Goal: Check status: Check status

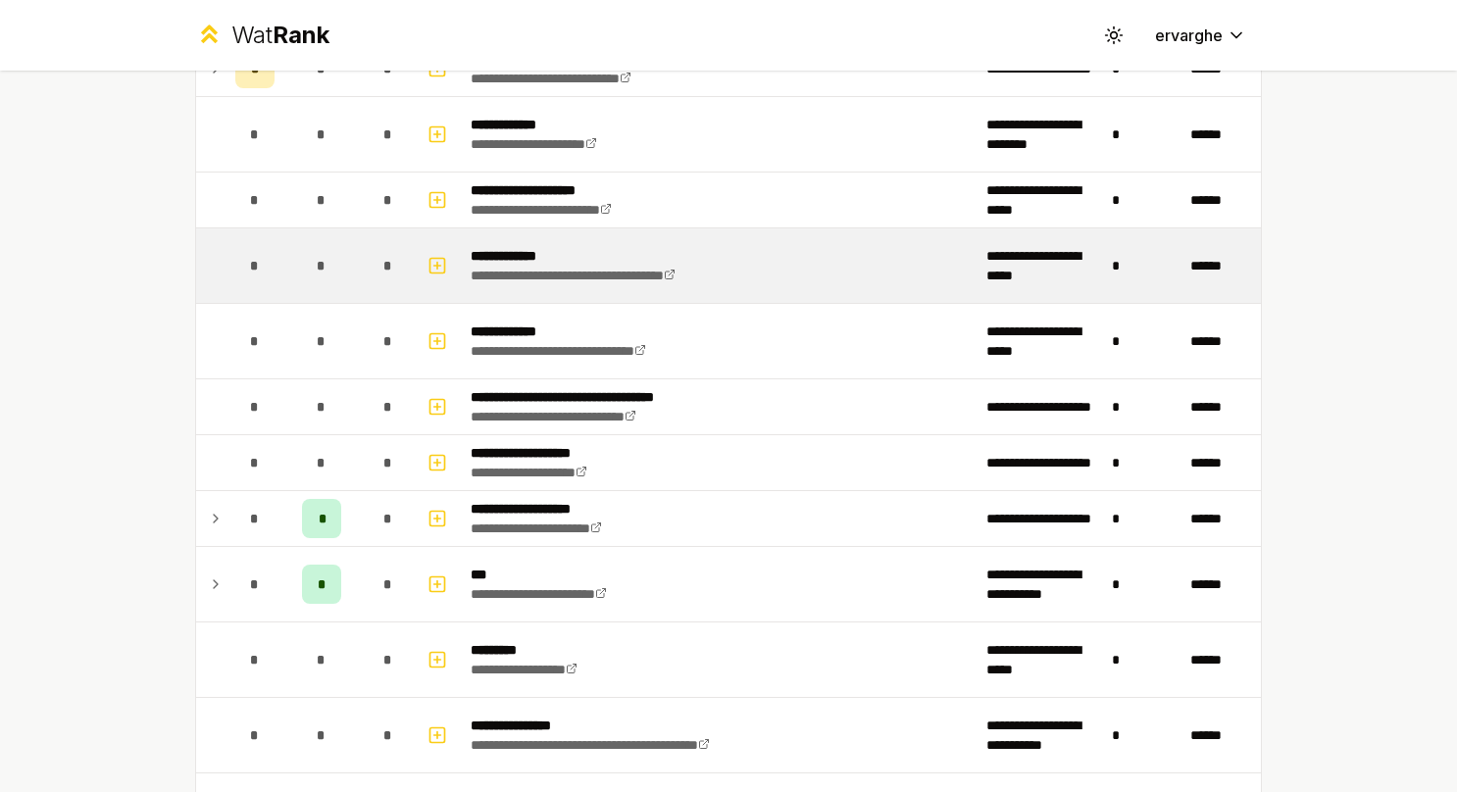
scroll to position [687, 0]
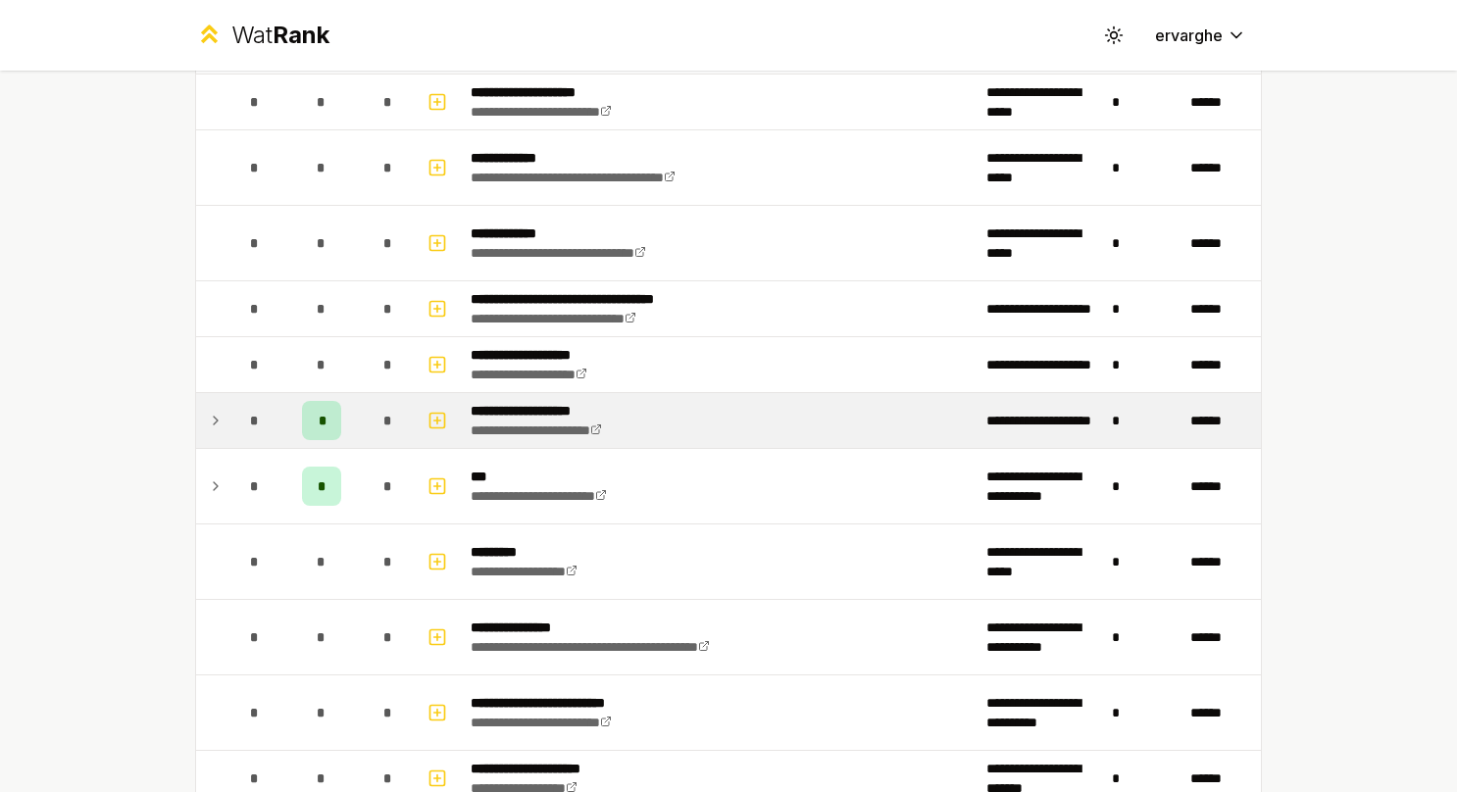
click at [196, 430] on td at bounding box center [211, 420] width 31 height 55
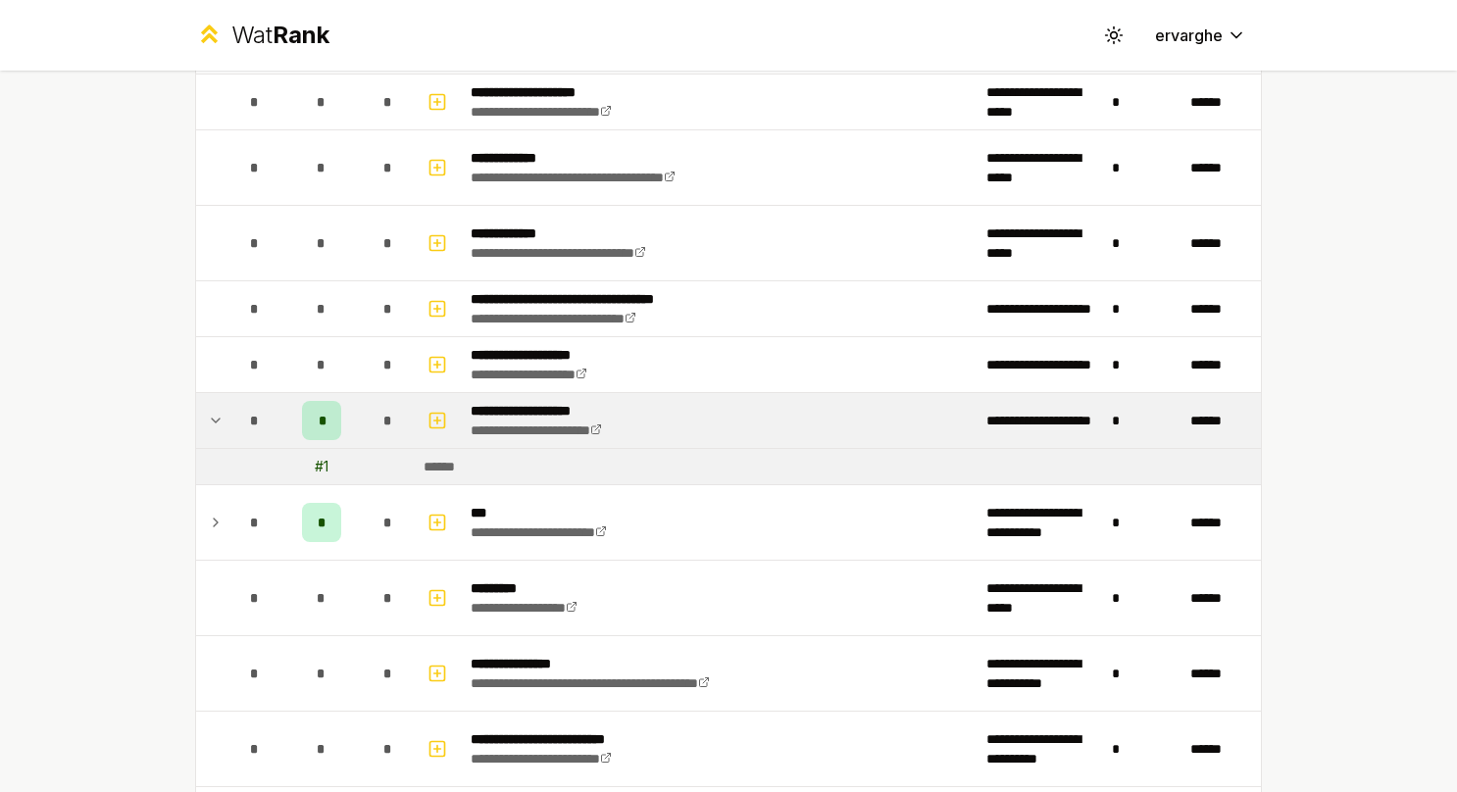
click at [196, 430] on td at bounding box center [211, 420] width 31 height 55
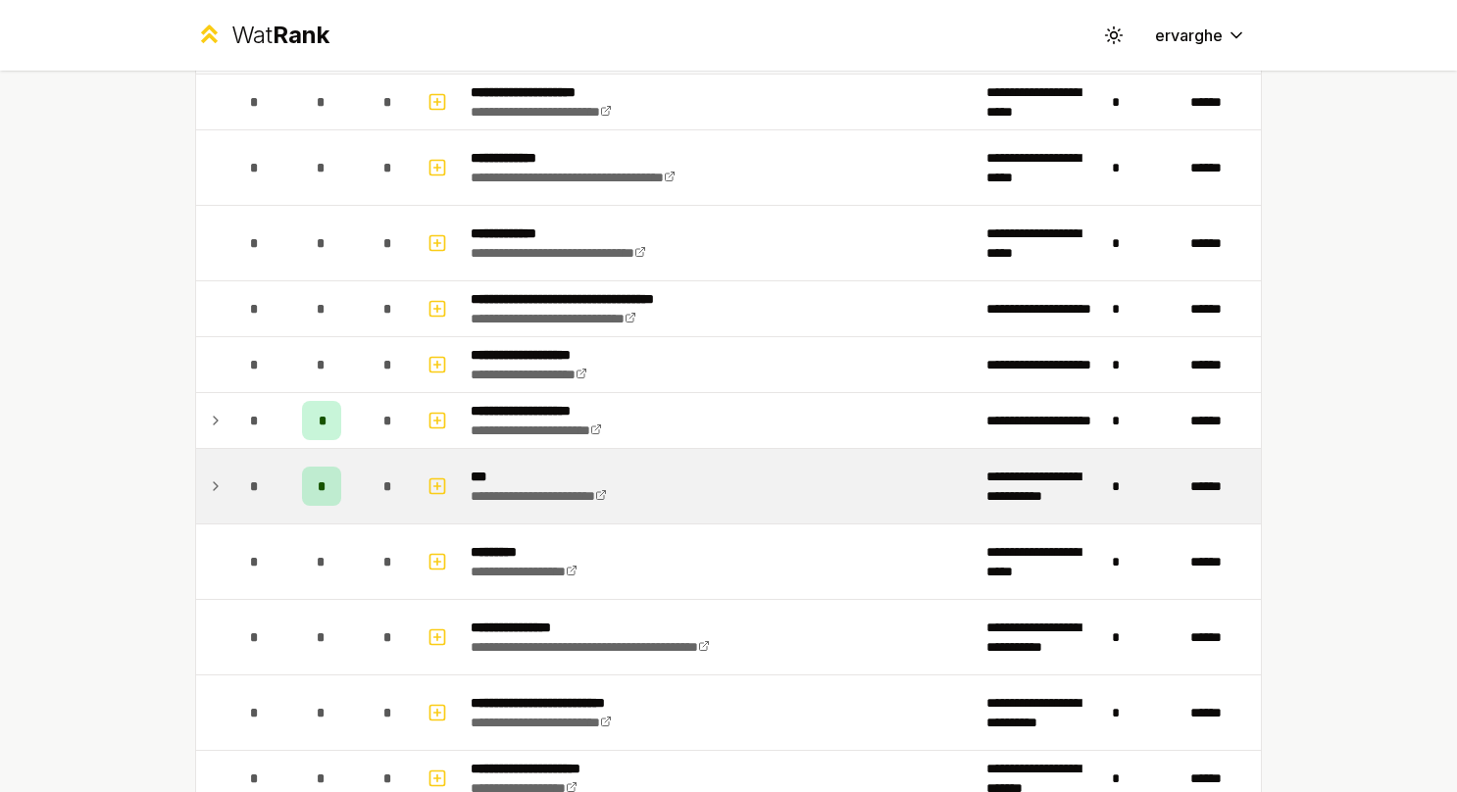
click at [207, 457] on td at bounding box center [211, 486] width 31 height 75
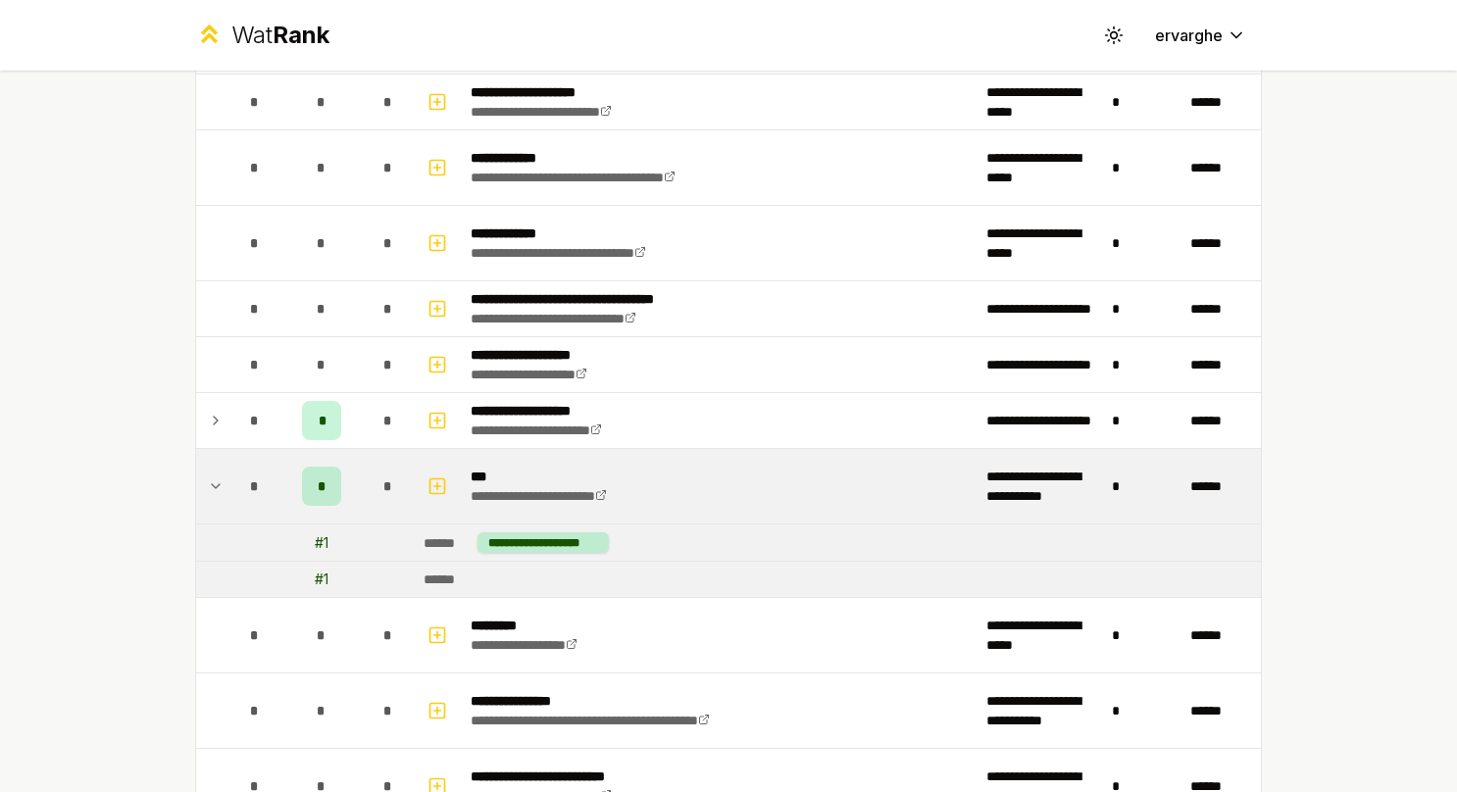
click at [205, 451] on td at bounding box center [211, 486] width 31 height 75
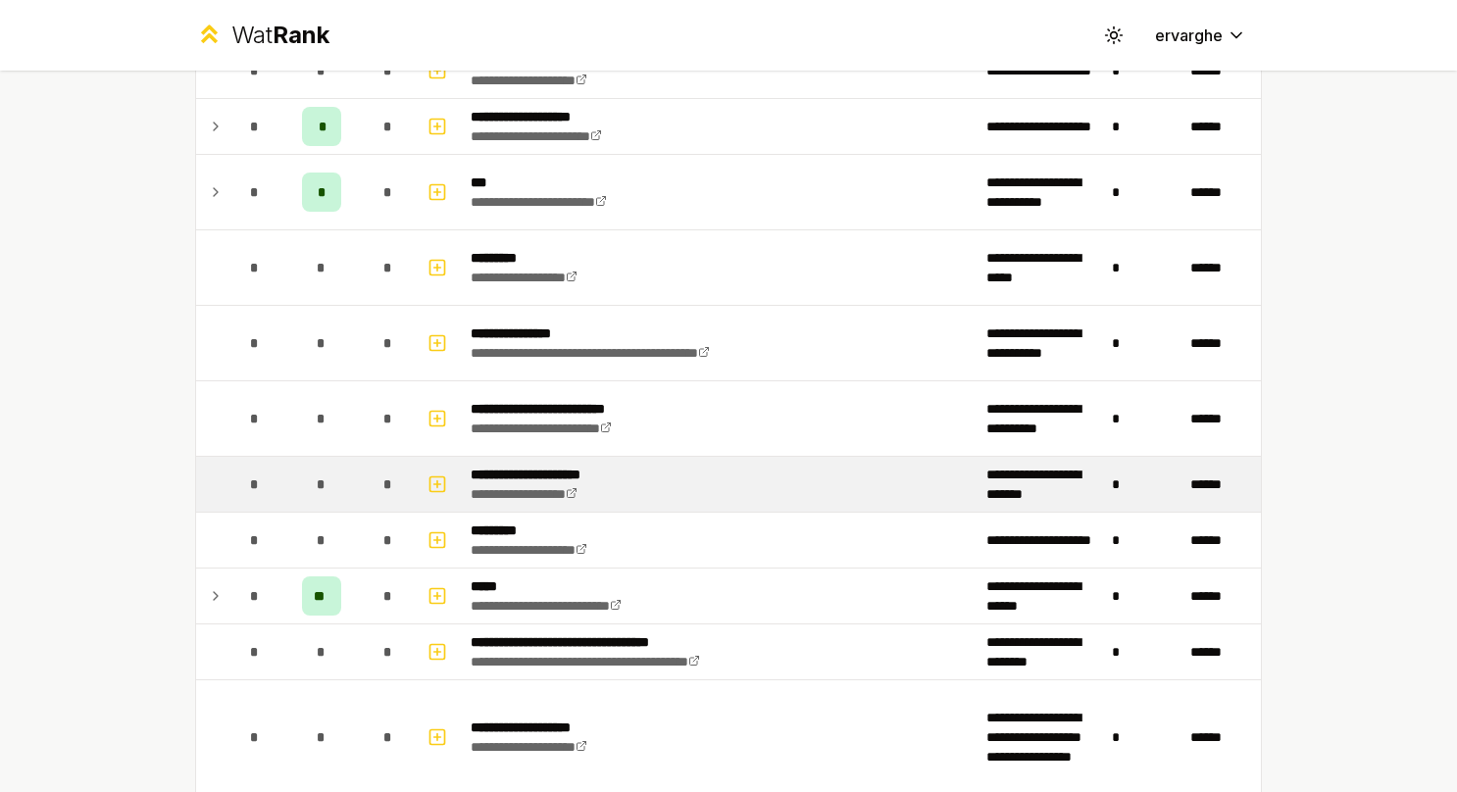
scroll to position [1079, 0]
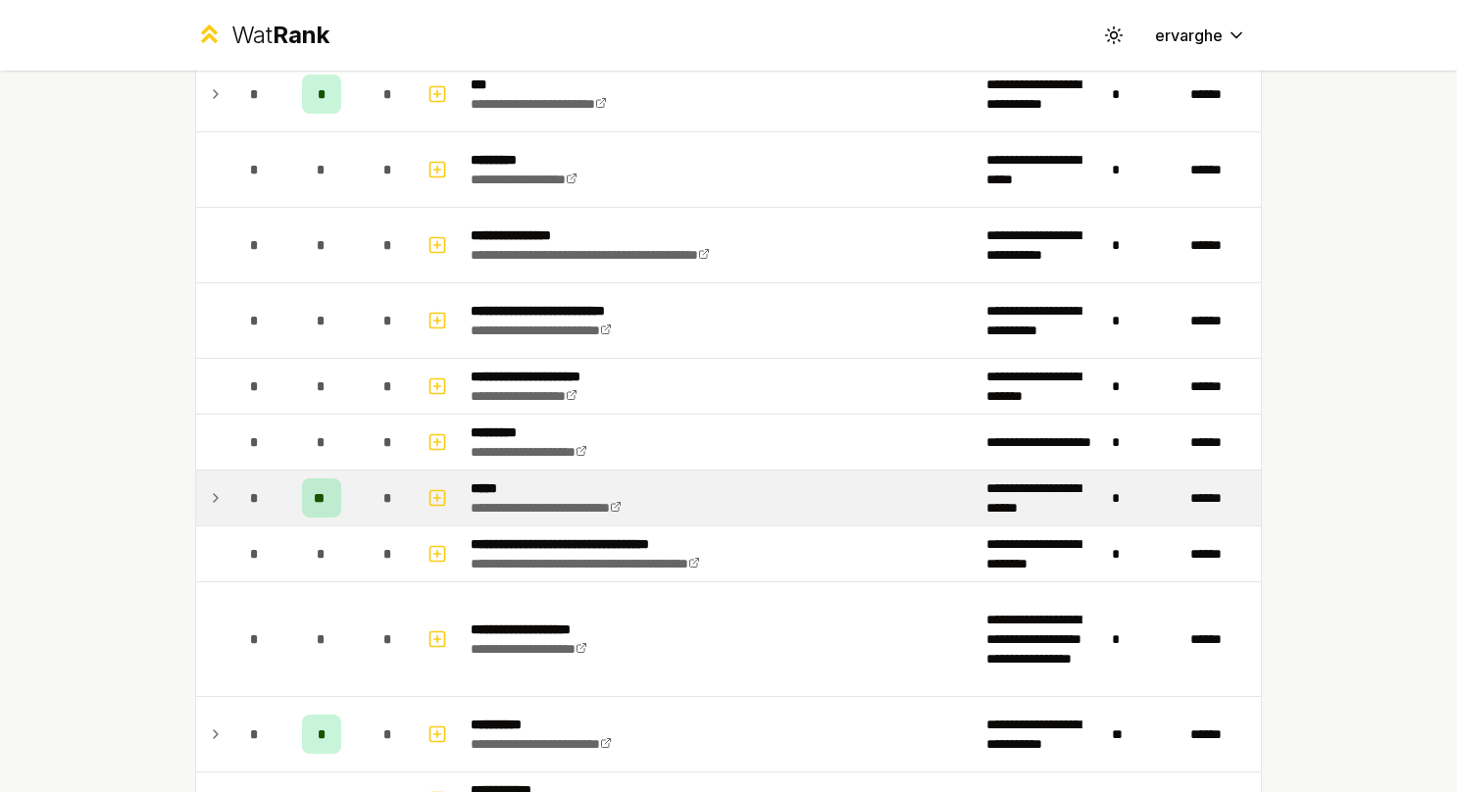
click at [228, 486] on td "*" at bounding box center [255, 498] width 55 height 55
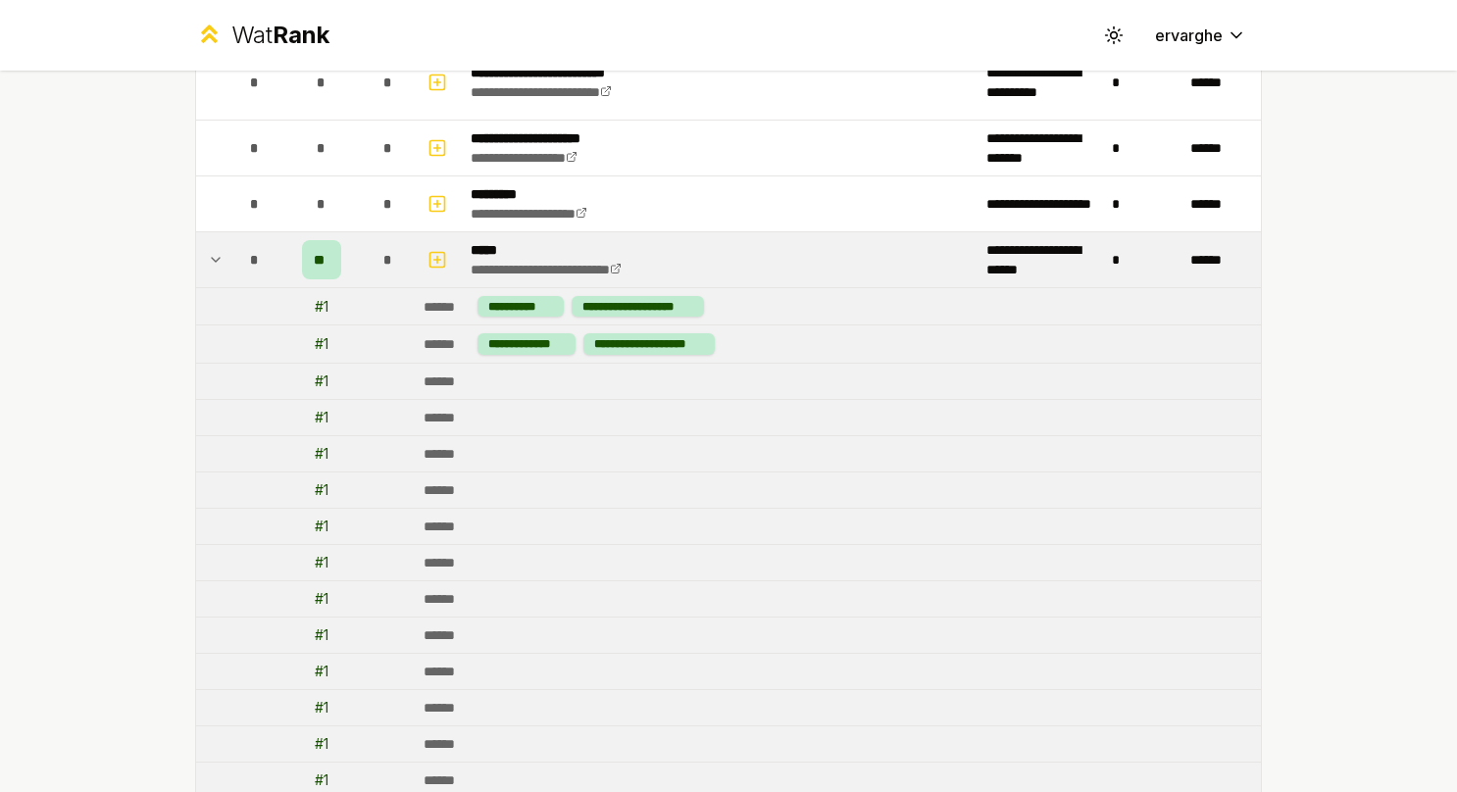
scroll to position [1177, 0]
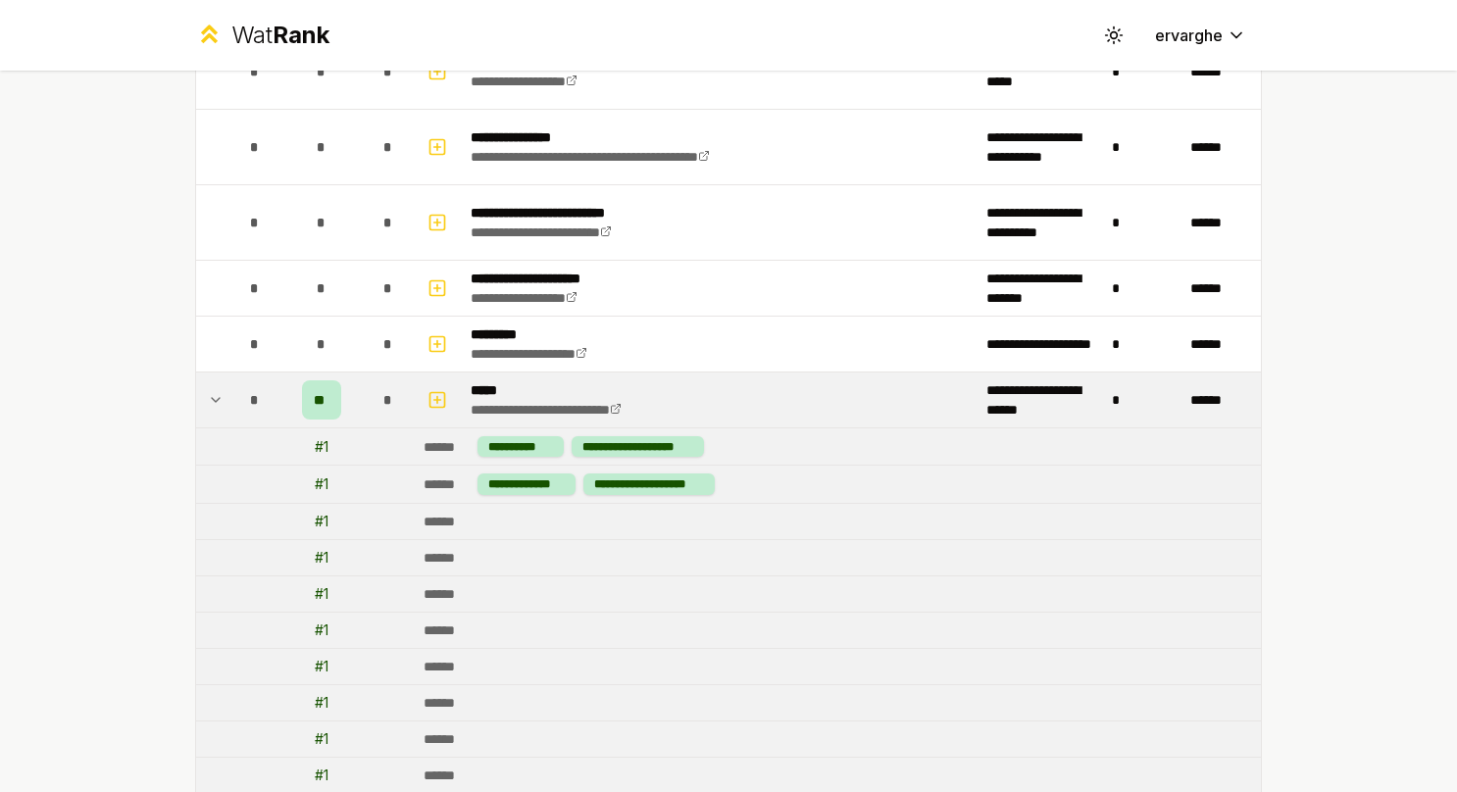
click at [208, 402] on icon at bounding box center [216, 400] width 16 height 24
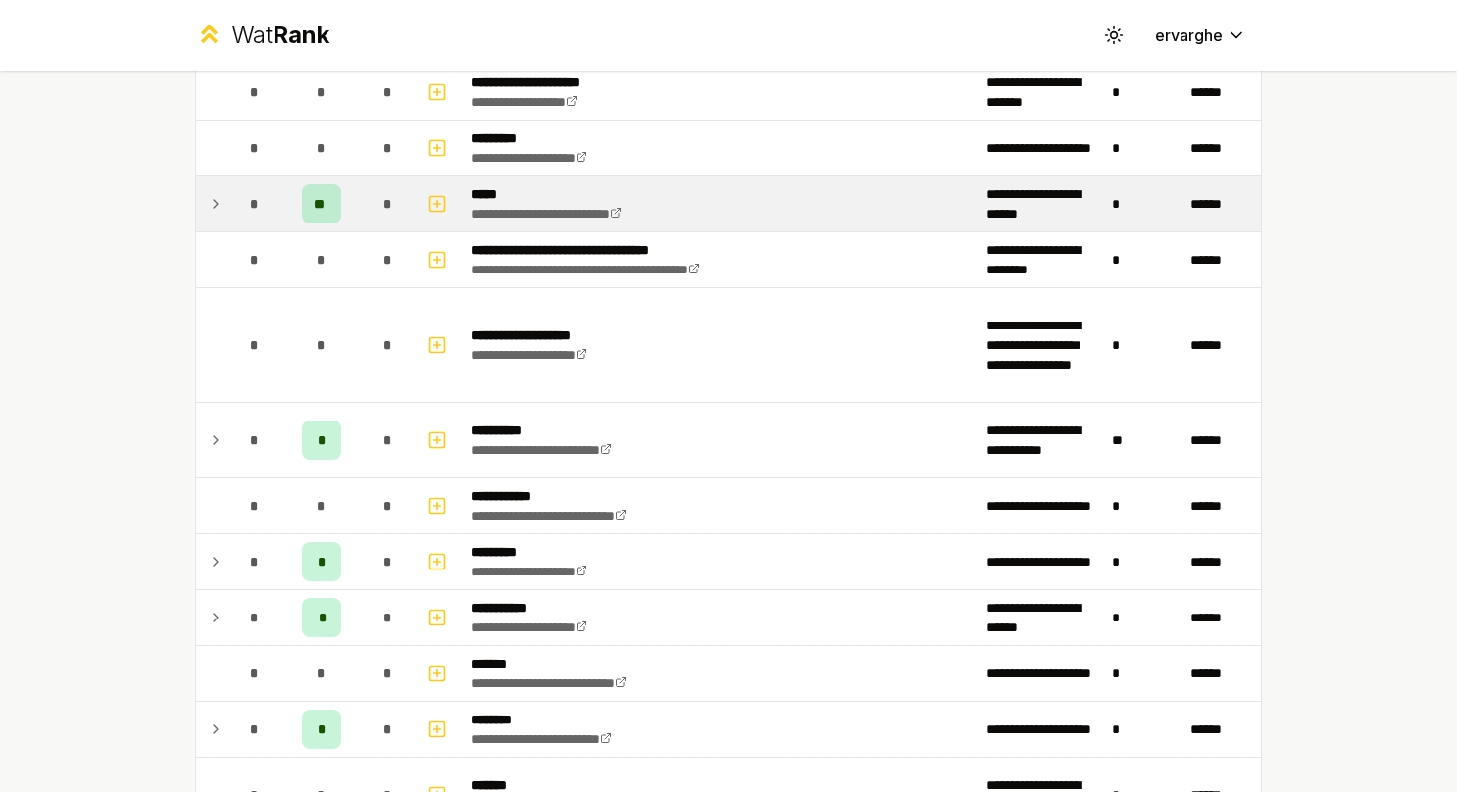
scroll to position [1569, 0]
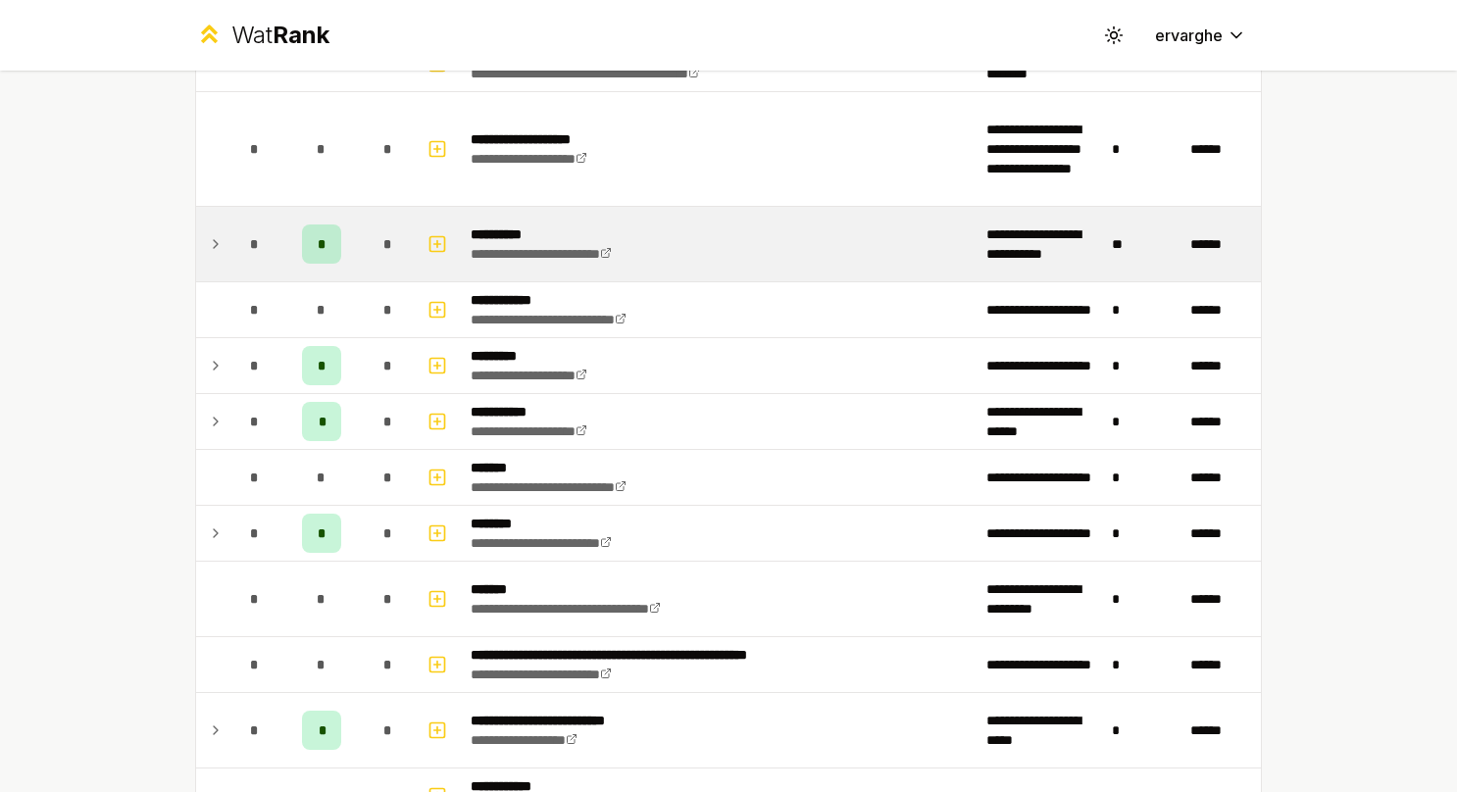
click at [219, 242] on td at bounding box center [211, 244] width 31 height 75
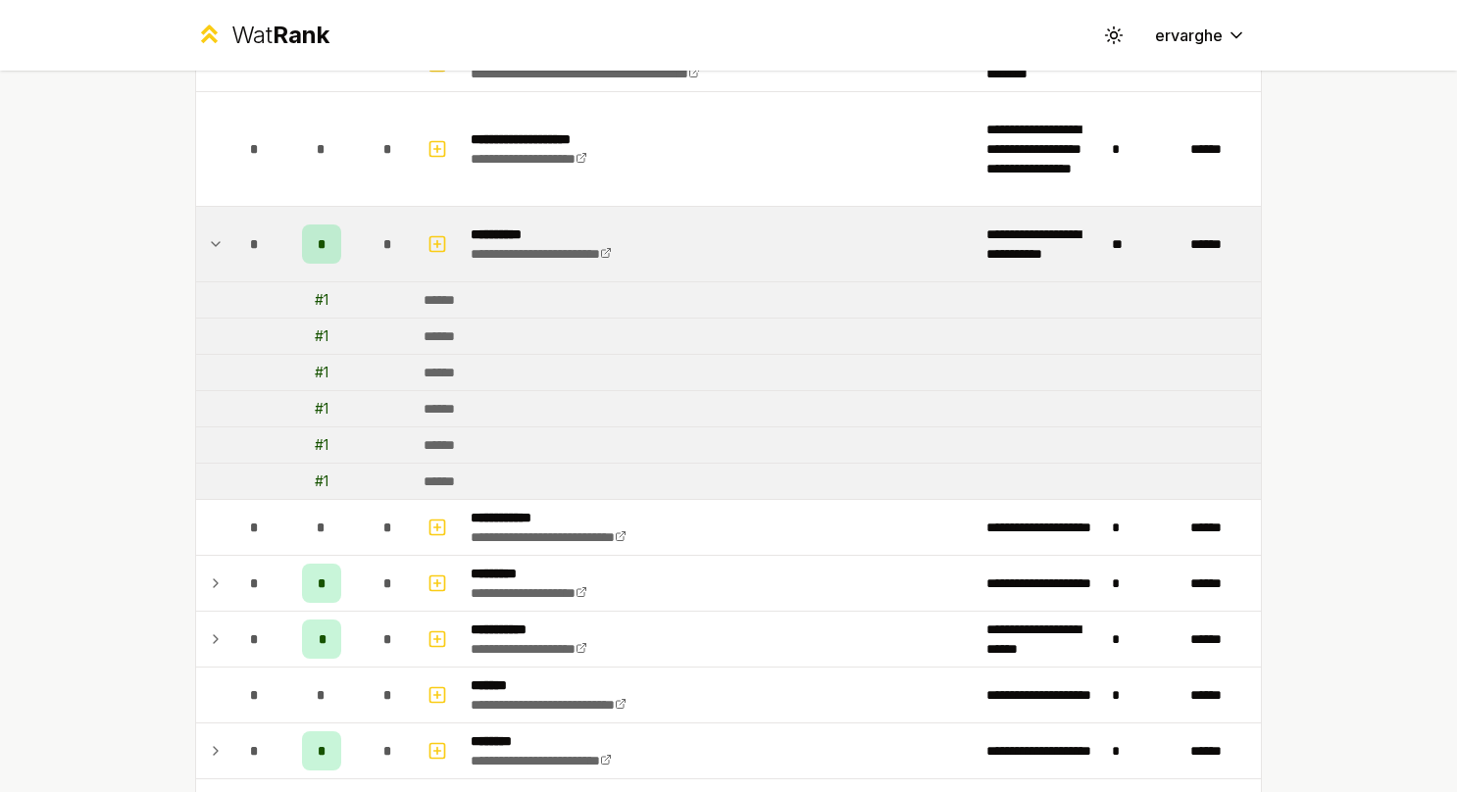
click at [208, 246] on icon at bounding box center [216, 244] width 16 height 24
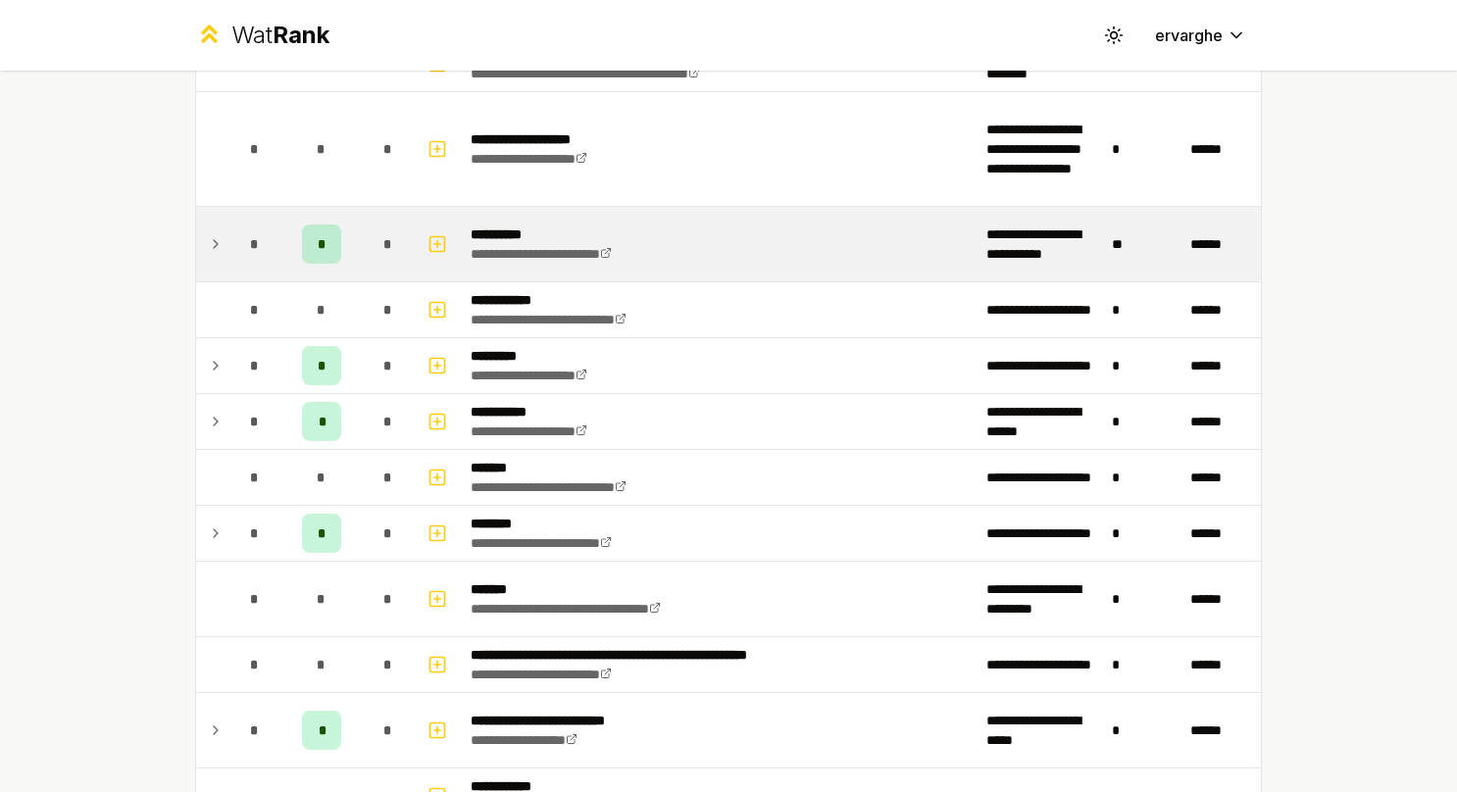
click at [208, 246] on icon at bounding box center [216, 244] width 16 height 24
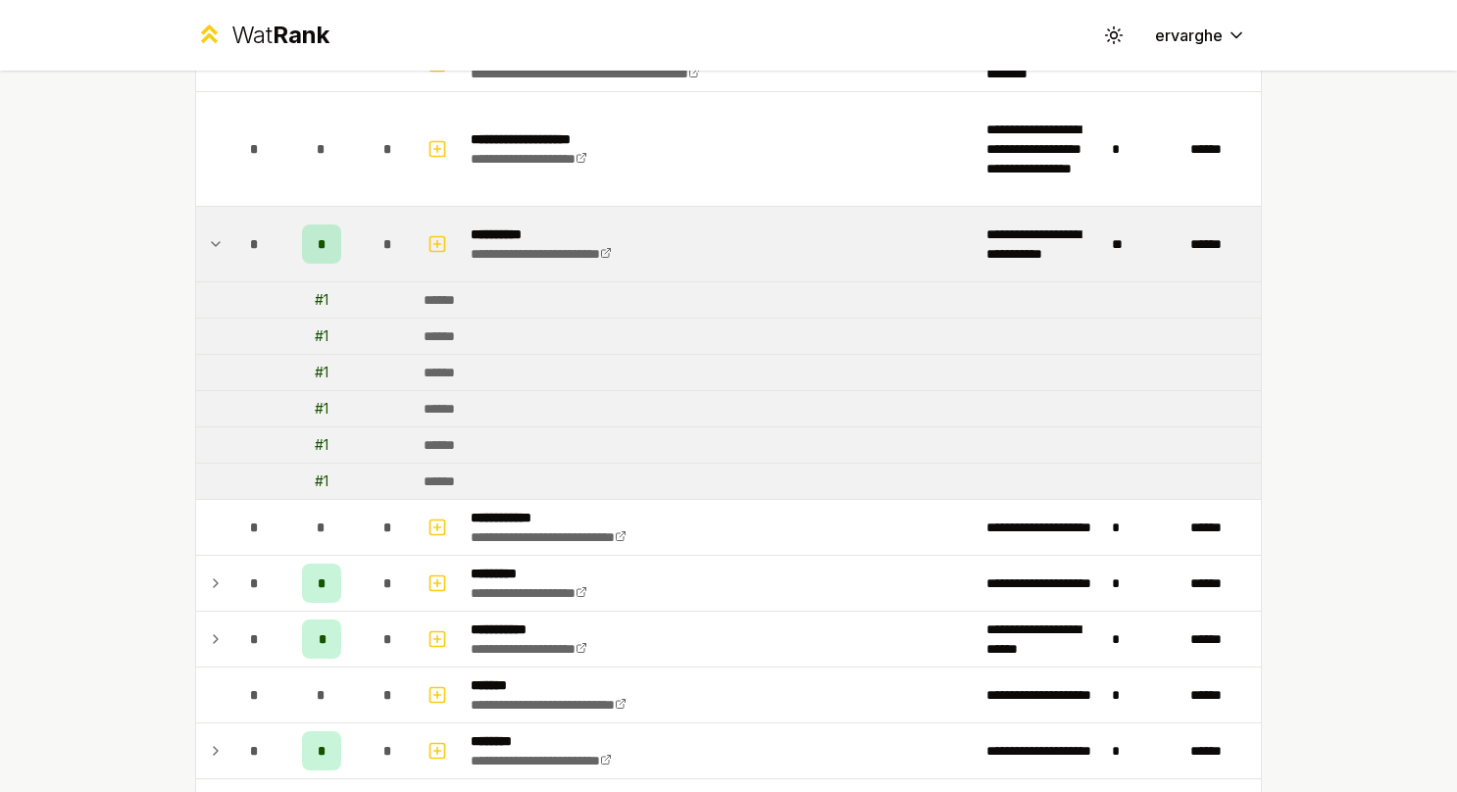
click at [208, 245] on icon at bounding box center [216, 244] width 16 height 24
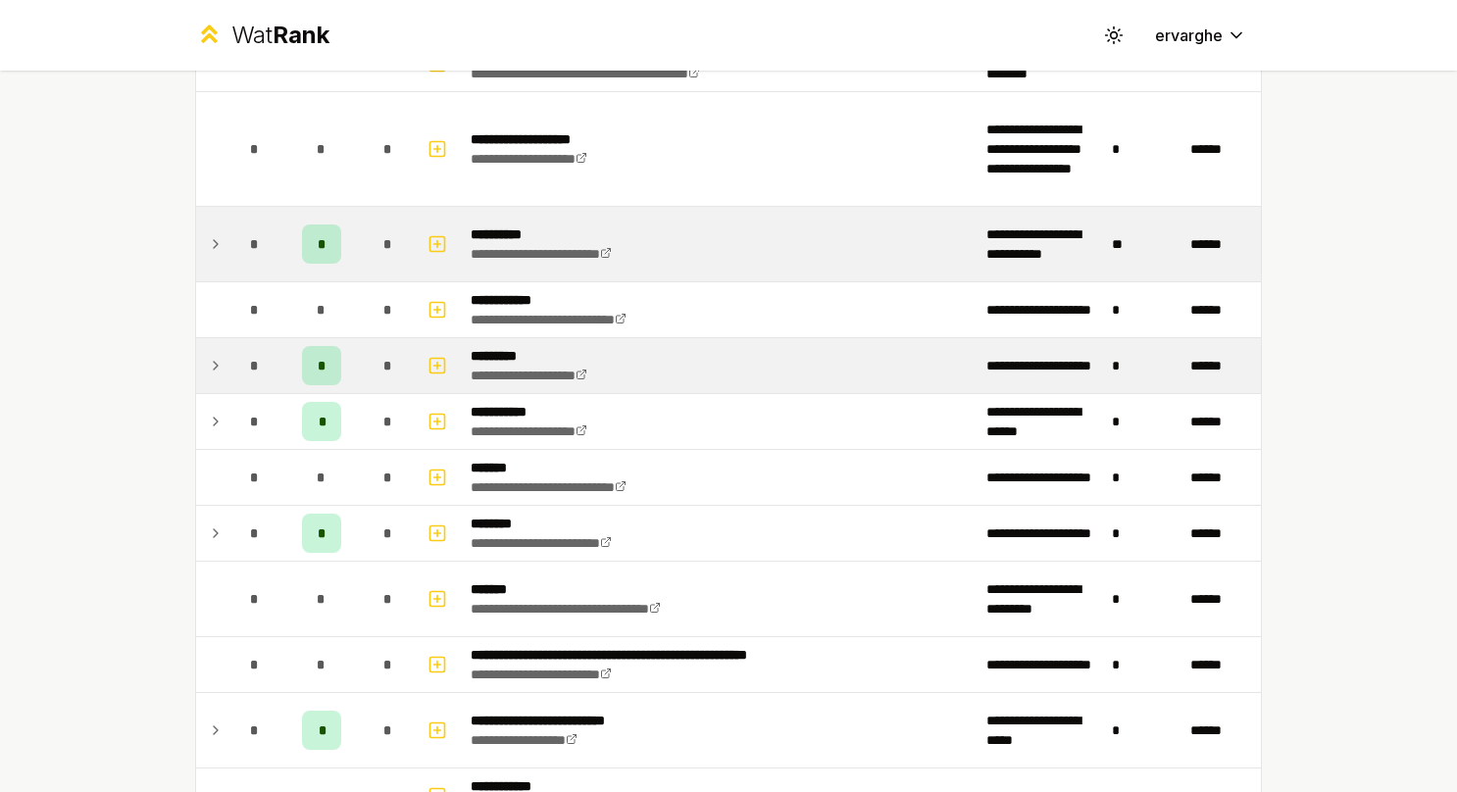
click at [214, 355] on icon at bounding box center [216, 366] width 16 height 24
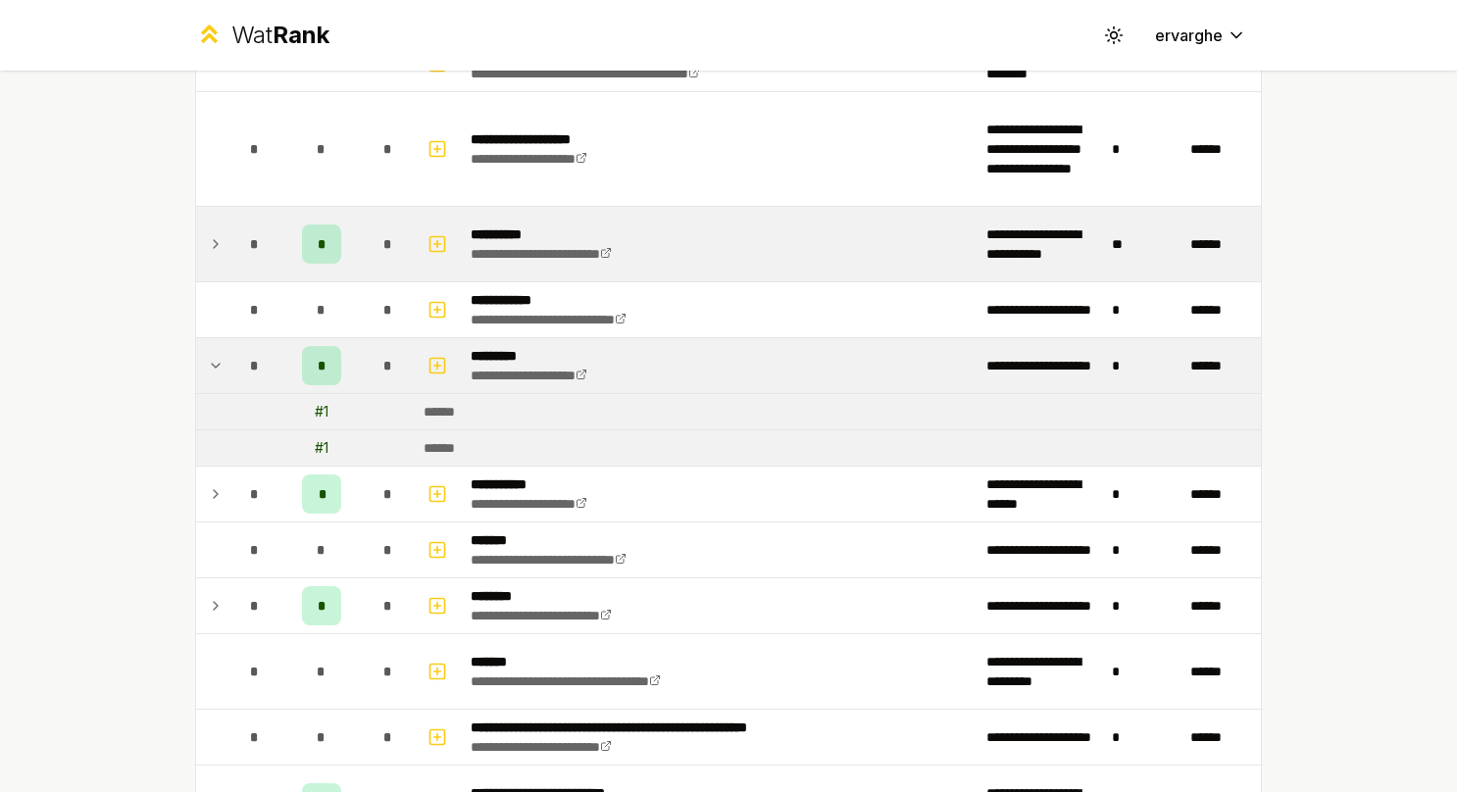
click at [213, 356] on icon at bounding box center [216, 366] width 16 height 24
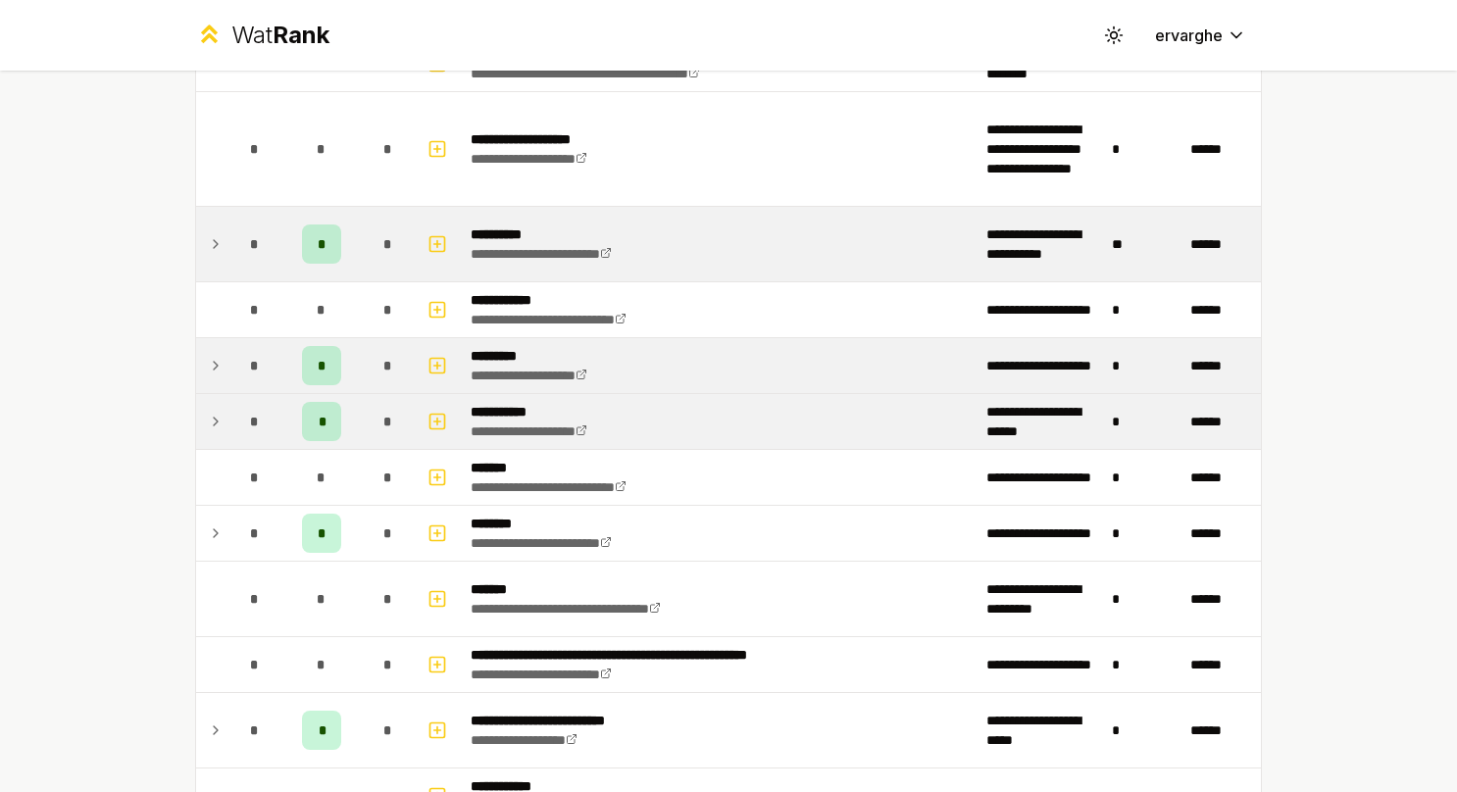
click at [213, 410] on icon at bounding box center [216, 422] width 16 height 24
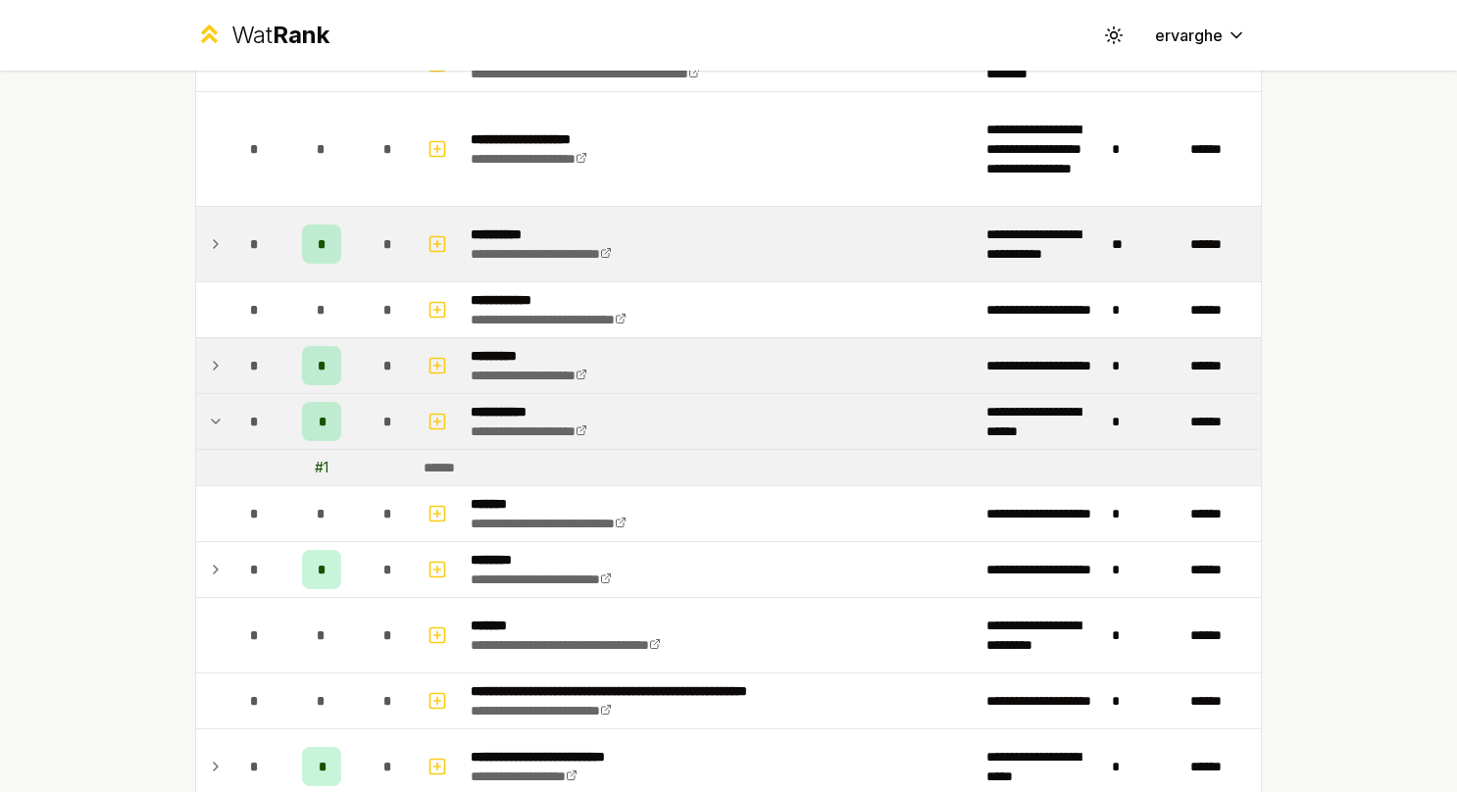
click at [213, 410] on icon at bounding box center [216, 422] width 16 height 24
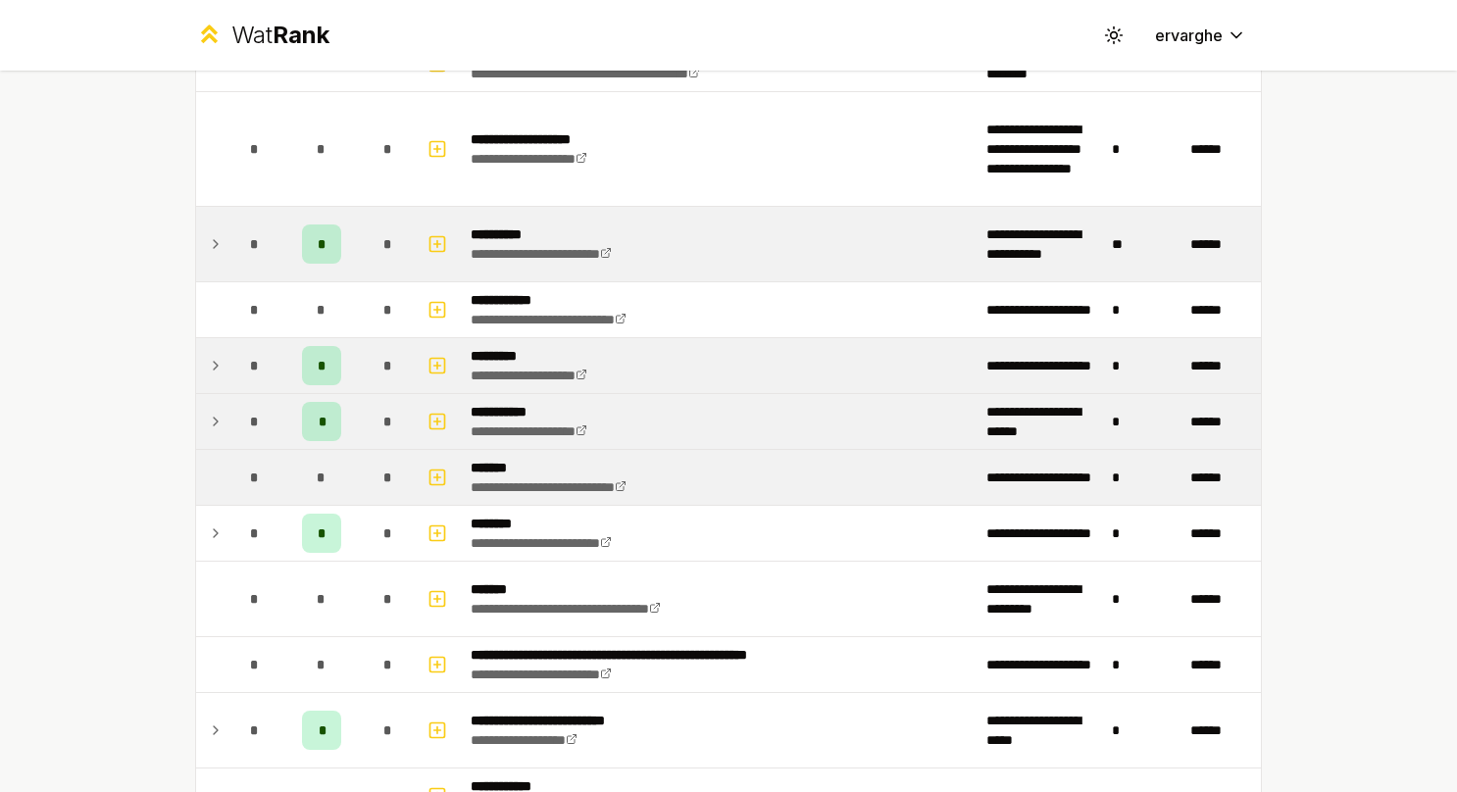
scroll to position [1667, 0]
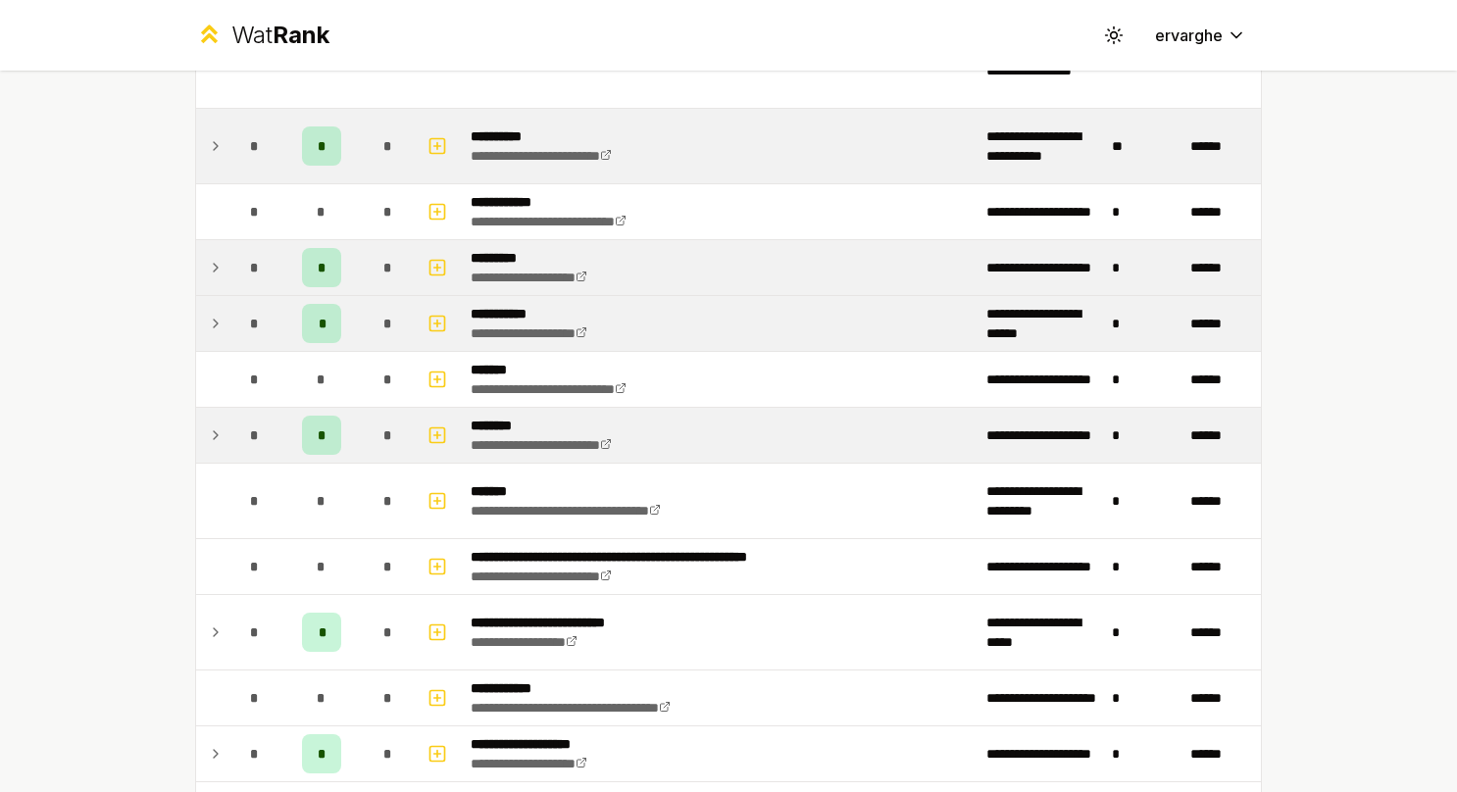
click at [214, 424] on icon at bounding box center [216, 436] width 16 height 24
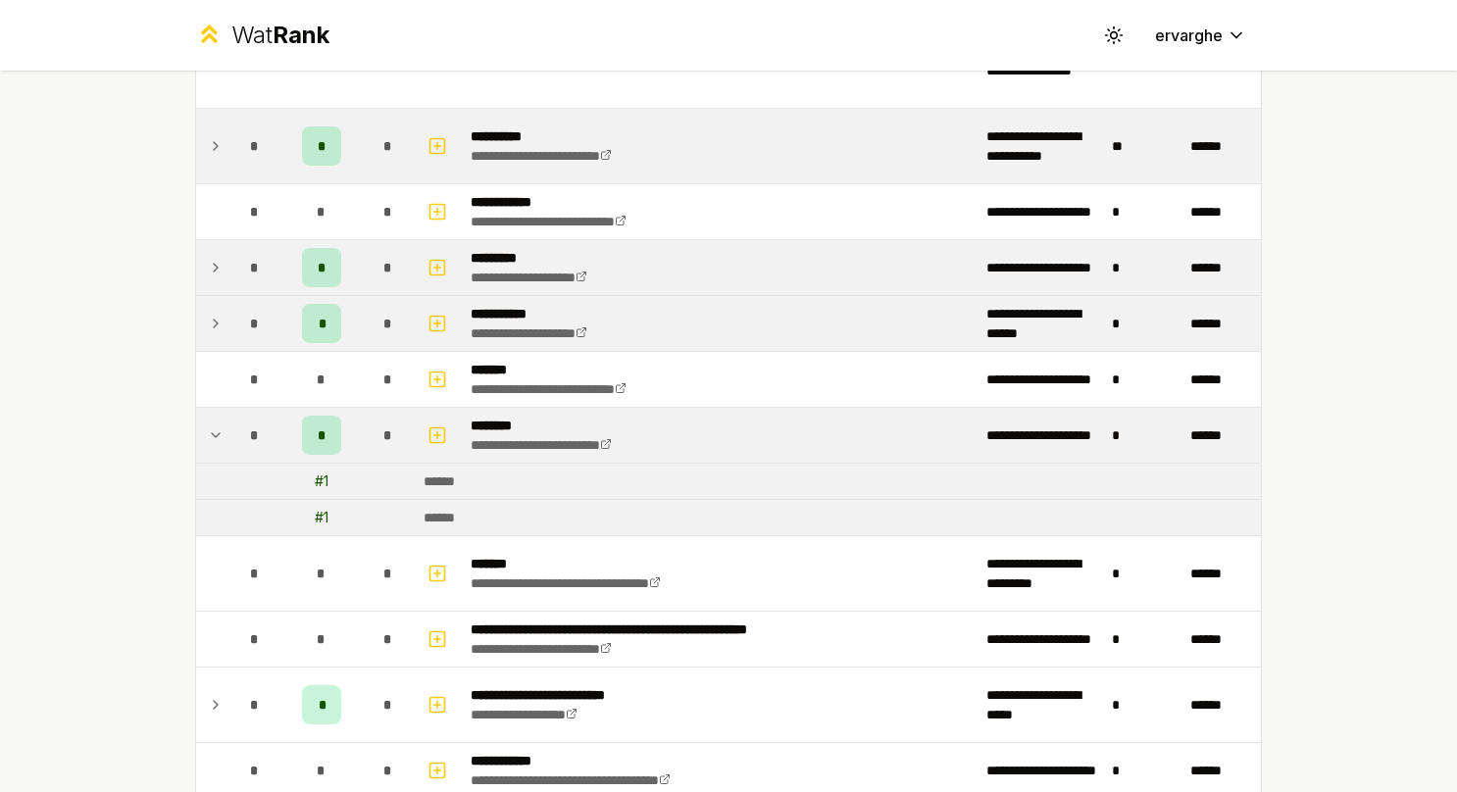
click at [214, 424] on icon at bounding box center [216, 436] width 16 height 24
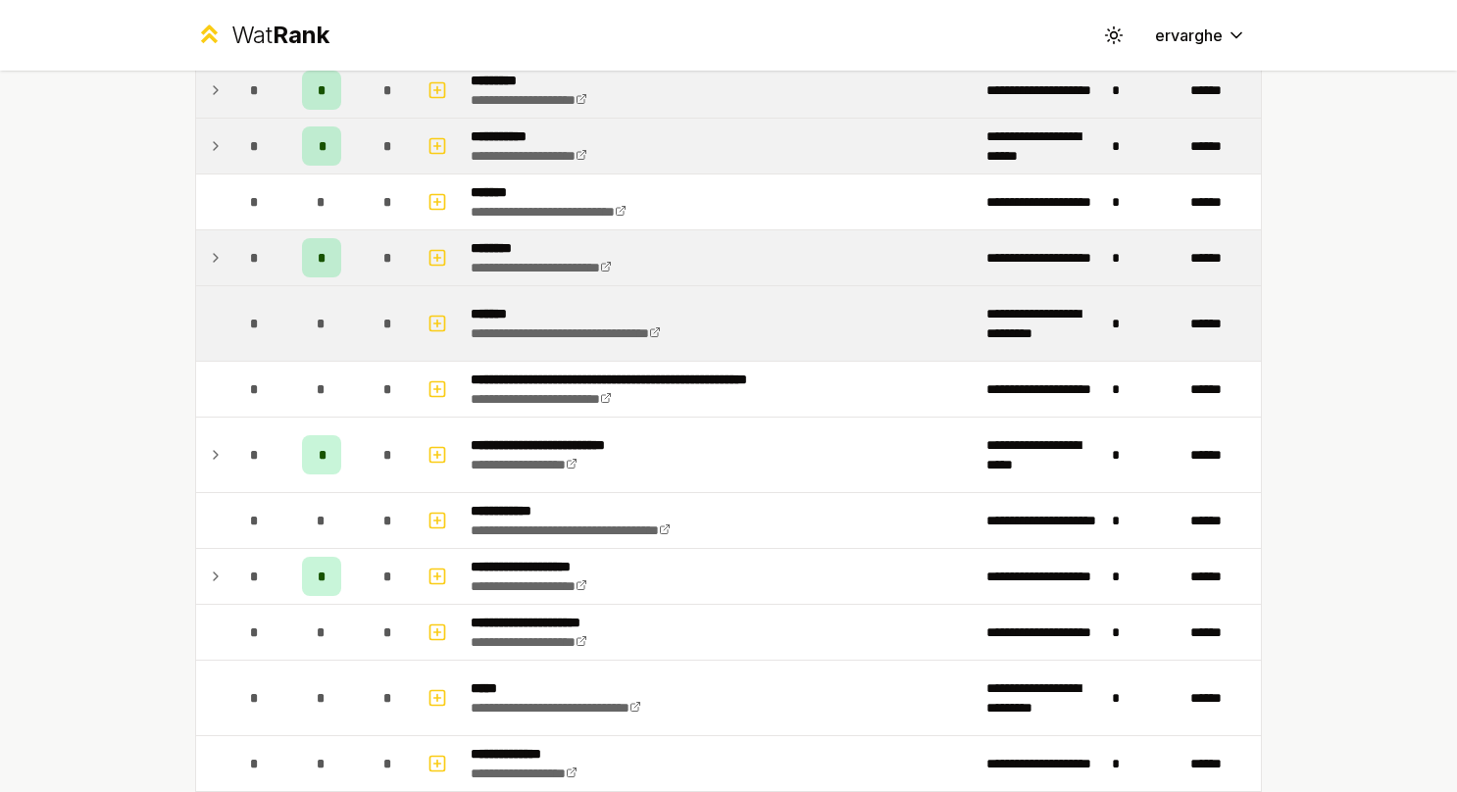
scroll to position [1864, 0]
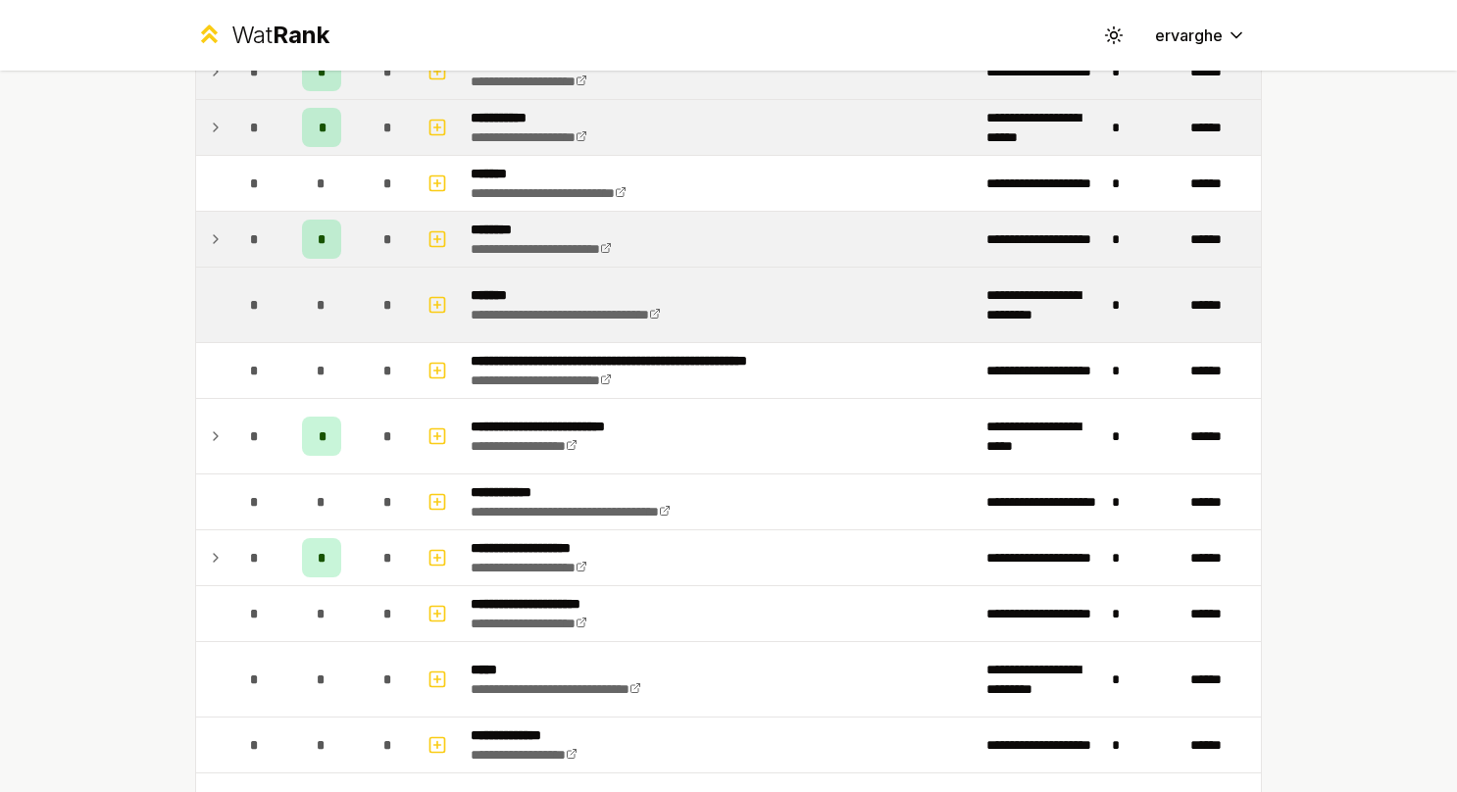
click at [215, 404] on td at bounding box center [211, 436] width 31 height 75
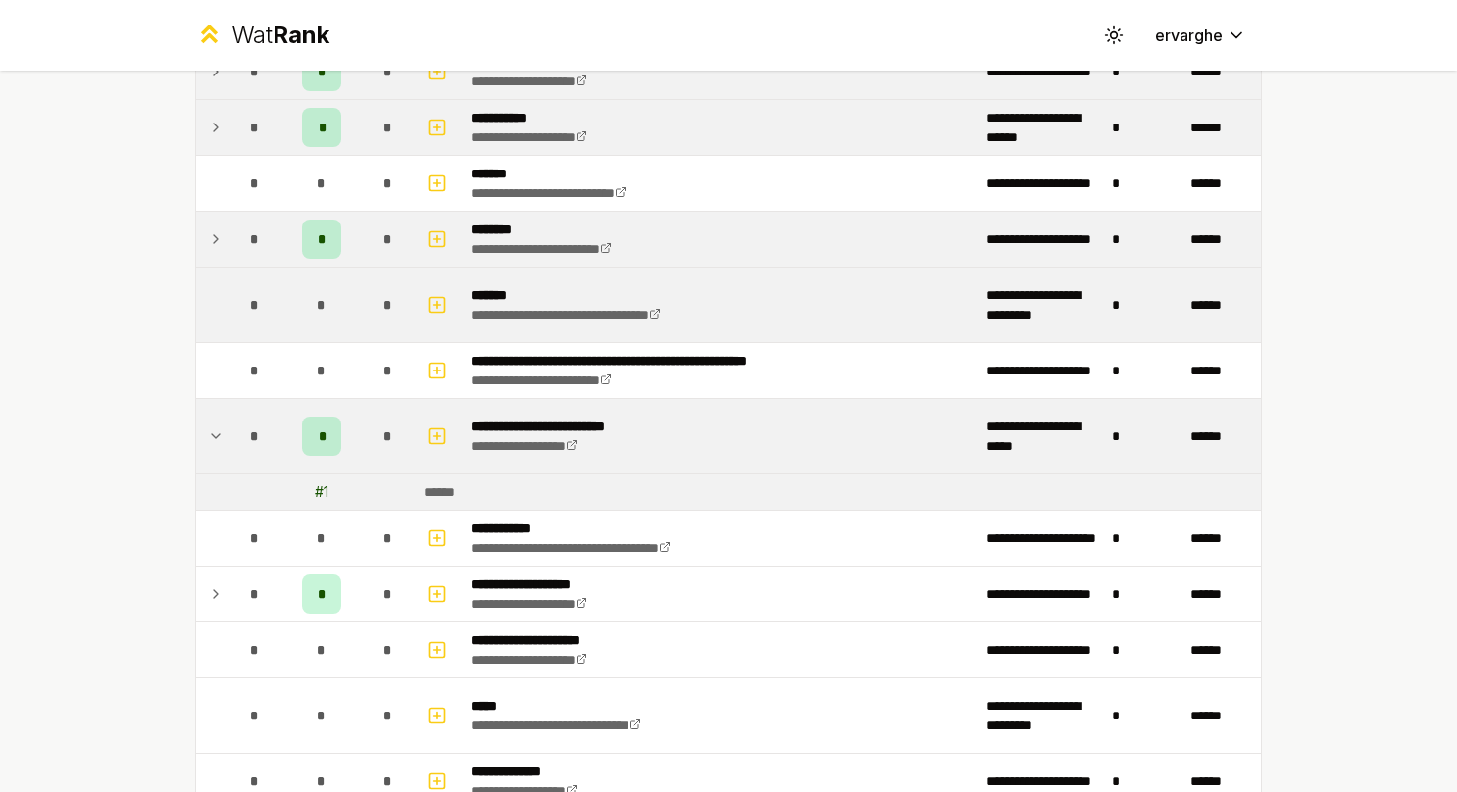
click at [215, 404] on td at bounding box center [211, 436] width 31 height 75
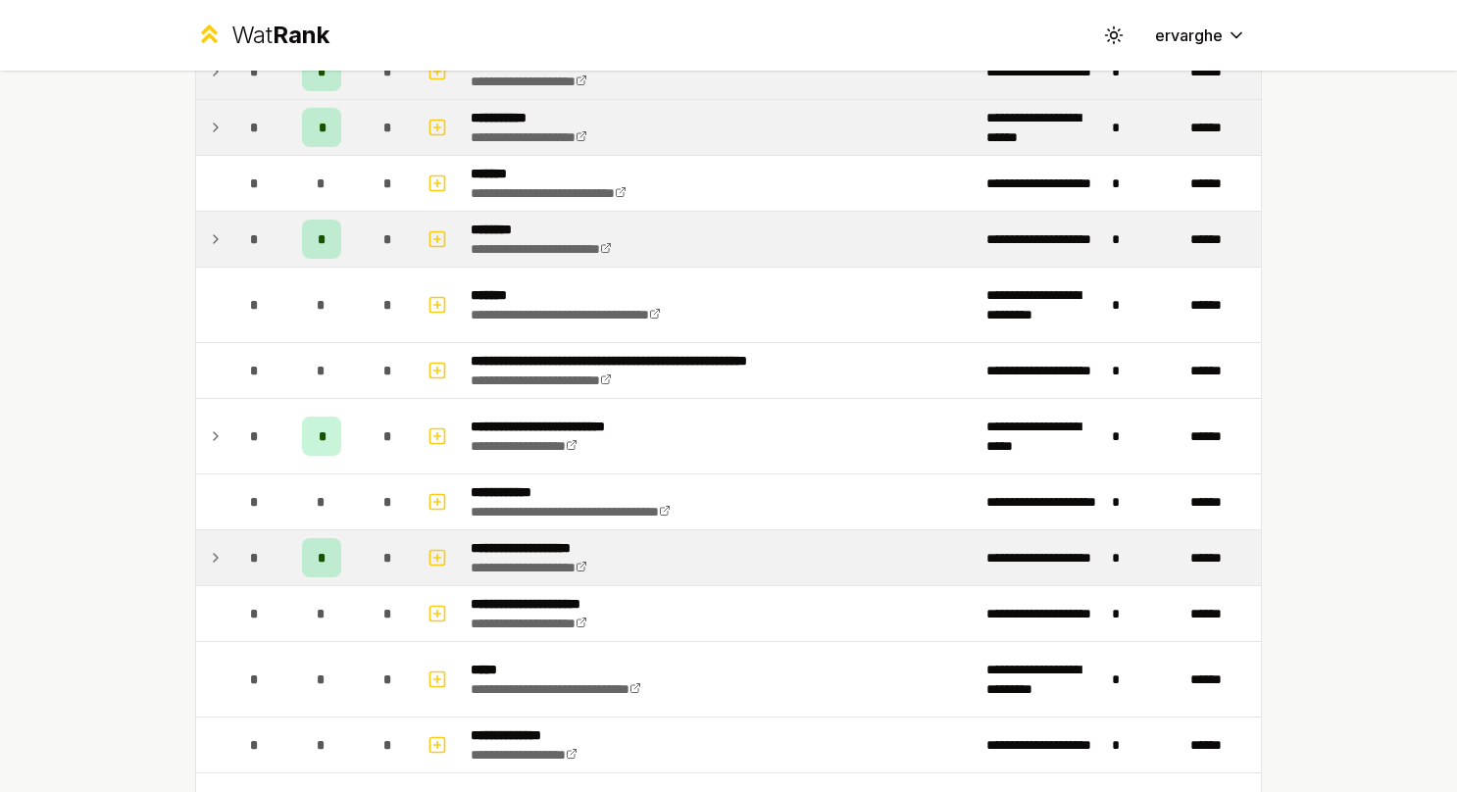
click at [210, 531] on td at bounding box center [211, 558] width 31 height 55
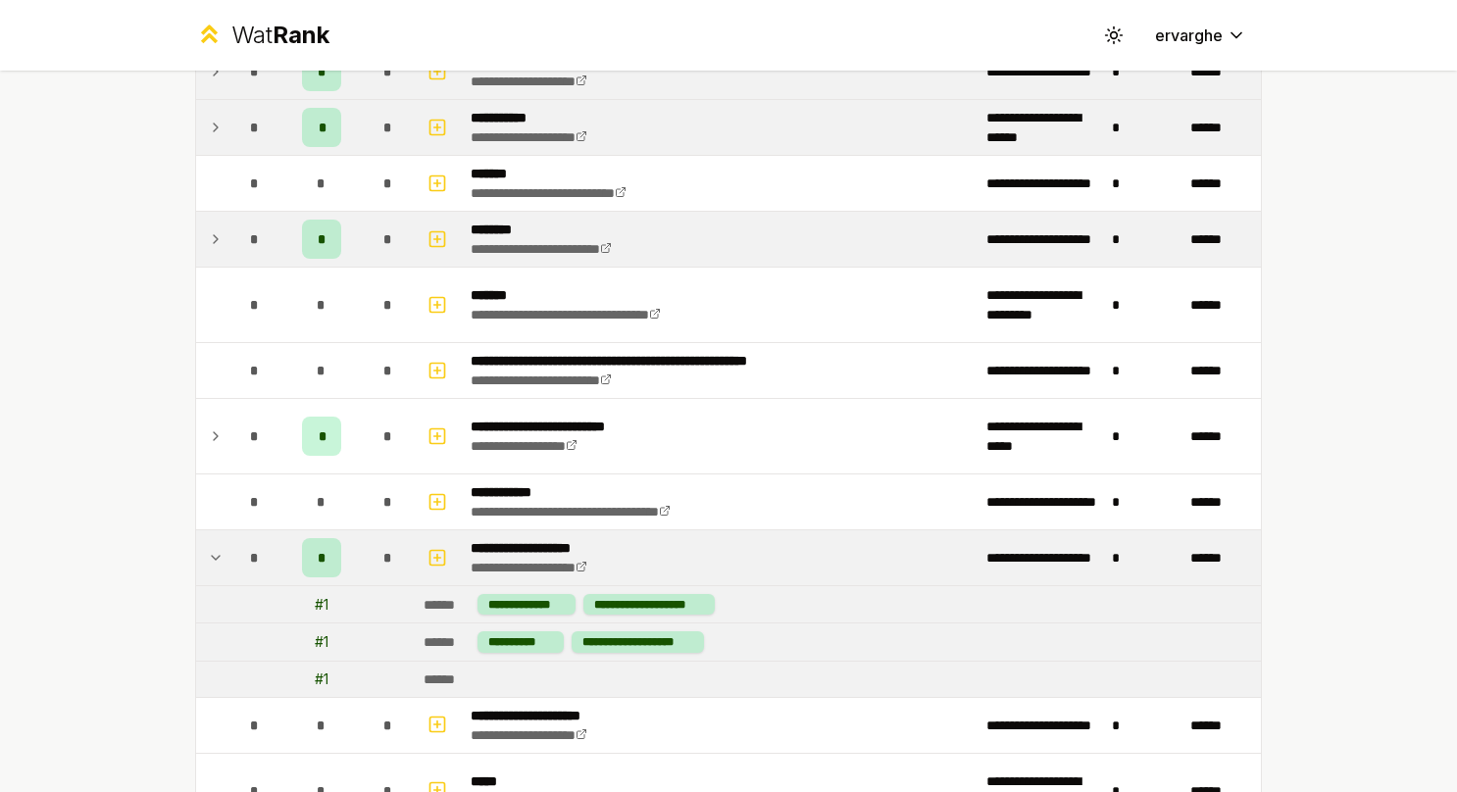
scroll to position [1962, 0]
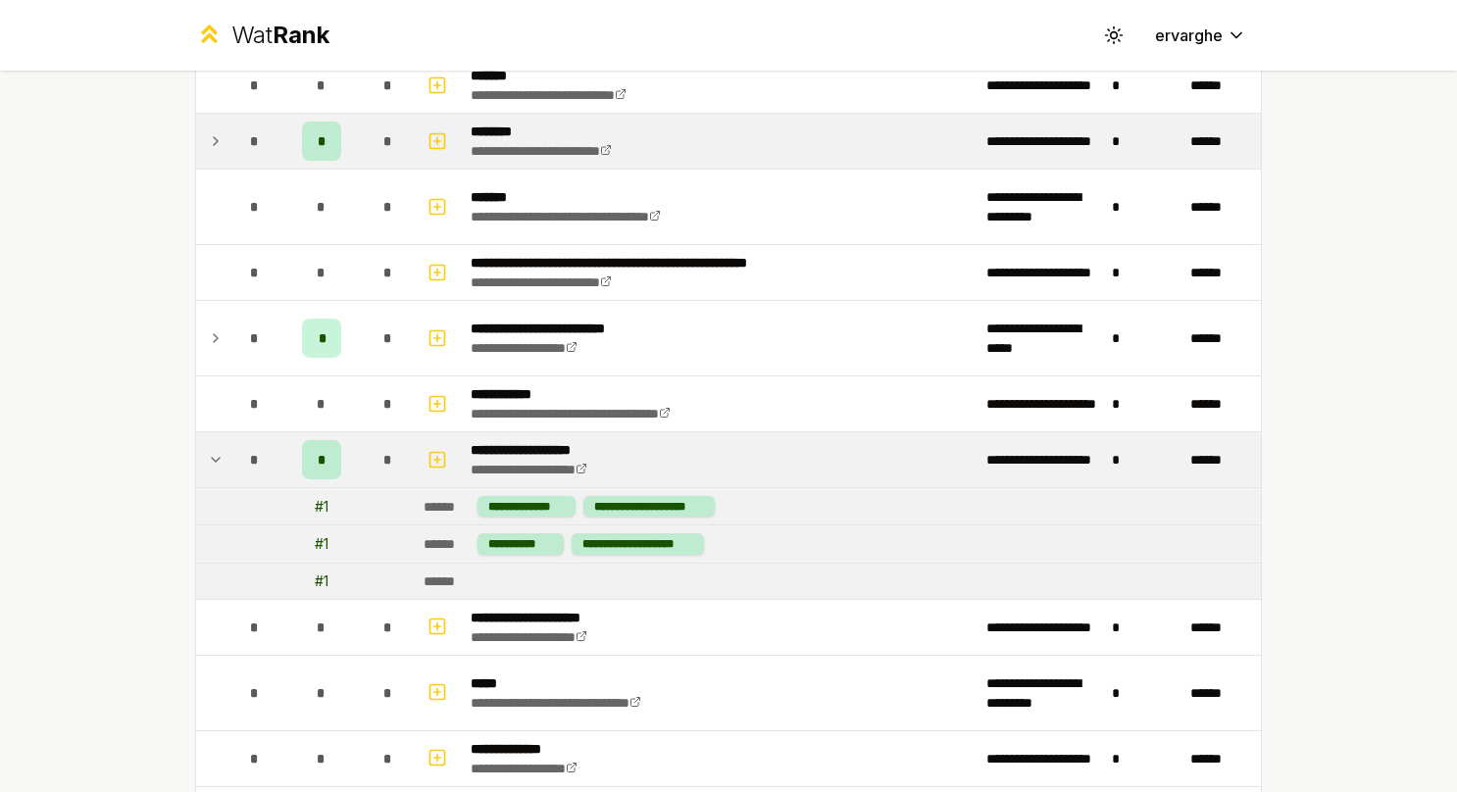
click at [210, 449] on icon at bounding box center [216, 460] width 16 height 24
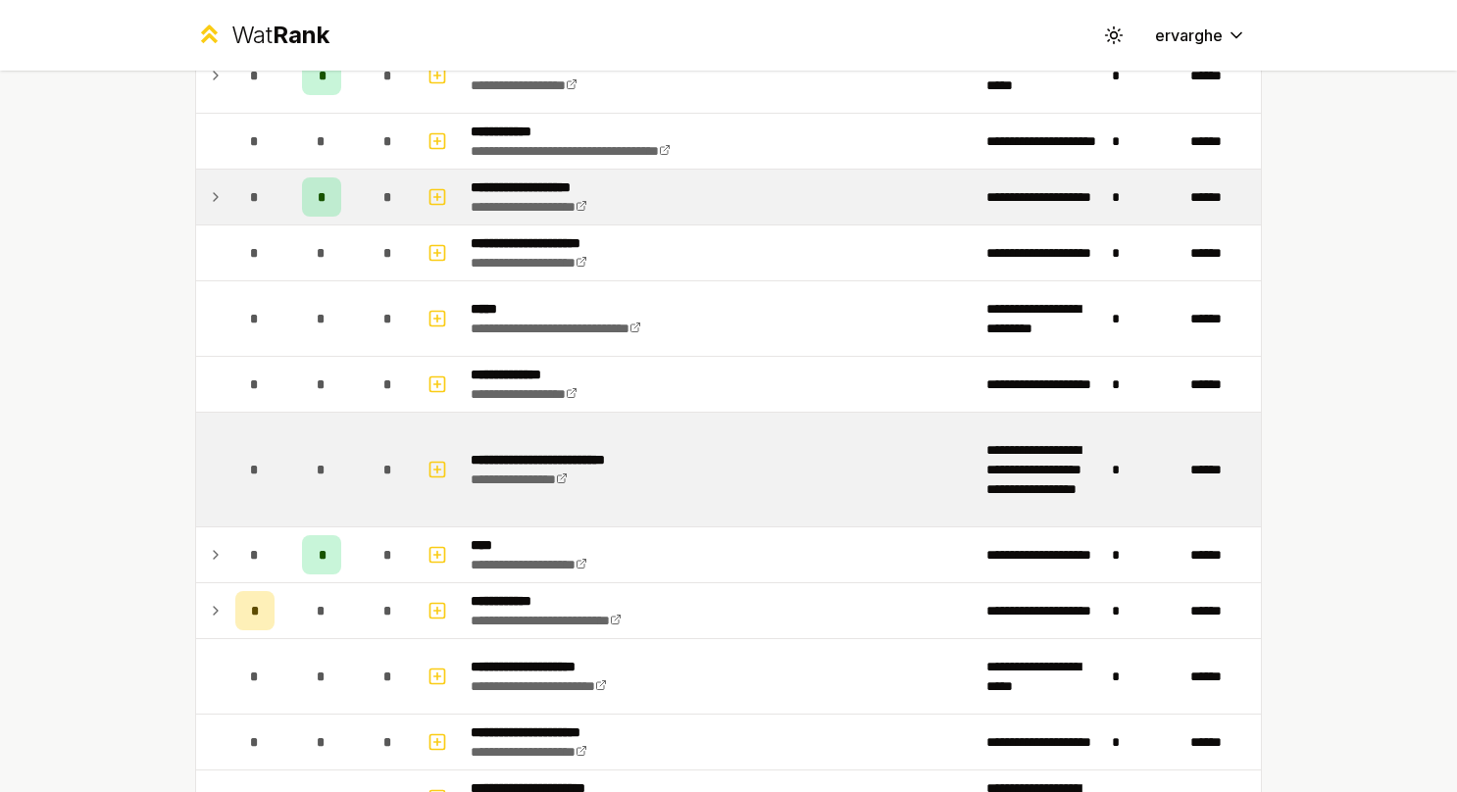
scroll to position [2256, 0]
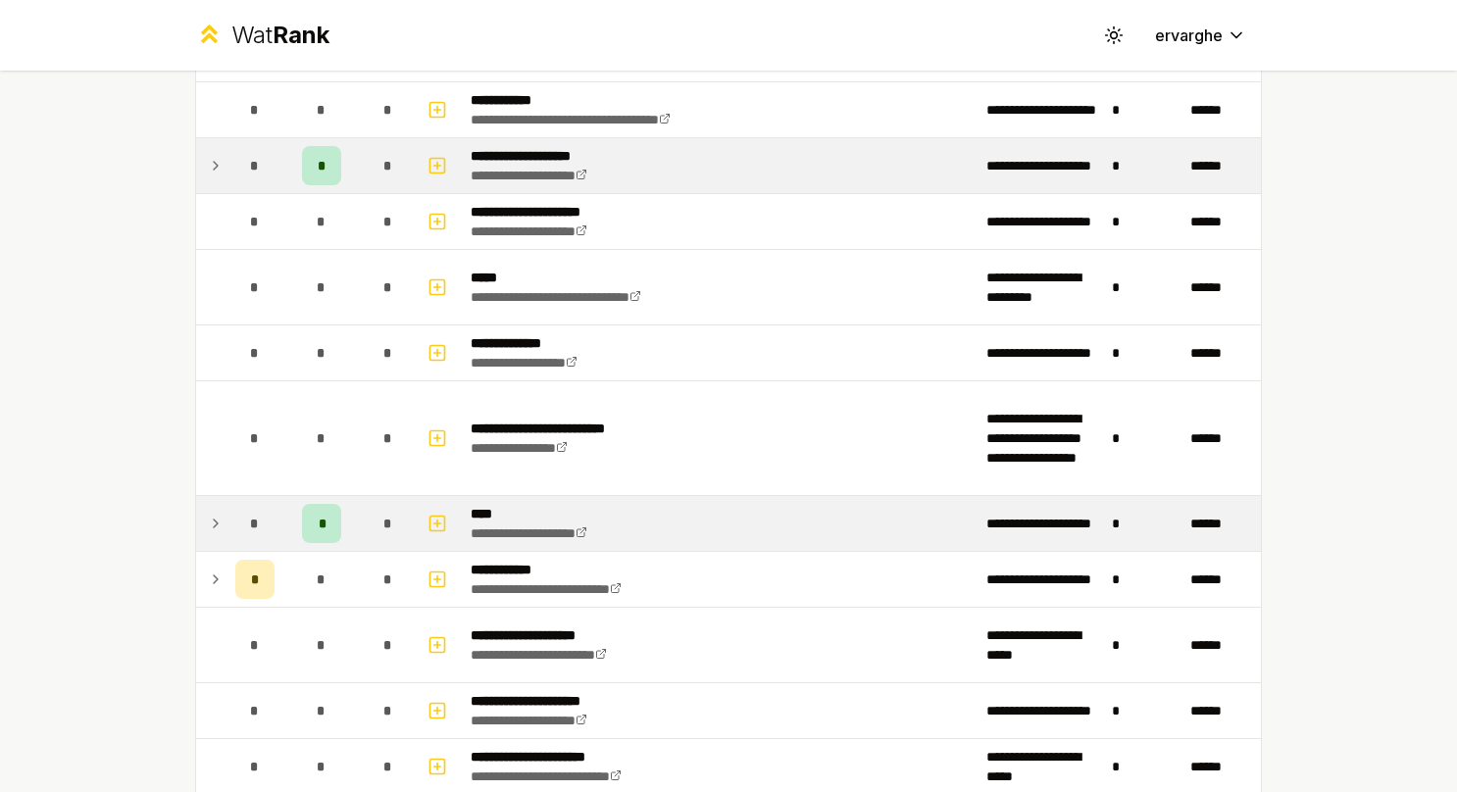
click at [211, 515] on icon at bounding box center [216, 524] width 16 height 24
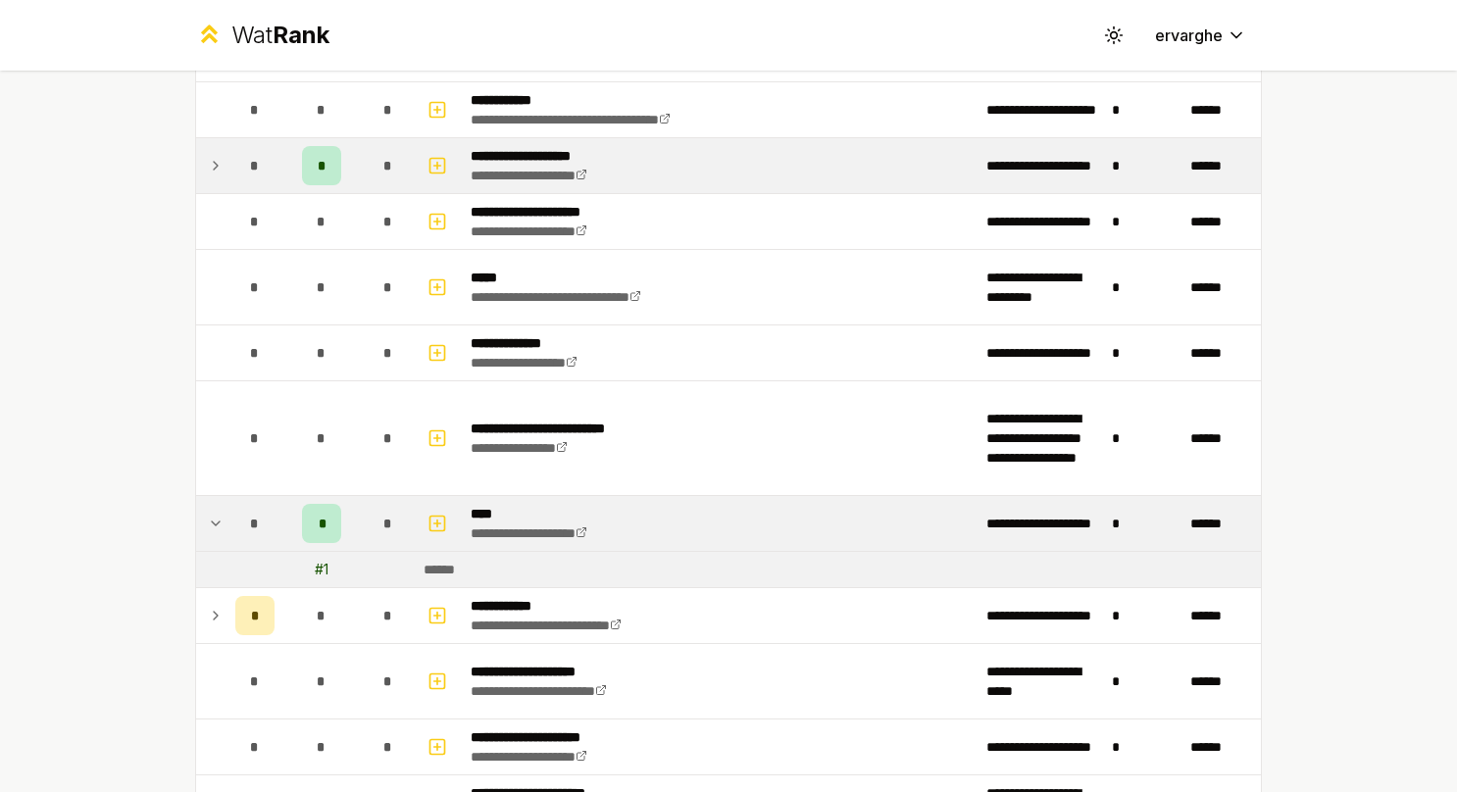
click at [211, 515] on icon at bounding box center [216, 524] width 16 height 24
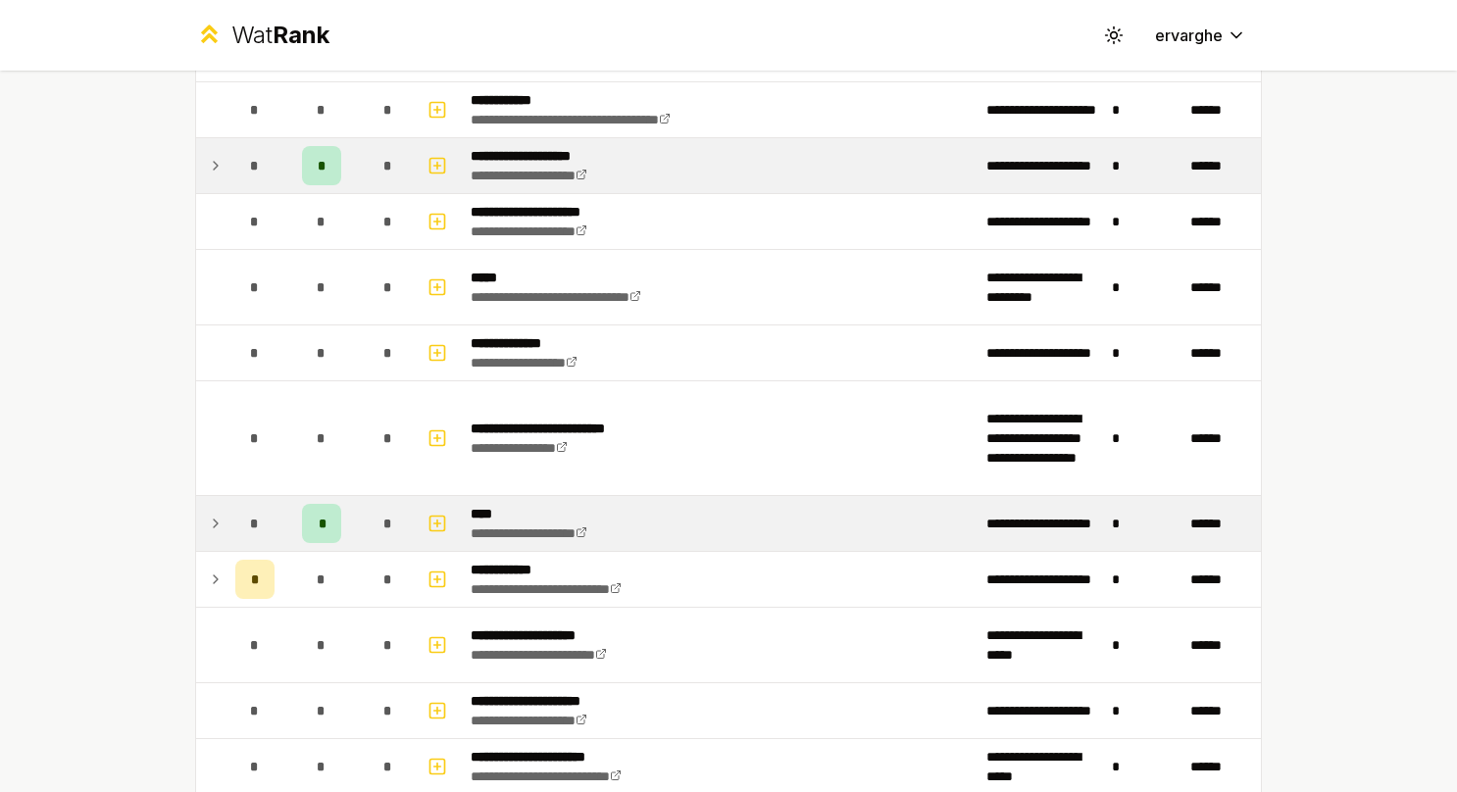
scroll to position [2354, 0]
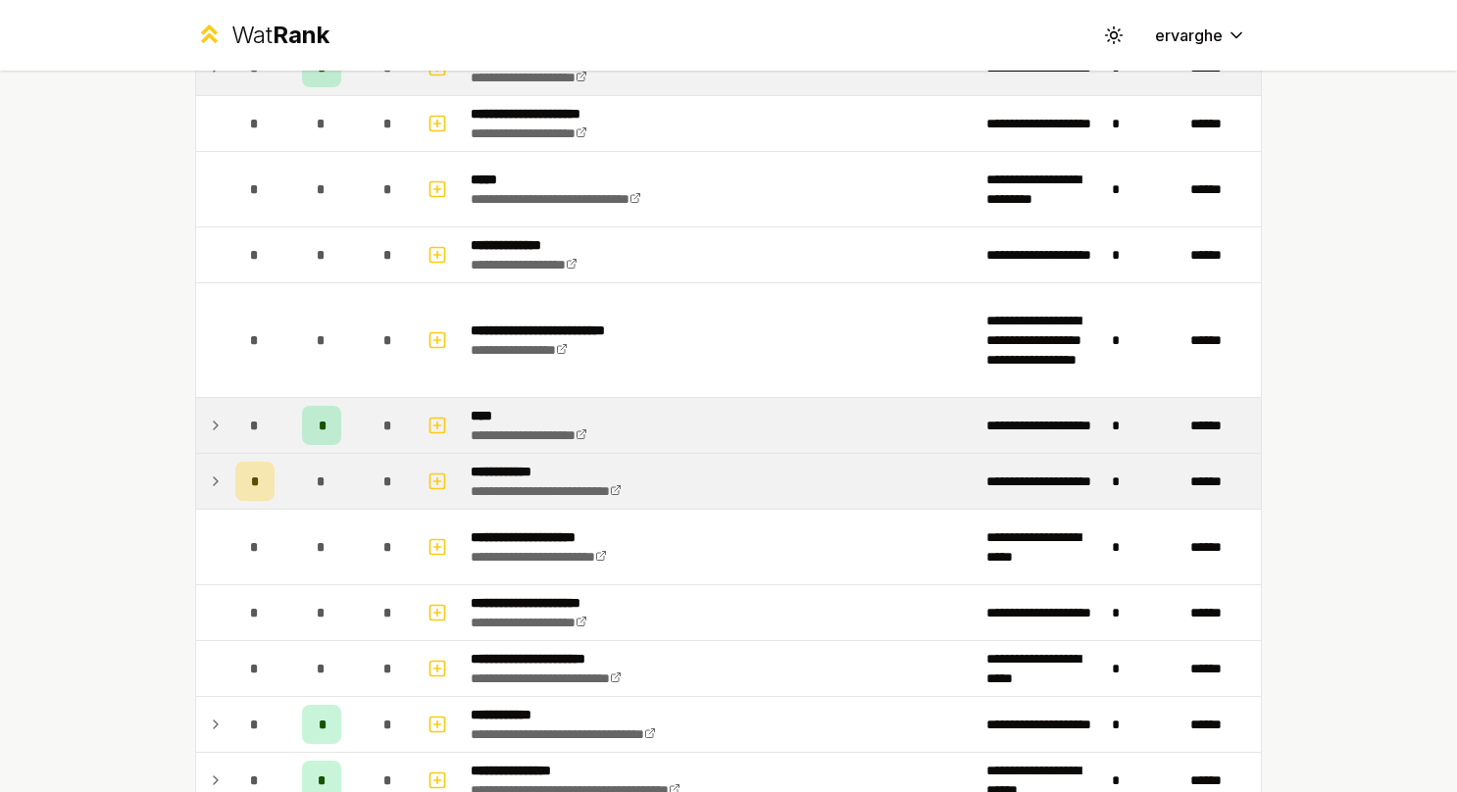
click at [212, 454] on td at bounding box center [211, 481] width 31 height 55
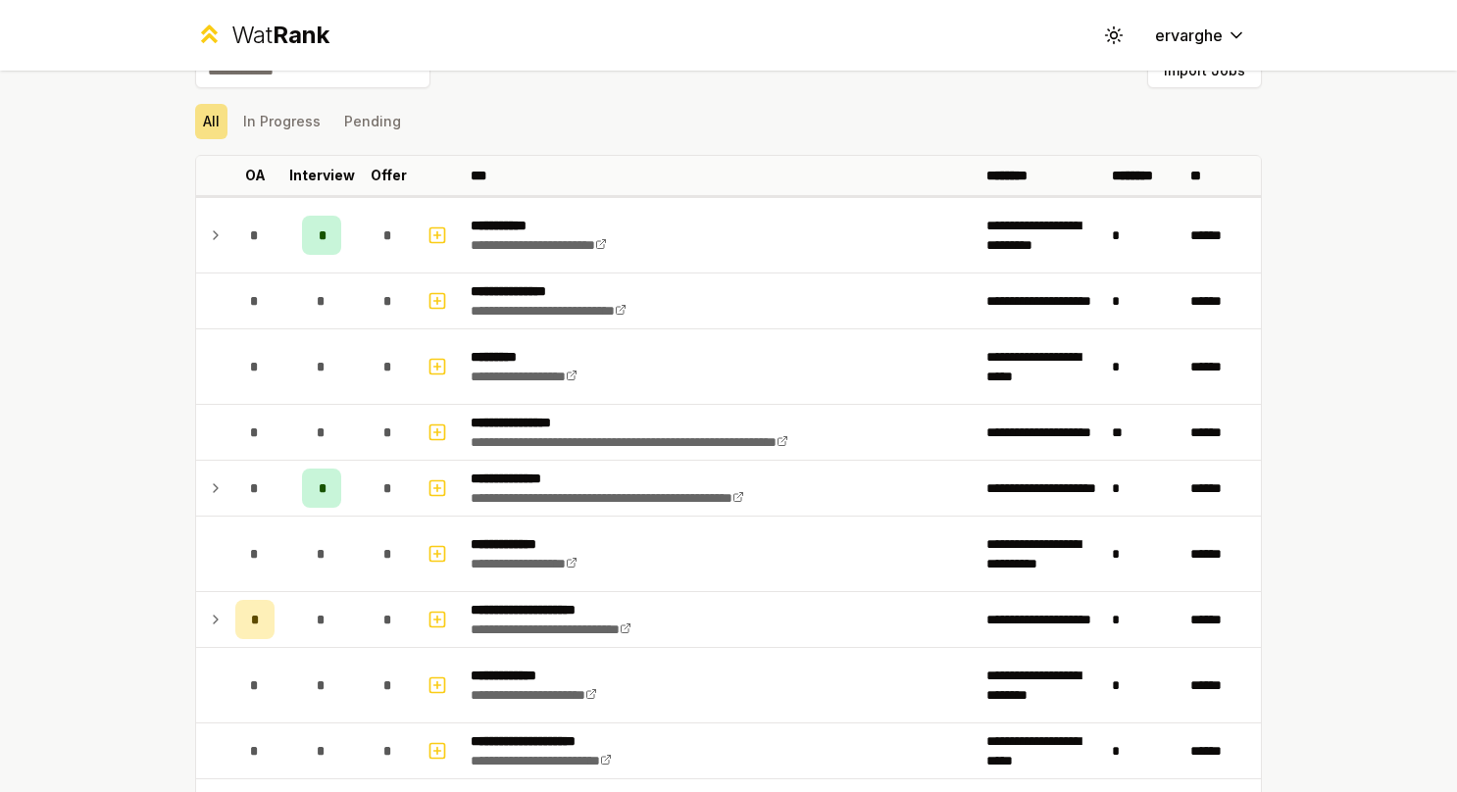
scroll to position [0, 0]
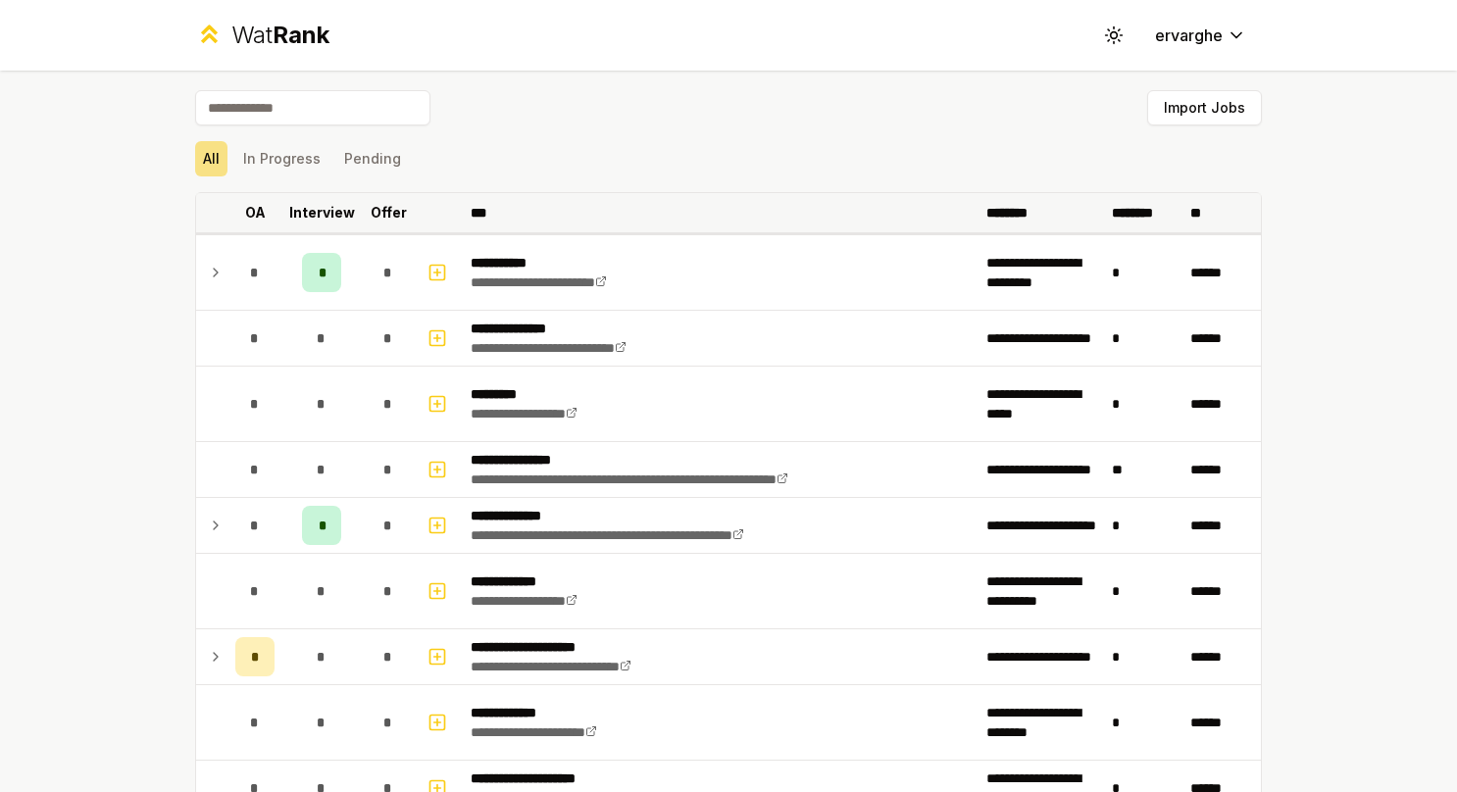
click at [251, 211] on p "OA" at bounding box center [255, 213] width 21 height 20
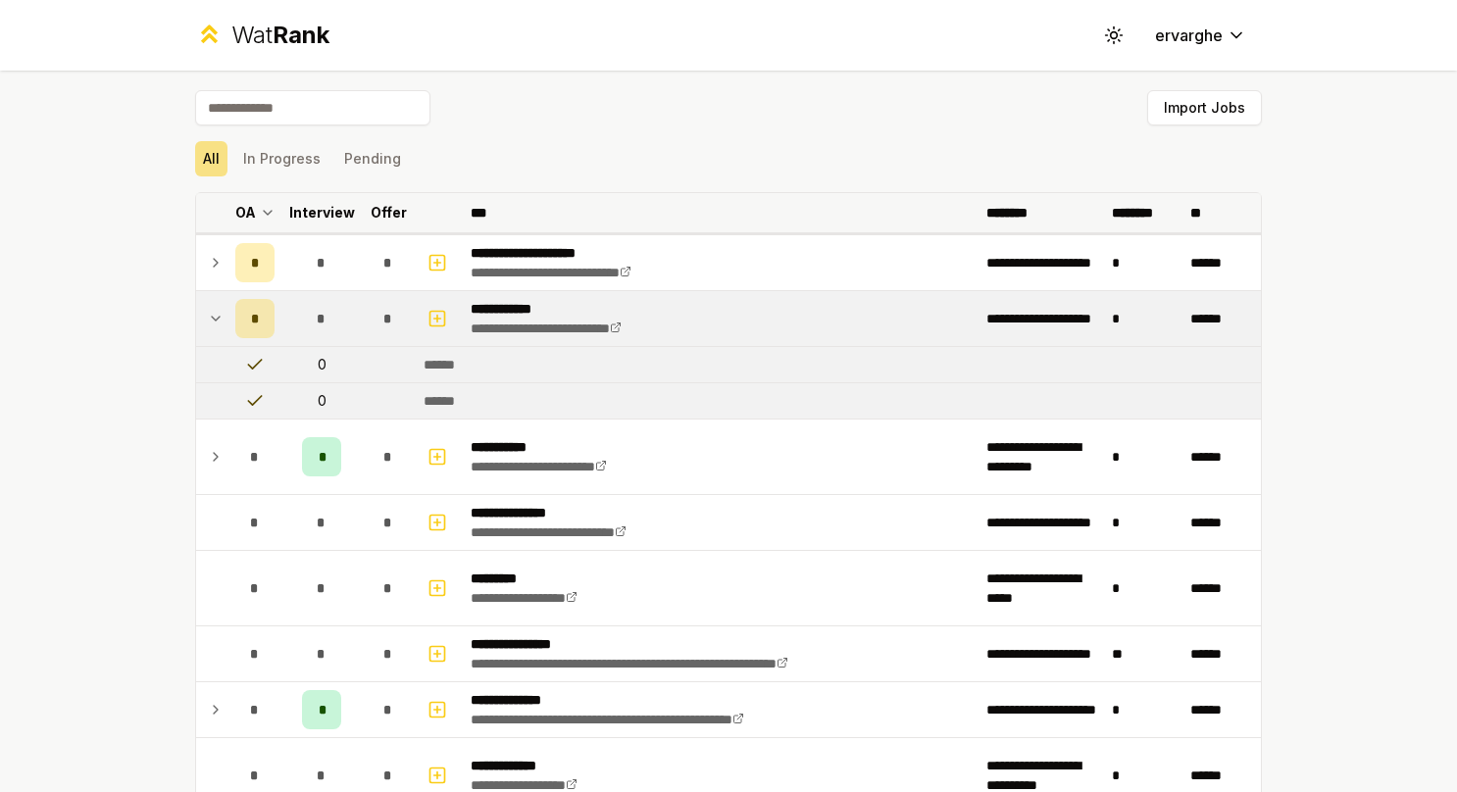
click at [250, 211] on th "OA" at bounding box center [255, 212] width 55 height 39
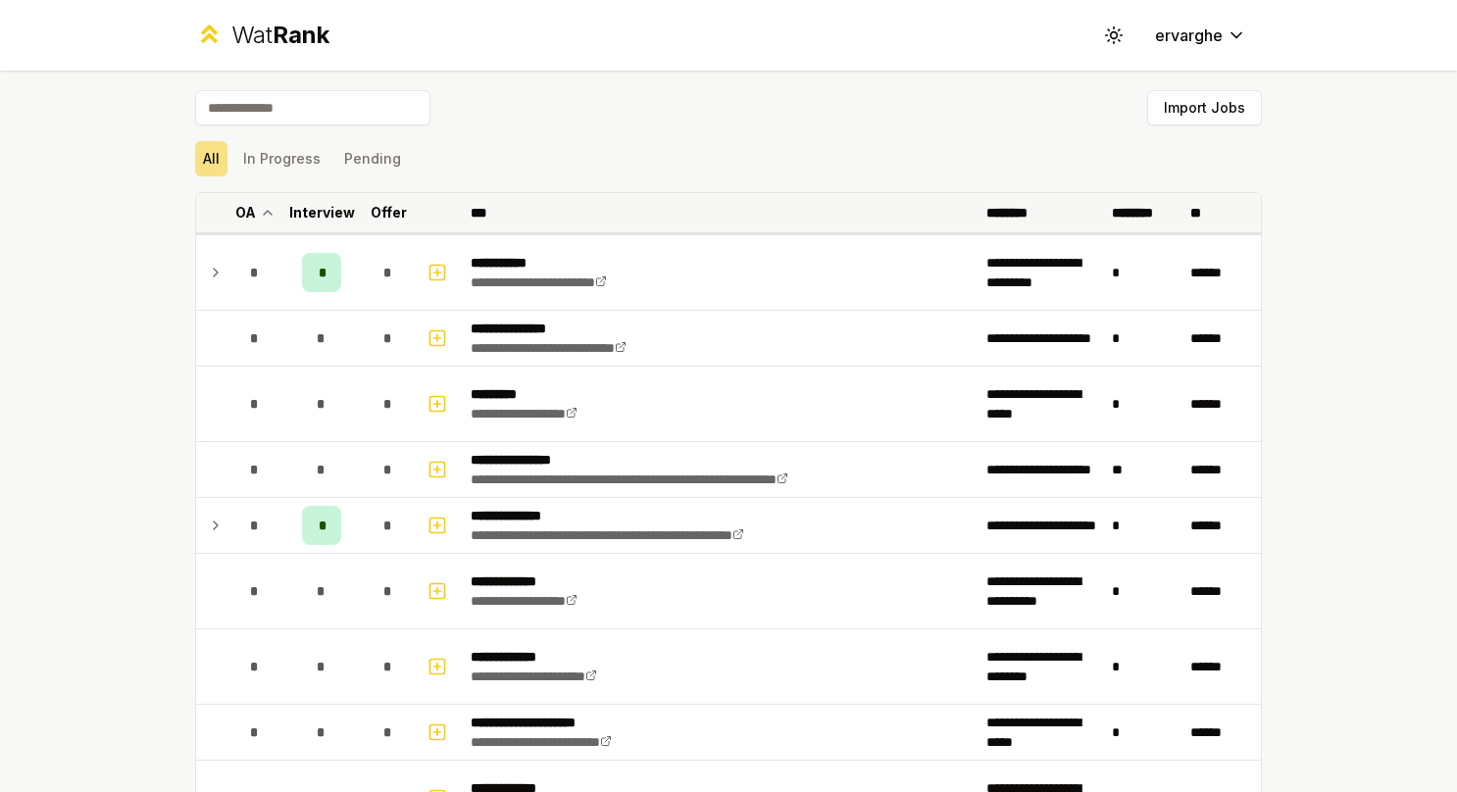
click at [250, 211] on th "OA" at bounding box center [255, 212] width 55 height 39
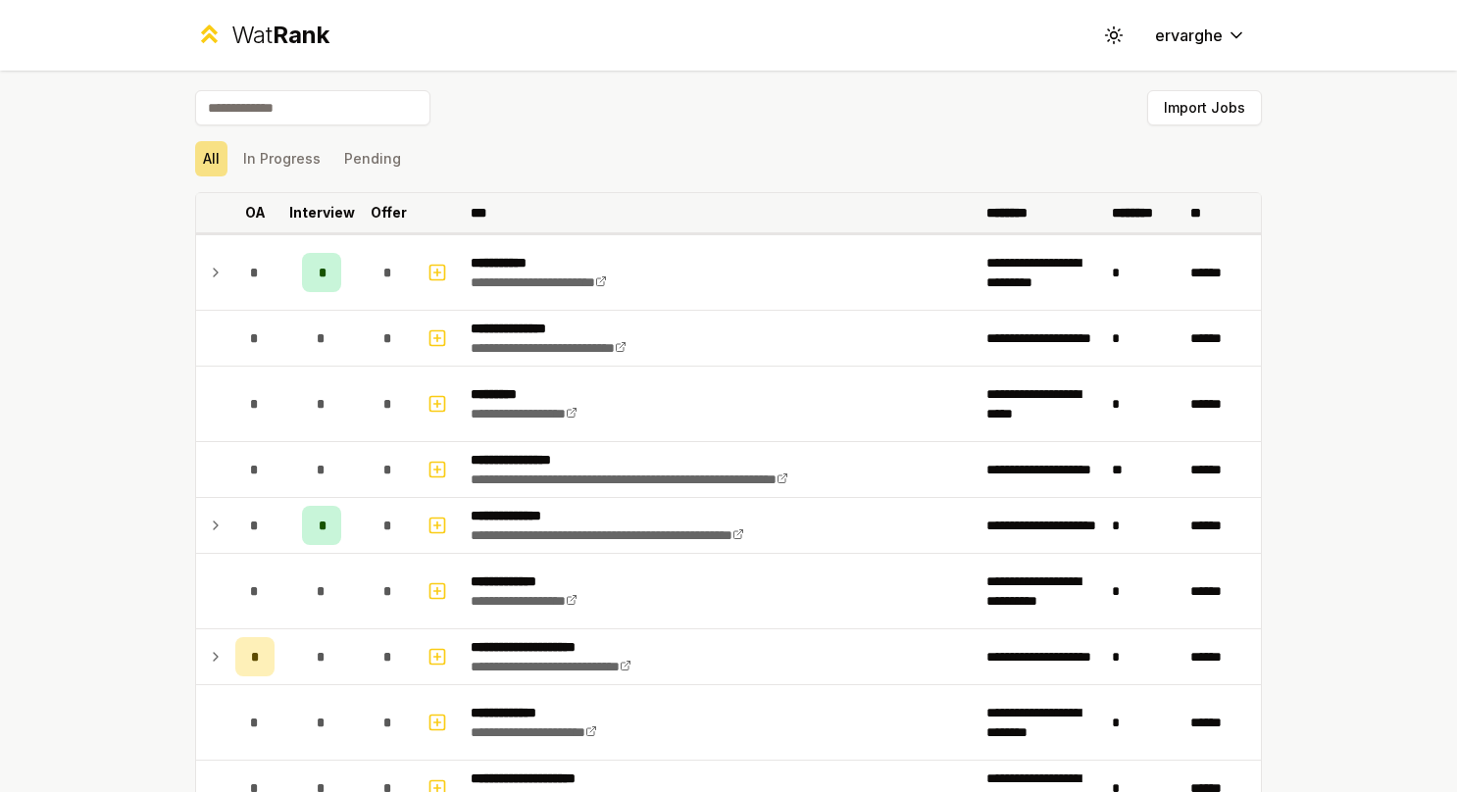
click at [250, 211] on p "OA" at bounding box center [255, 213] width 21 height 20
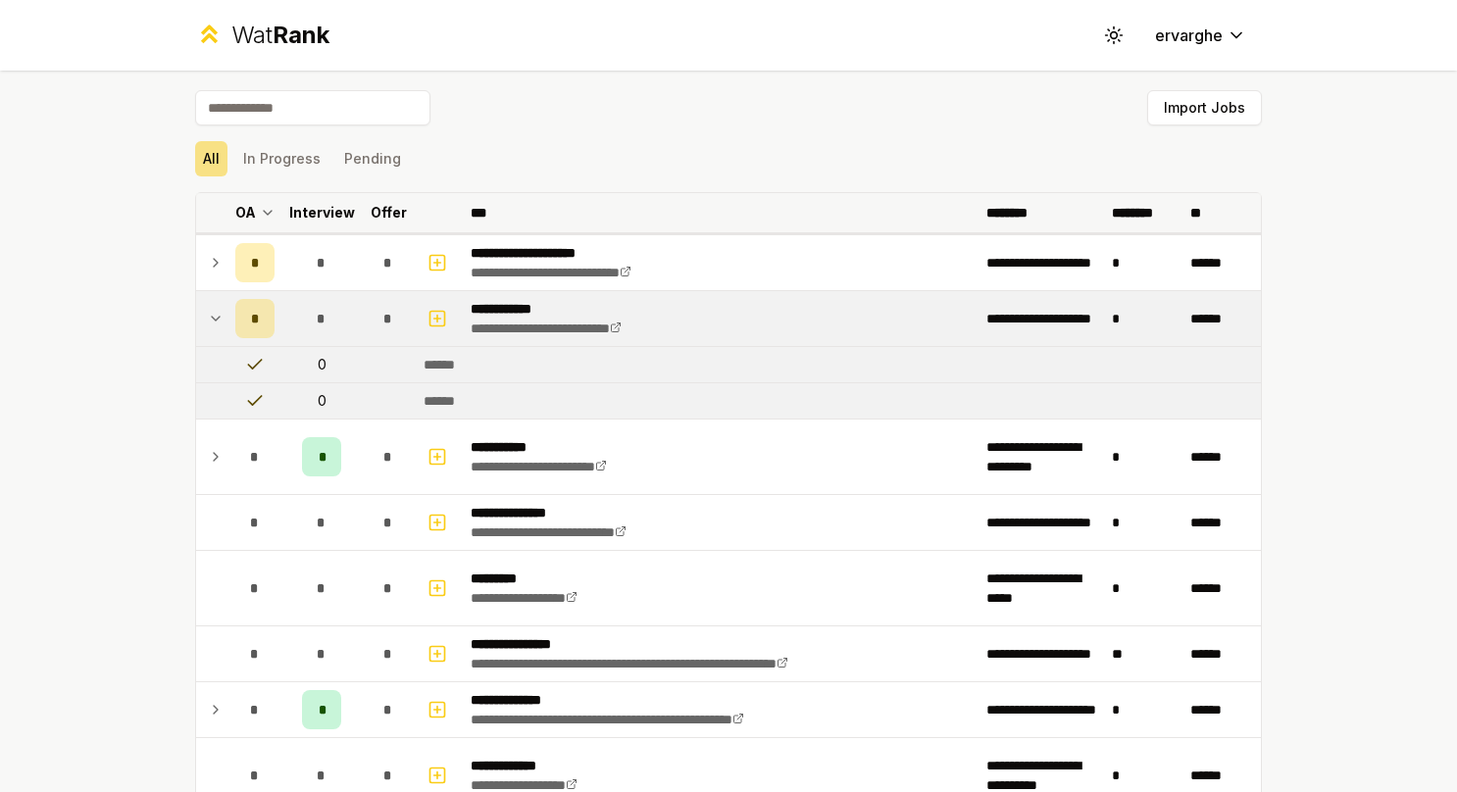
click at [250, 211] on th "OA" at bounding box center [255, 212] width 55 height 39
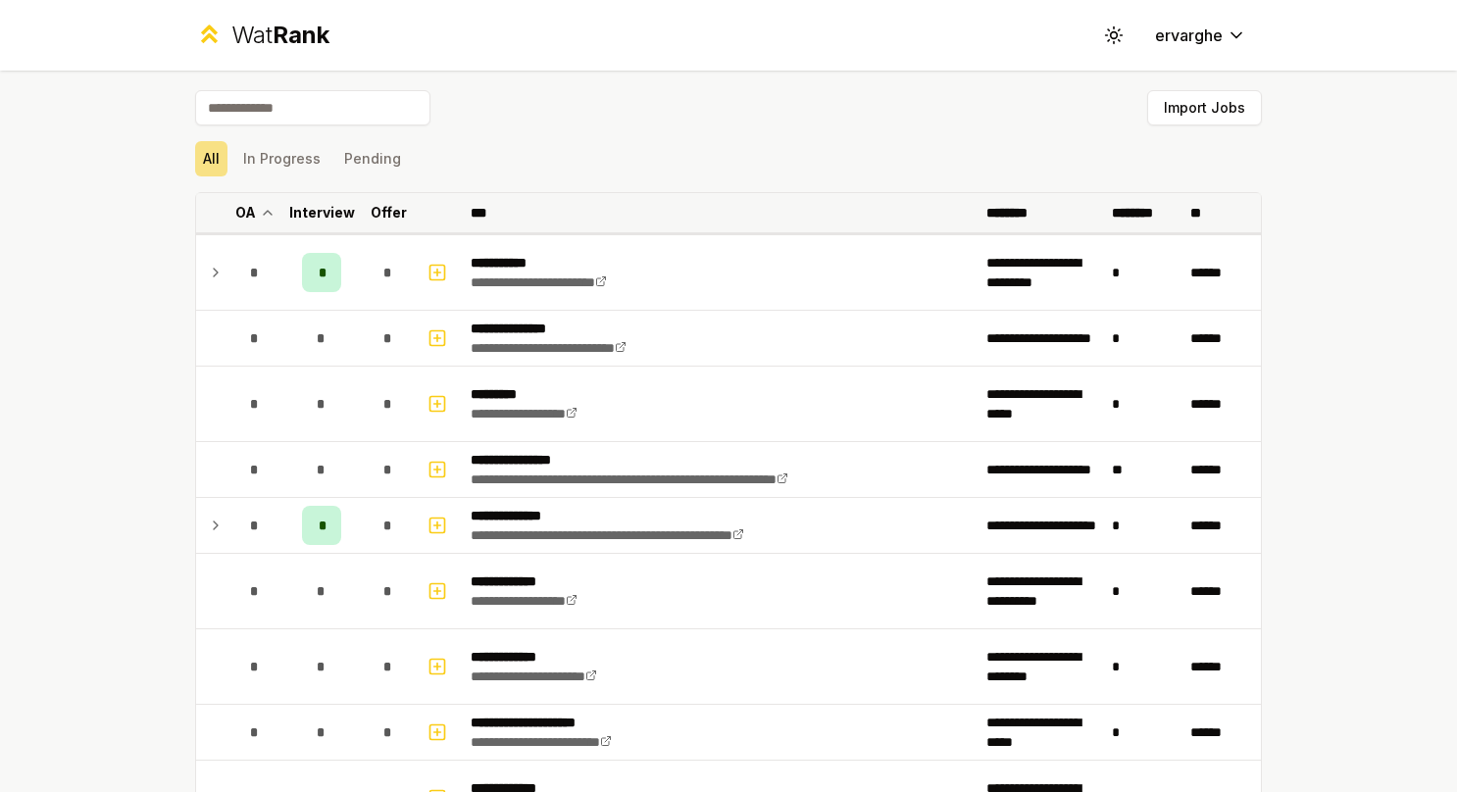
click at [335, 214] on p "Interview" at bounding box center [322, 213] width 66 height 20
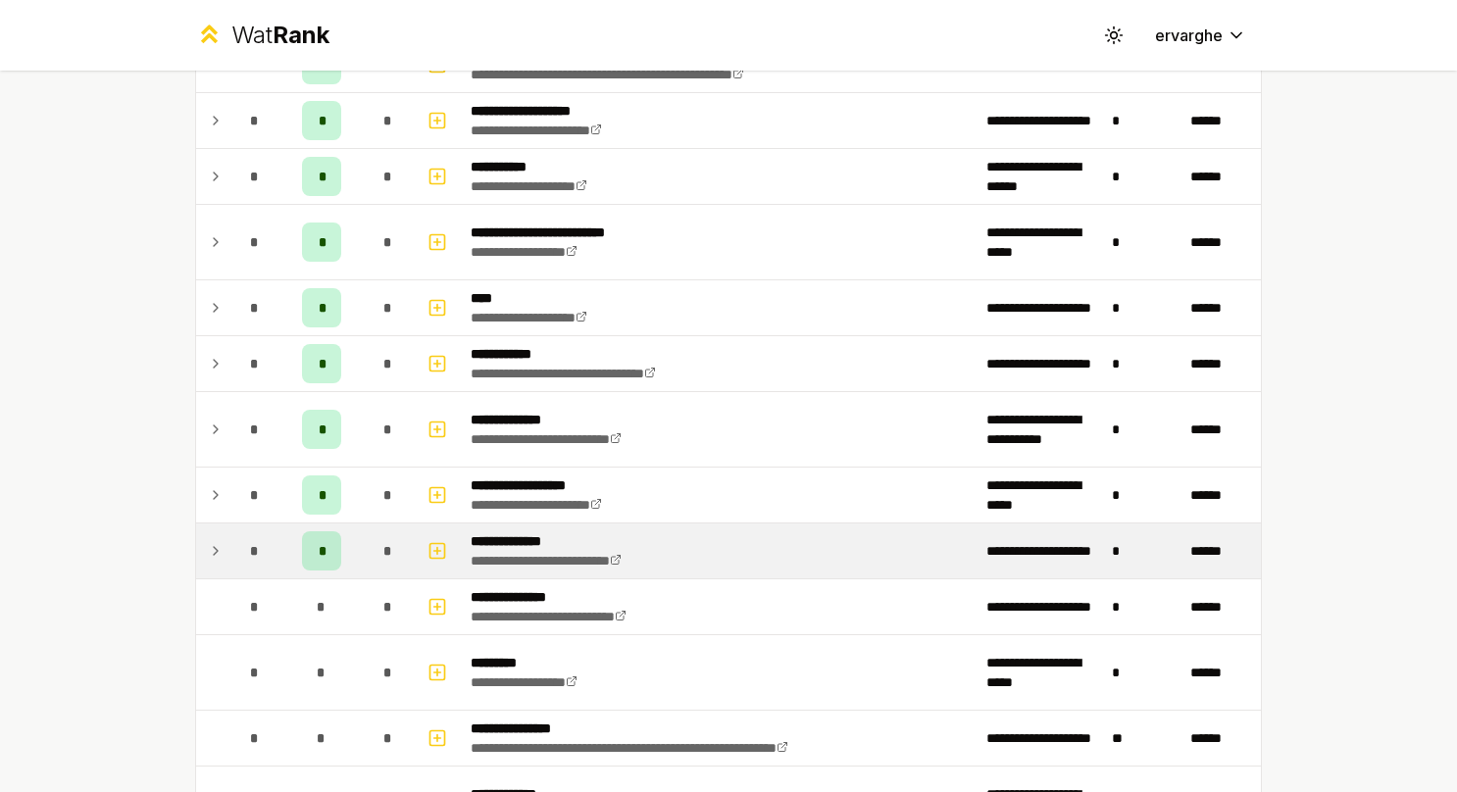
scroll to position [883, 0]
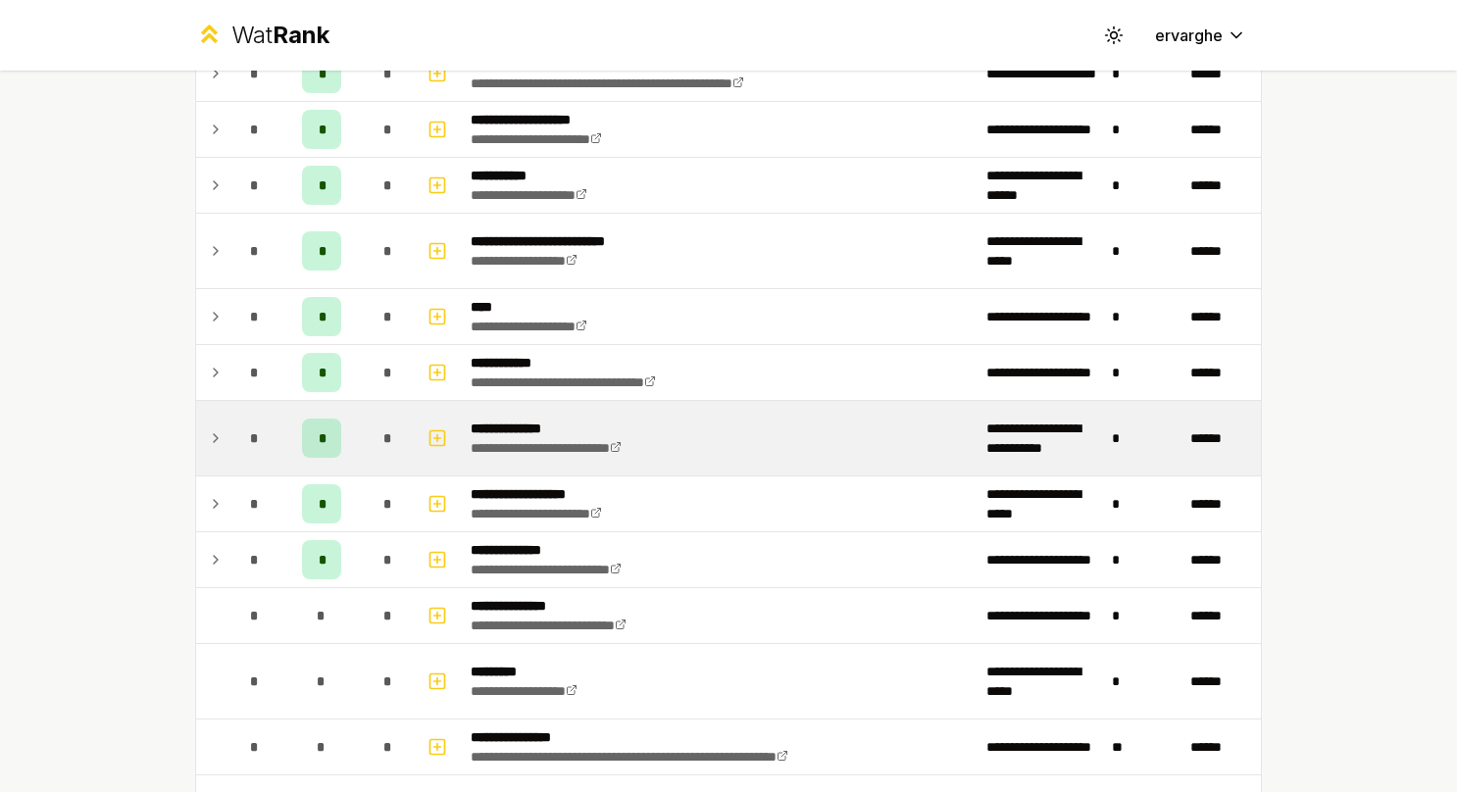
click at [208, 417] on td at bounding box center [211, 438] width 31 height 75
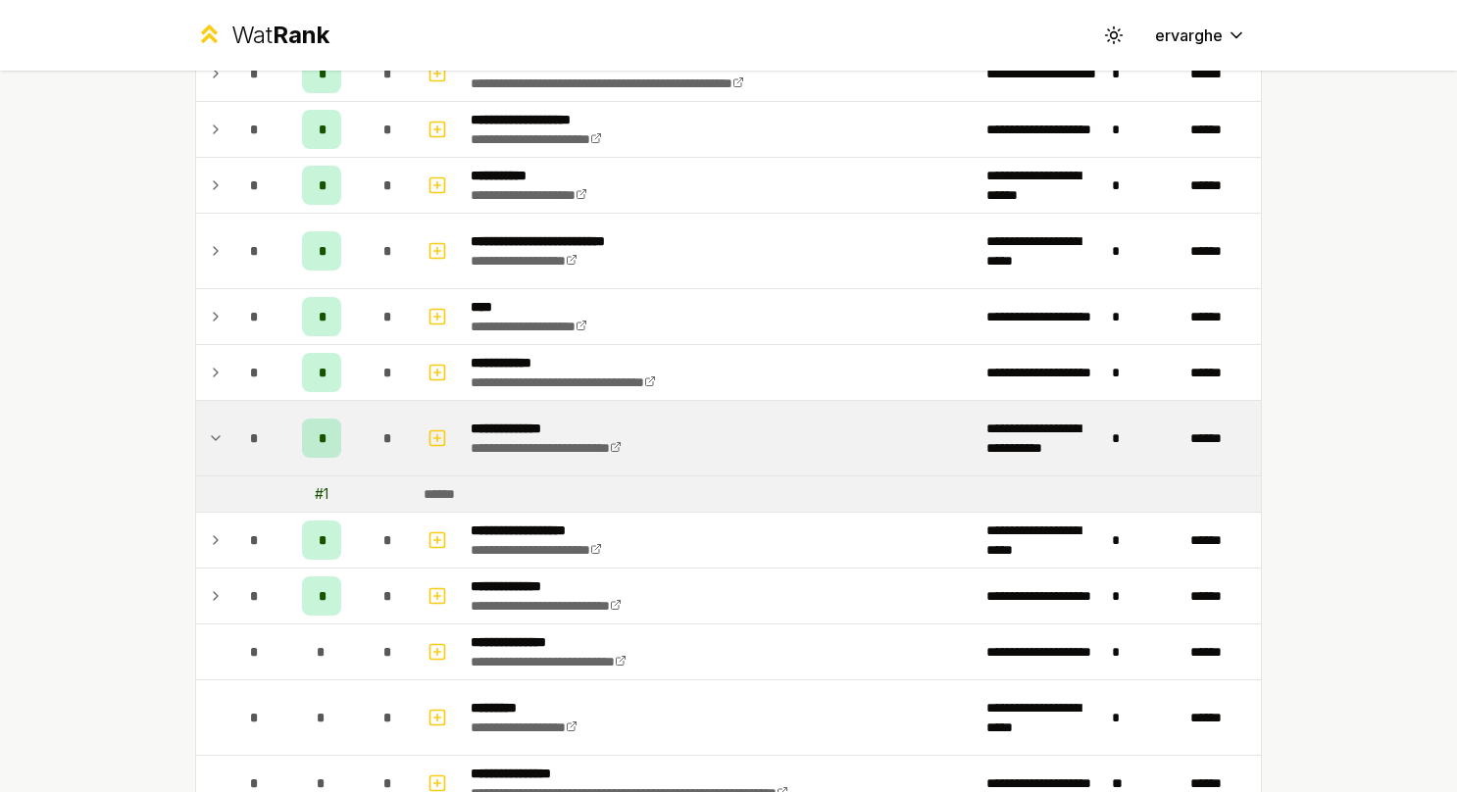
click at [208, 417] on td at bounding box center [211, 438] width 31 height 75
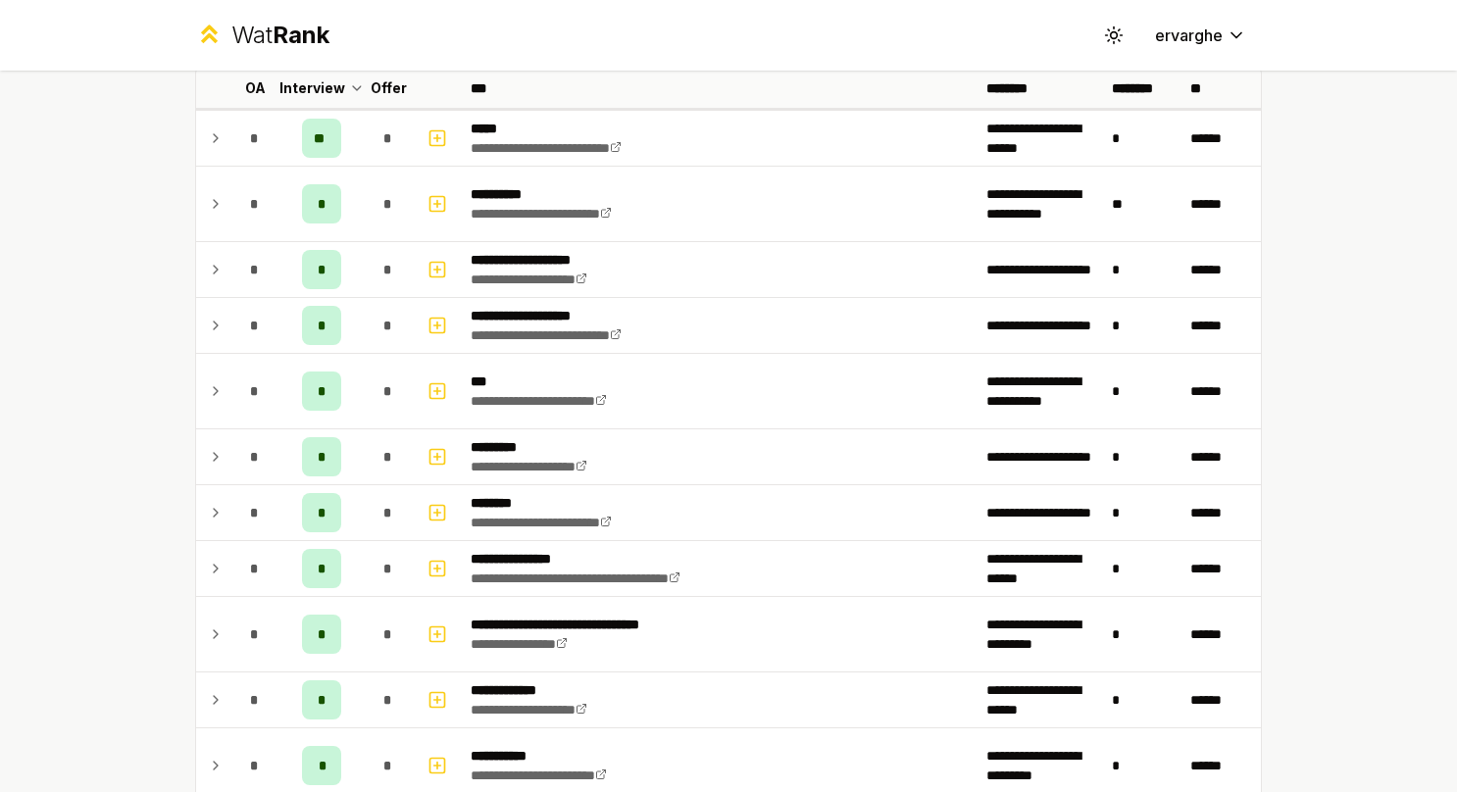
scroll to position [98, 0]
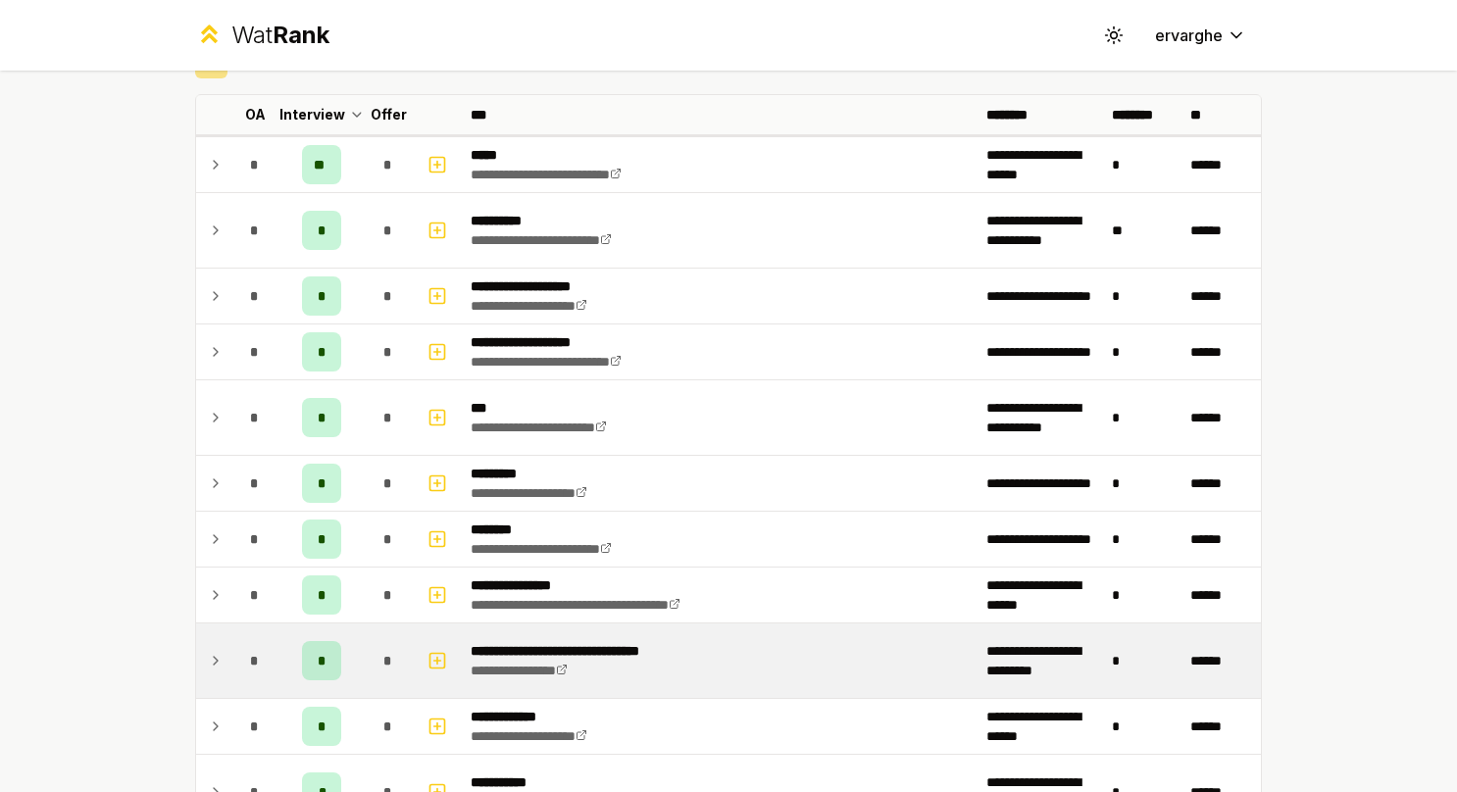
click at [235, 651] on div "*" at bounding box center [254, 660] width 39 height 39
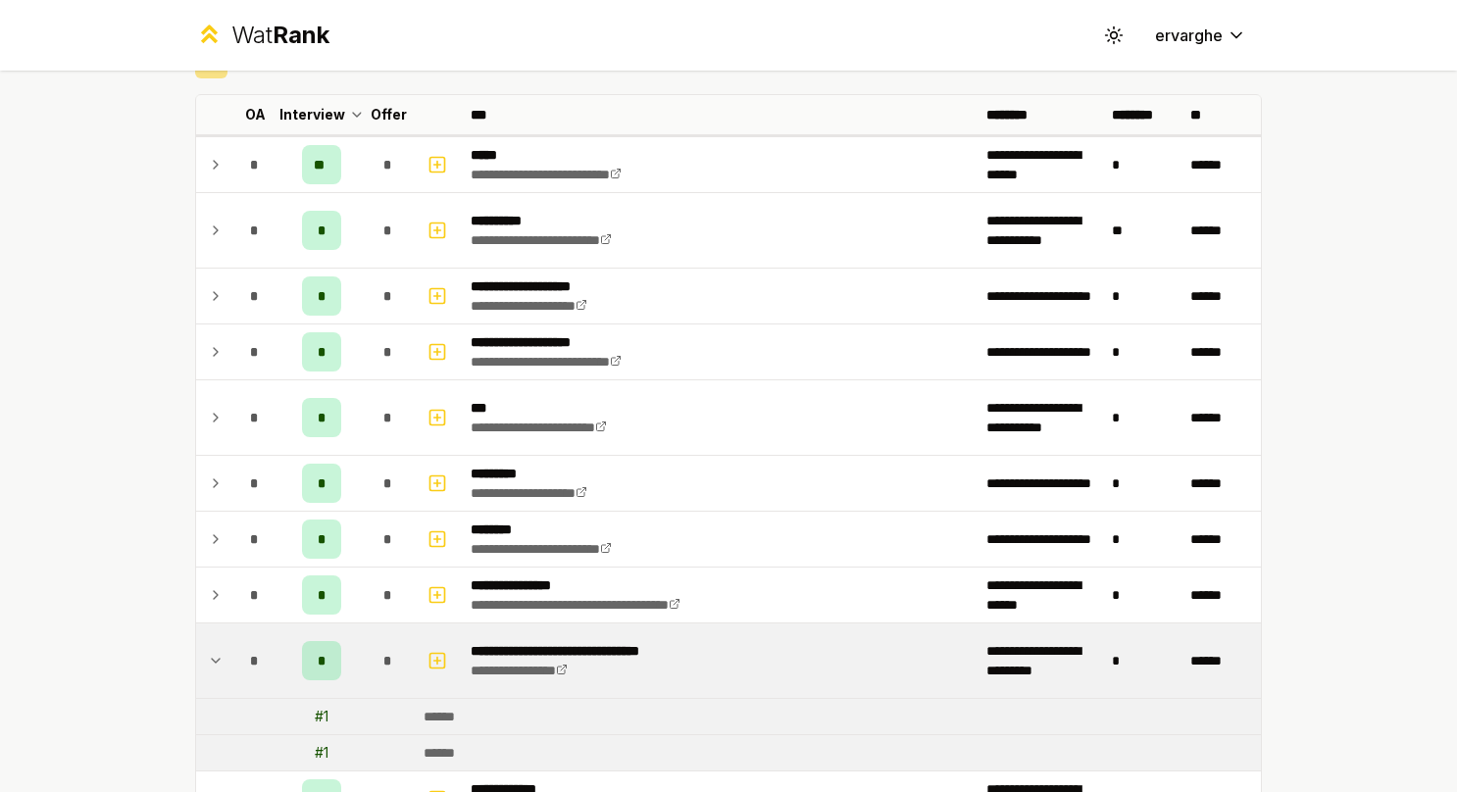
click at [228, 651] on td "*" at bounding box center [255, 661] width 55 height 75
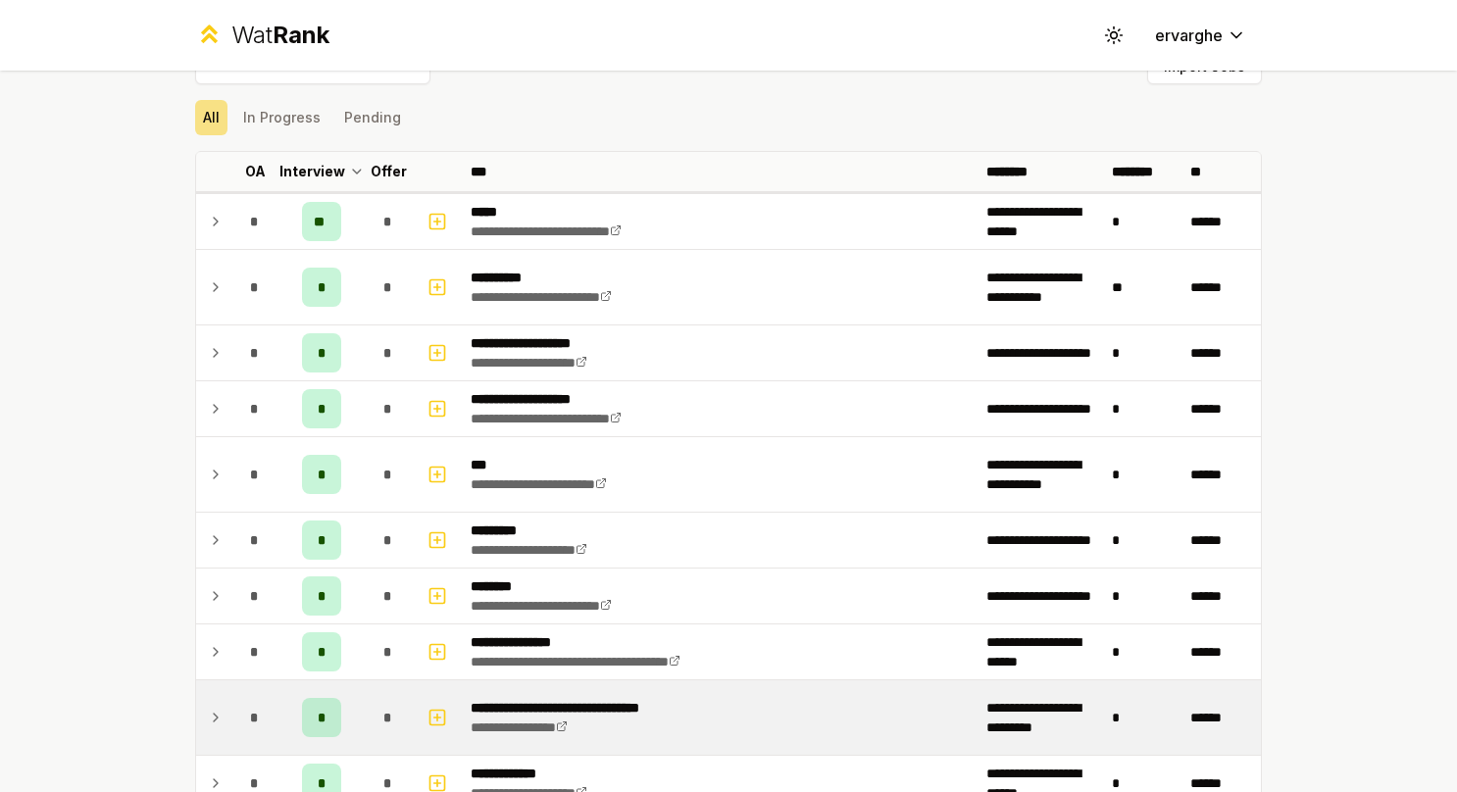
scroll to position [0, 0]
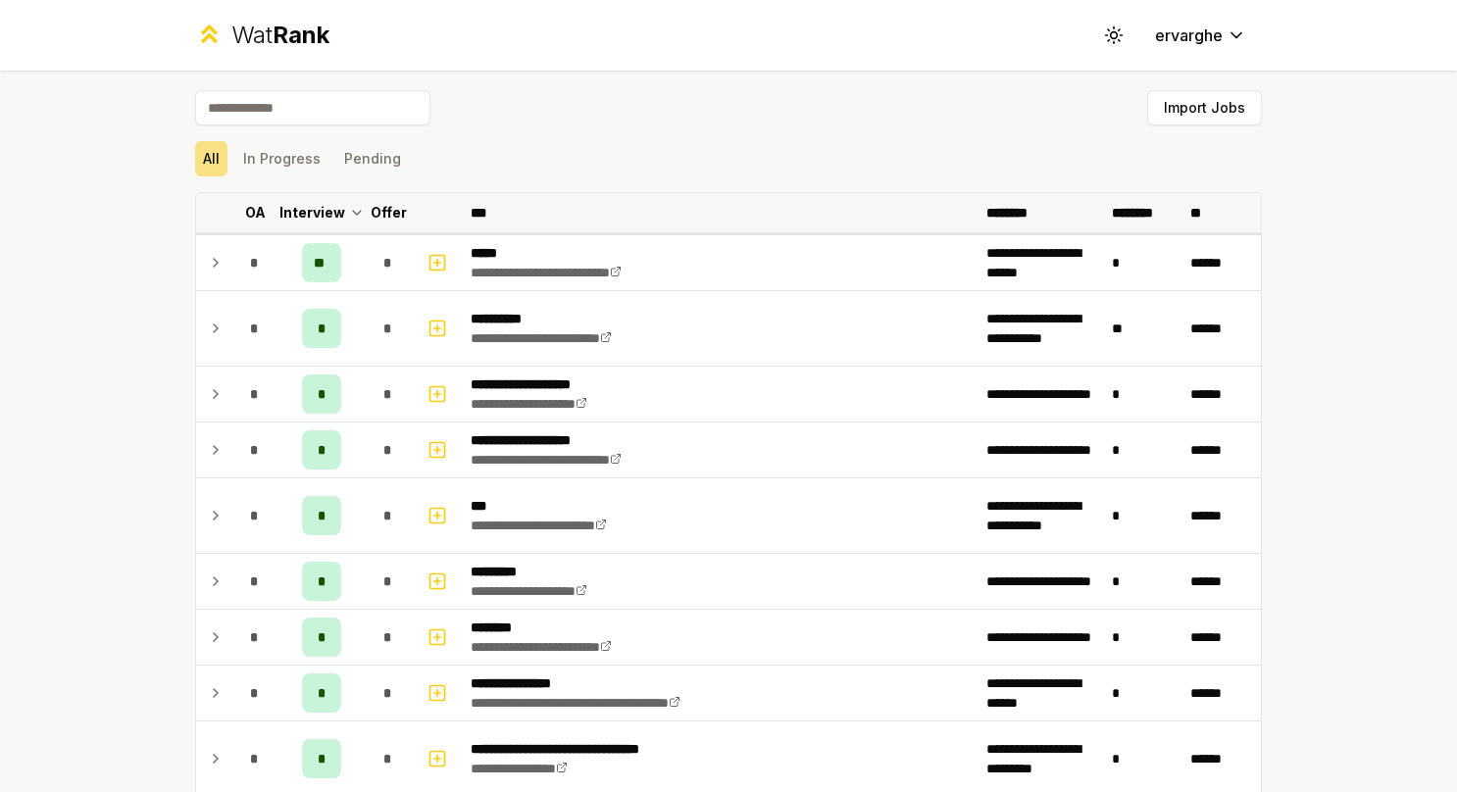
click at [350, 216] on icon at bounding box center [357, 213] width 16 height 24
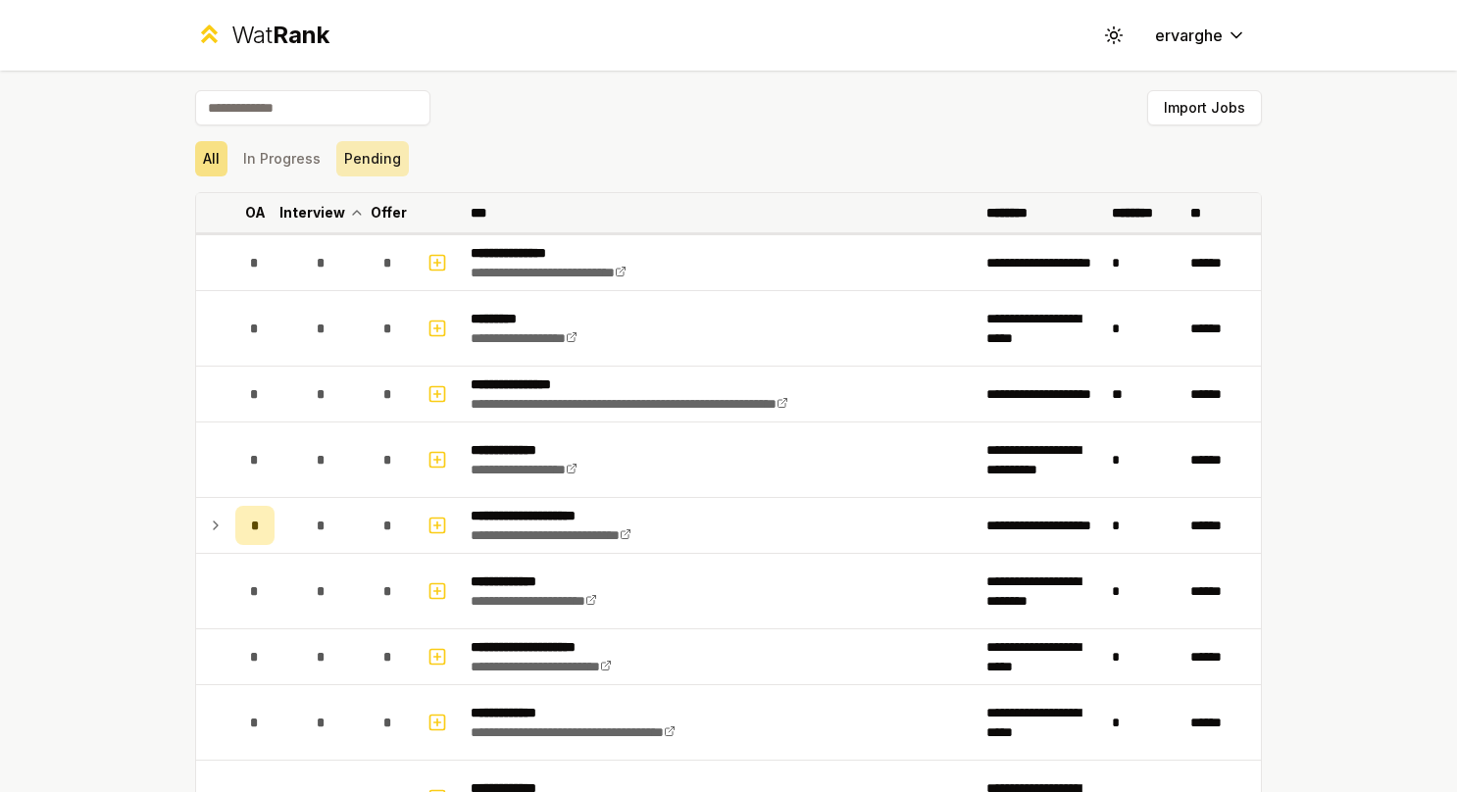
click at [359, 153] on button "Pending" at bounding box center [372, 158] width 73 height 35
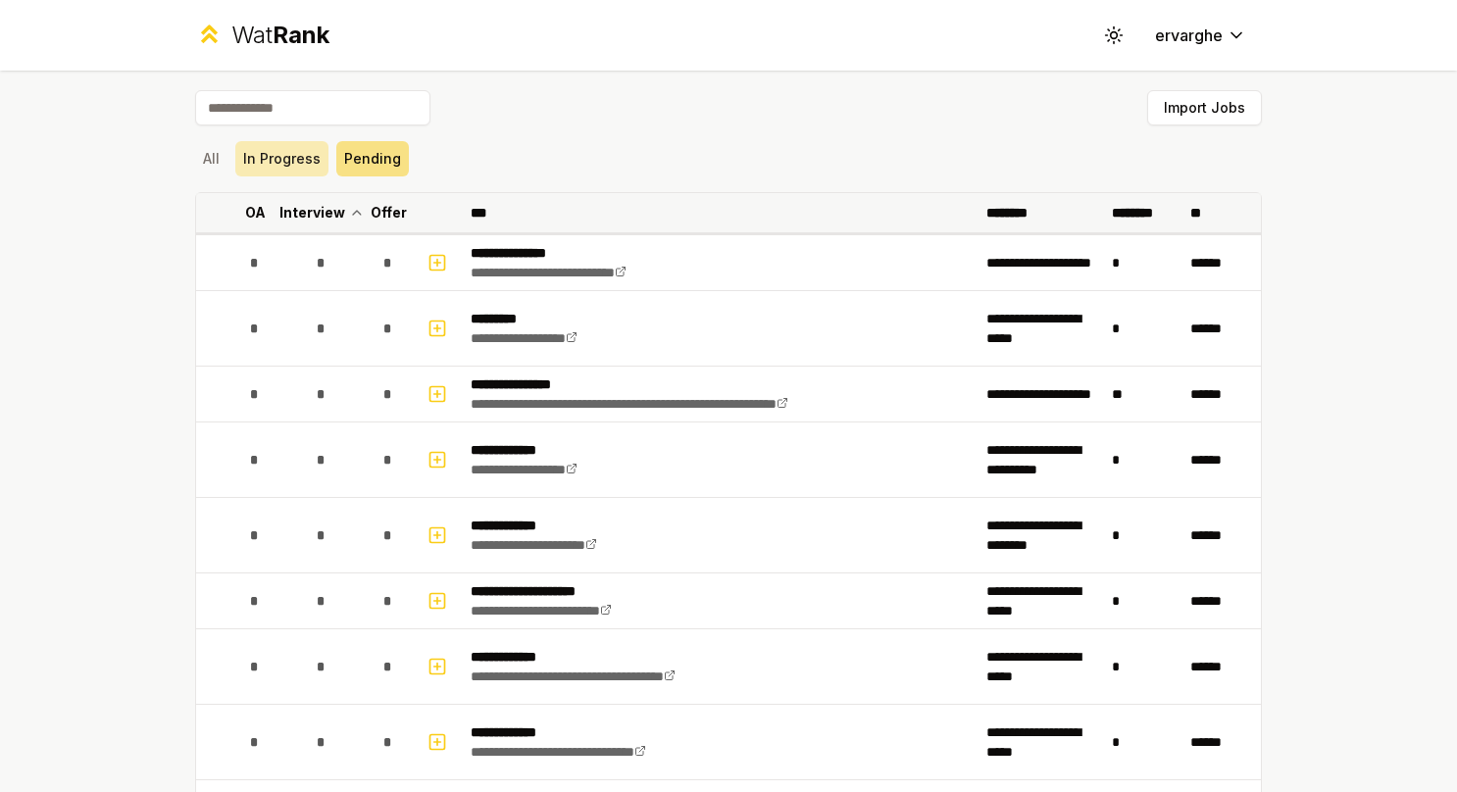
click at [286, 153] on button "In Progress" at bounding box center [281, 158] width 93 height 35
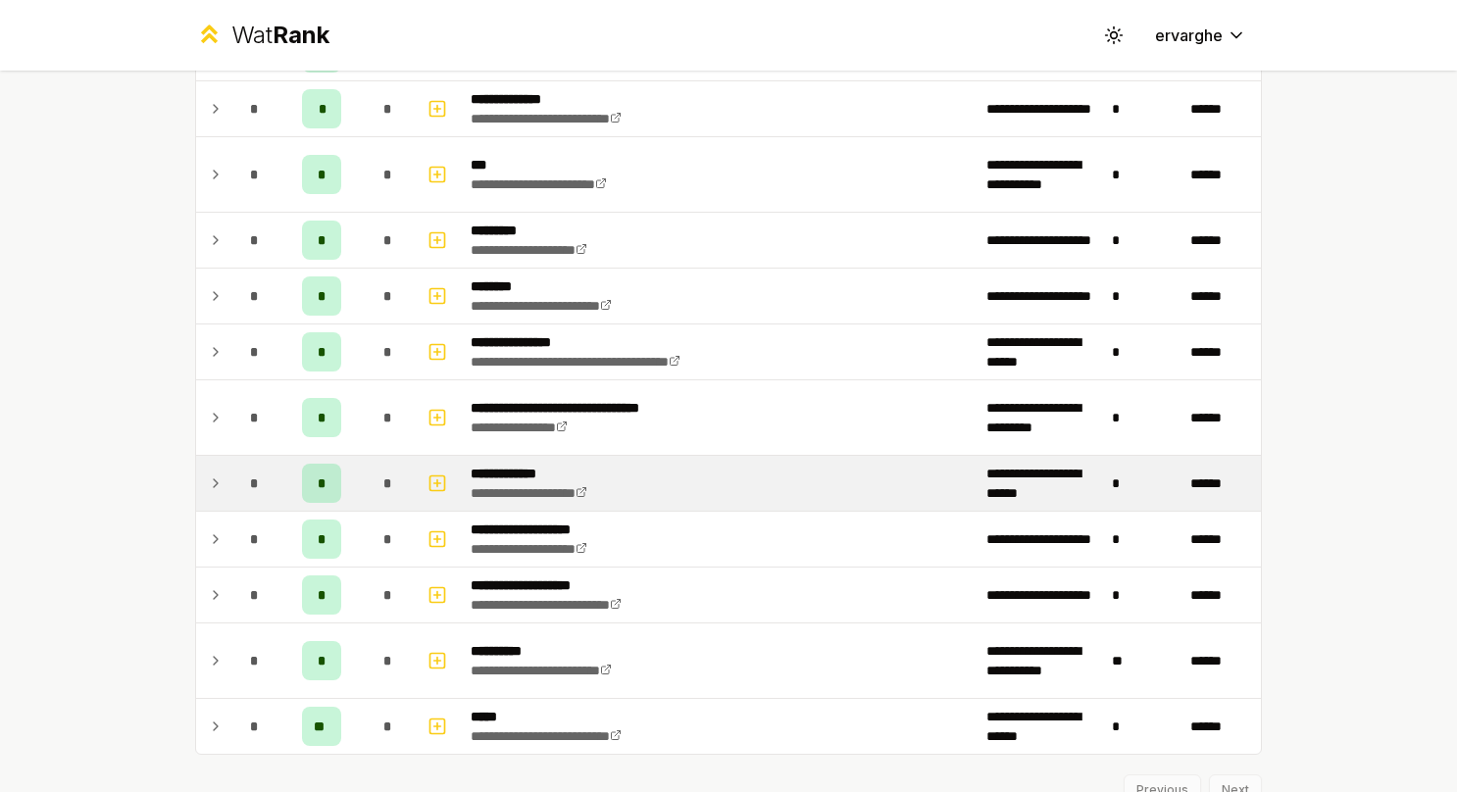
scroll to position [806, 0]
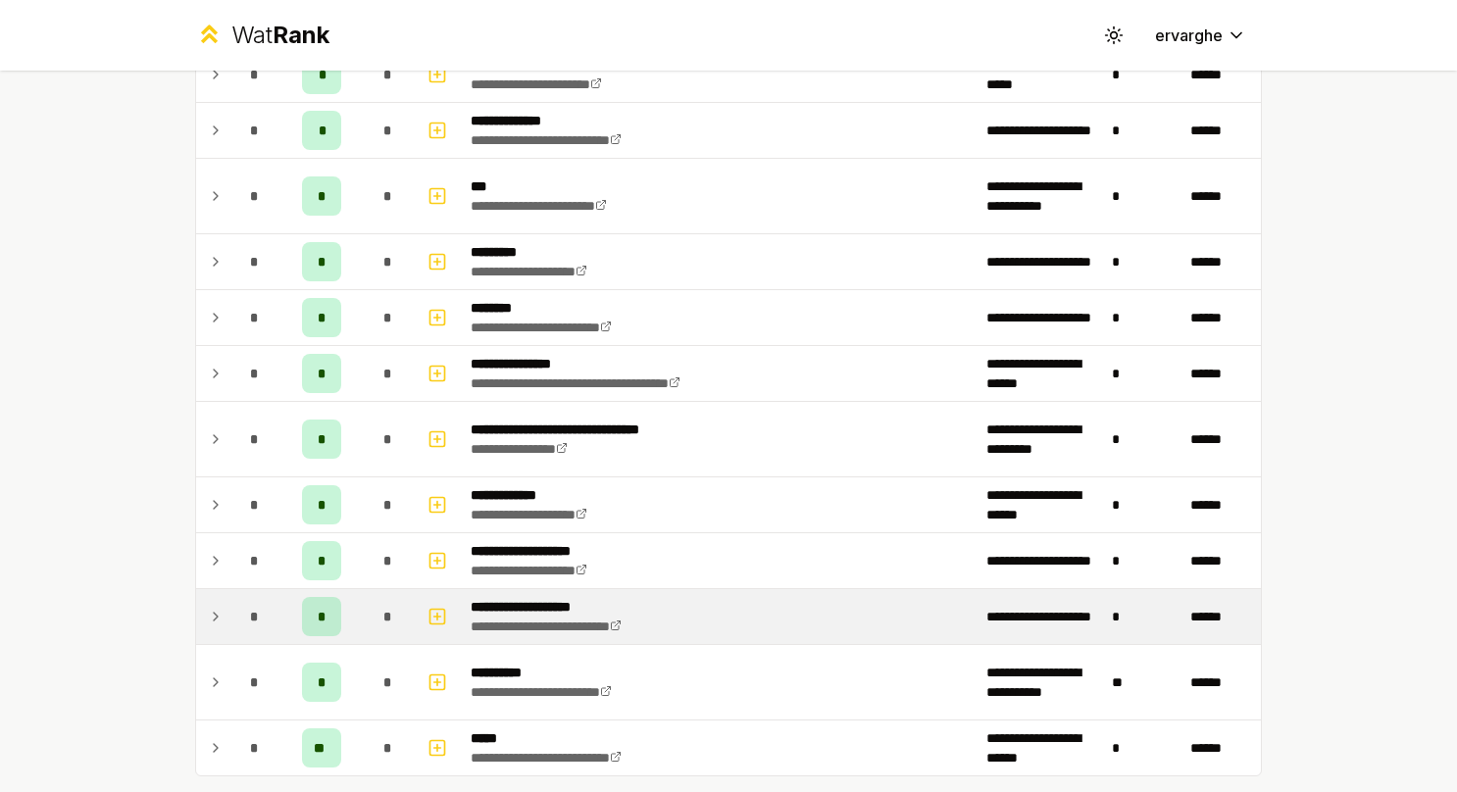
click at [709, 602] on td "**********" at bounding box center [721, 616] width 516 height 55
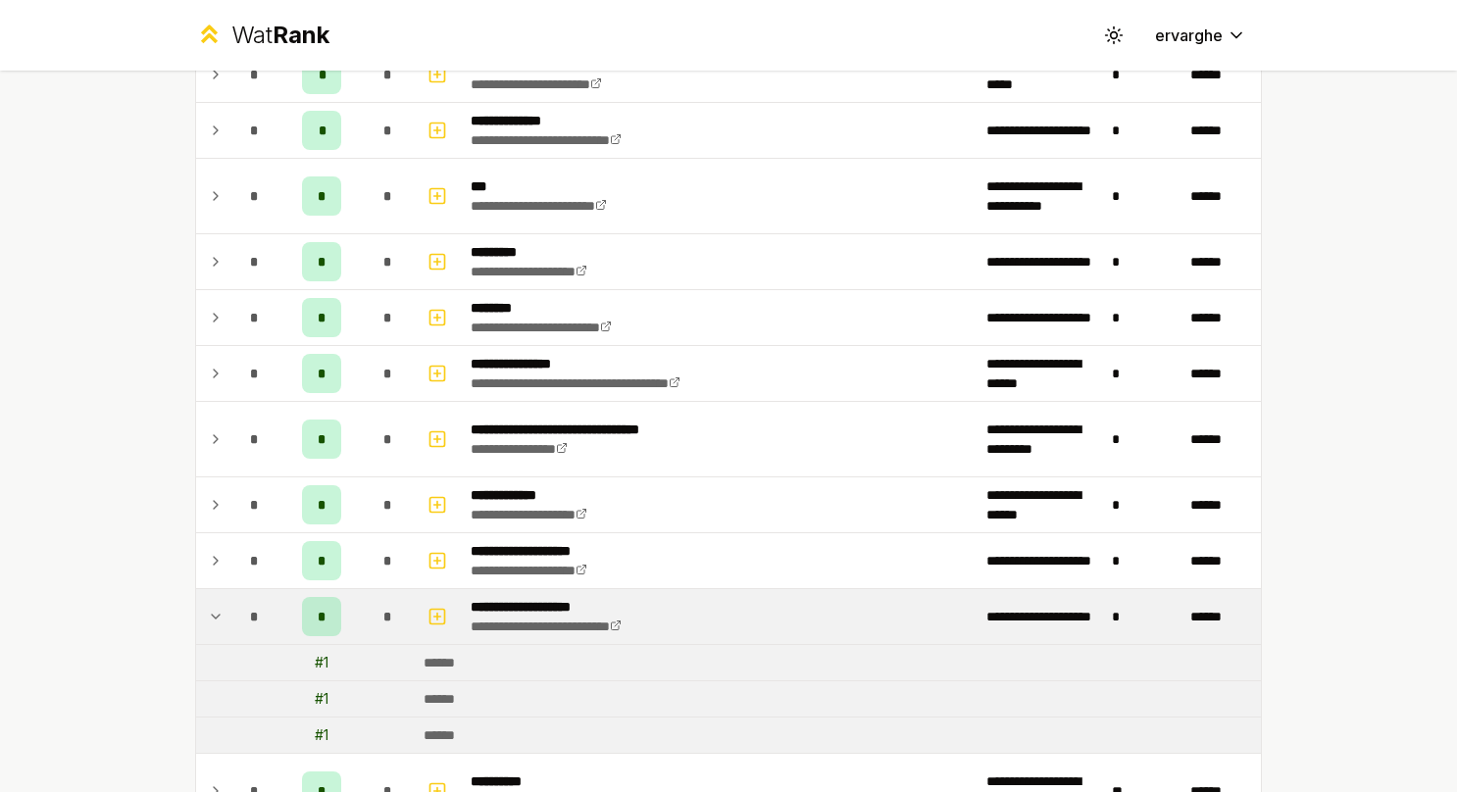
click at [709, 604] on td "**********" at bounding box center [721, 616] width 516 height 55
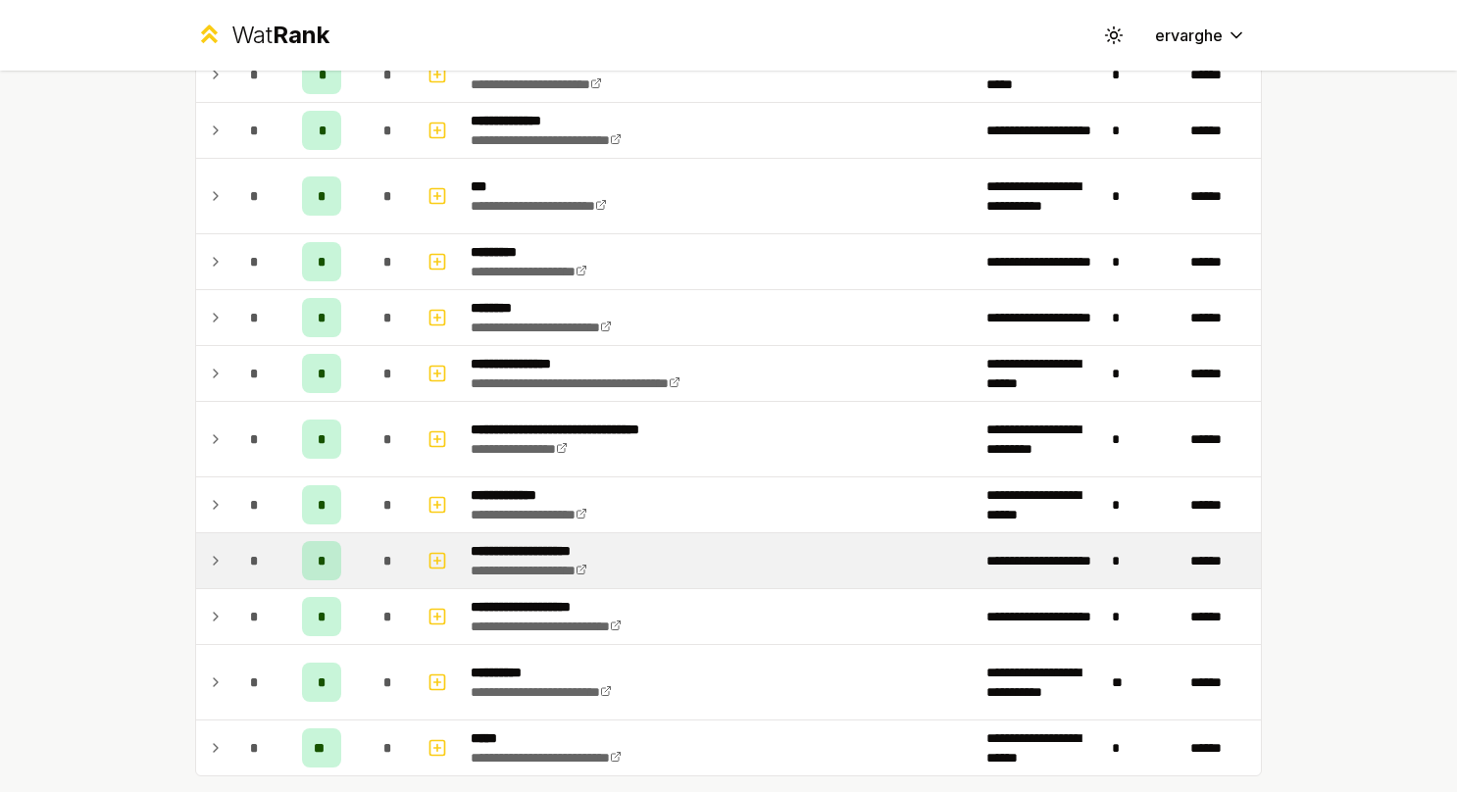
click at [702, 555] on td "**********" at bounding box center [721, 561] width 516 height 55
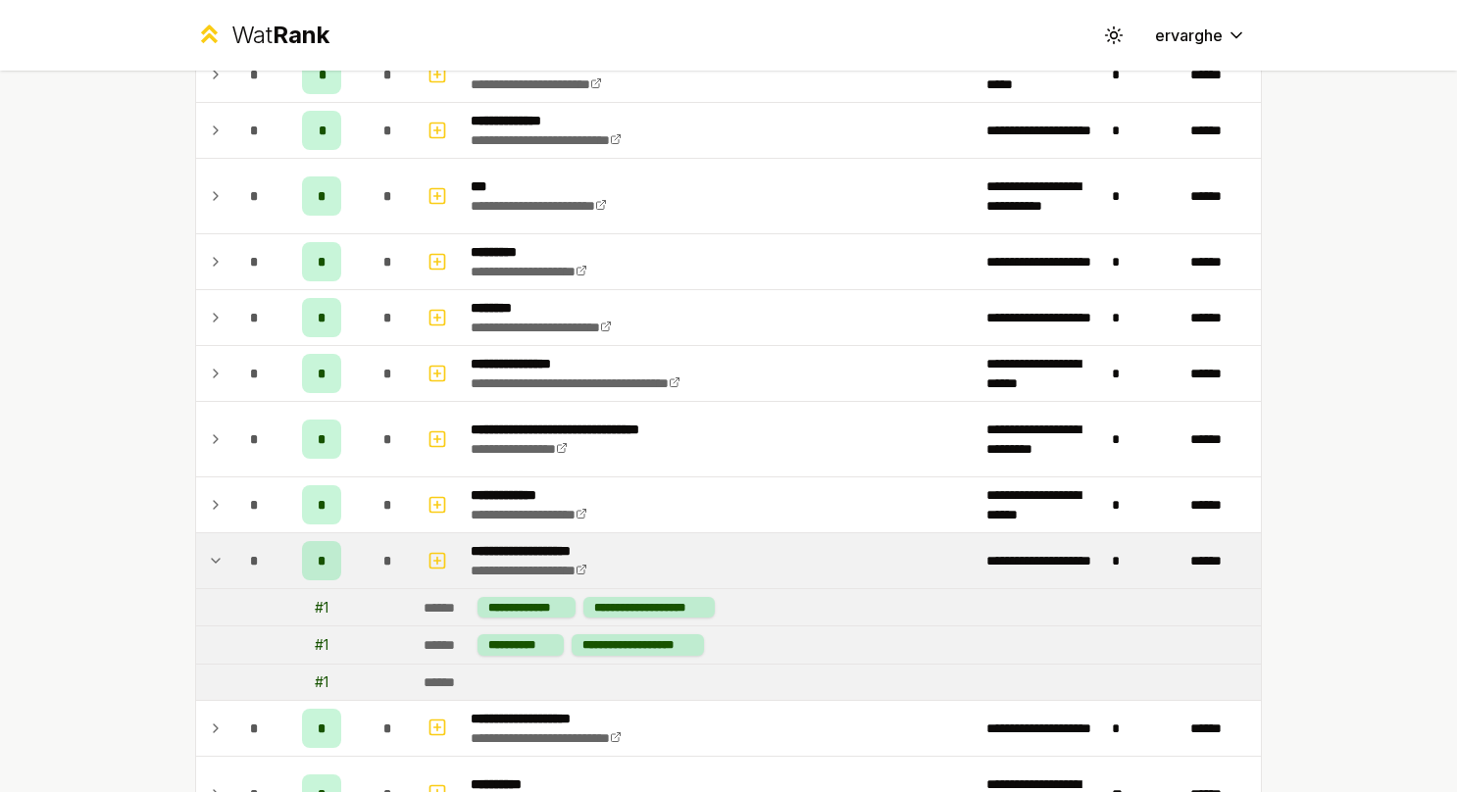
click at [702, 551] on td "**********" at bounding box center [721, 561] width 516 height 55
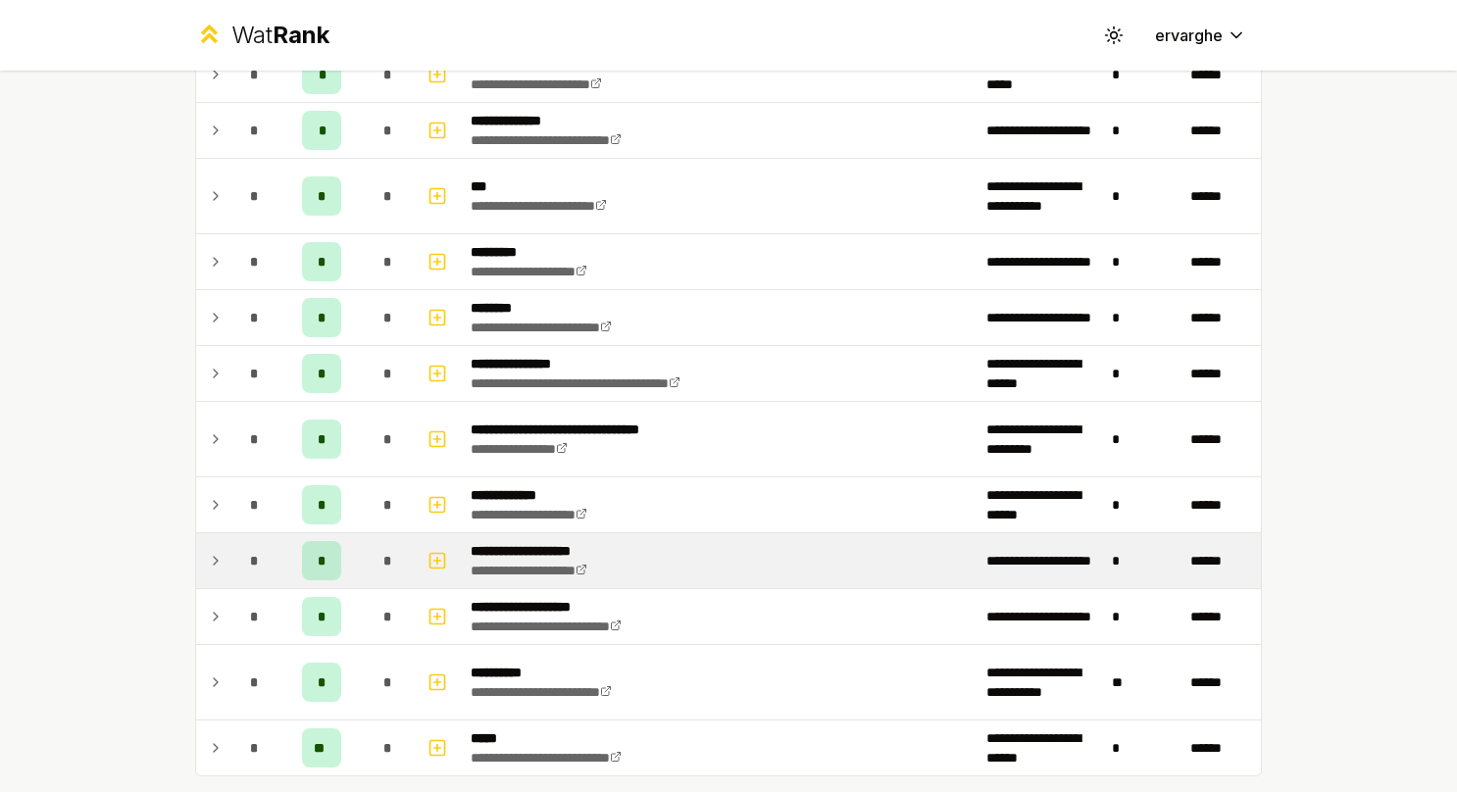
click at [519, 541] on p "**********" at bounding box center [548, 551] width 155 height 20
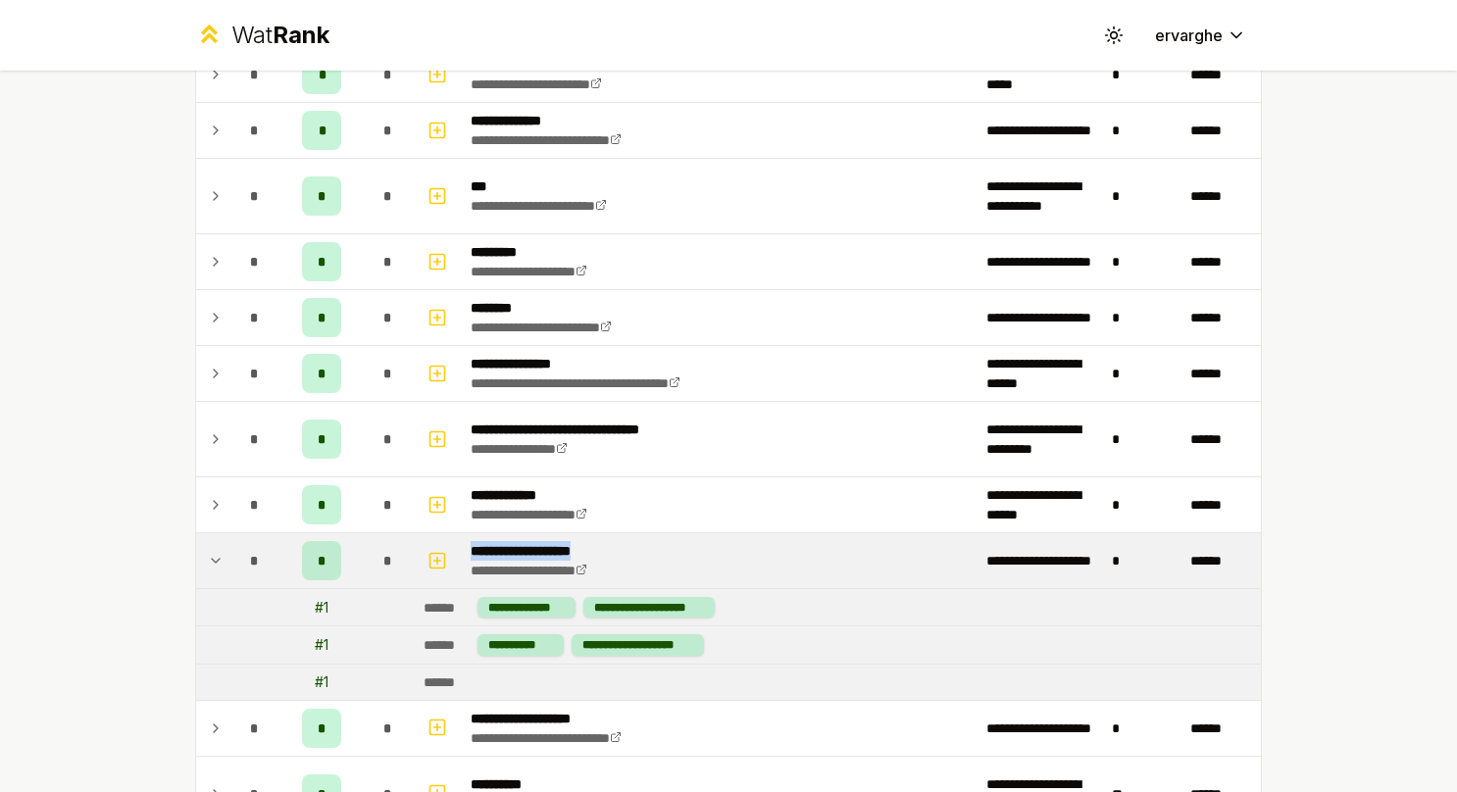
drag, startPoint x: 510, startPoint y: 539, endPoint x: 621, endPoint y: 545, distance: 111.0
click at [621, 545] on td "**********" at bounding box center [721, 561] width 516 height 55
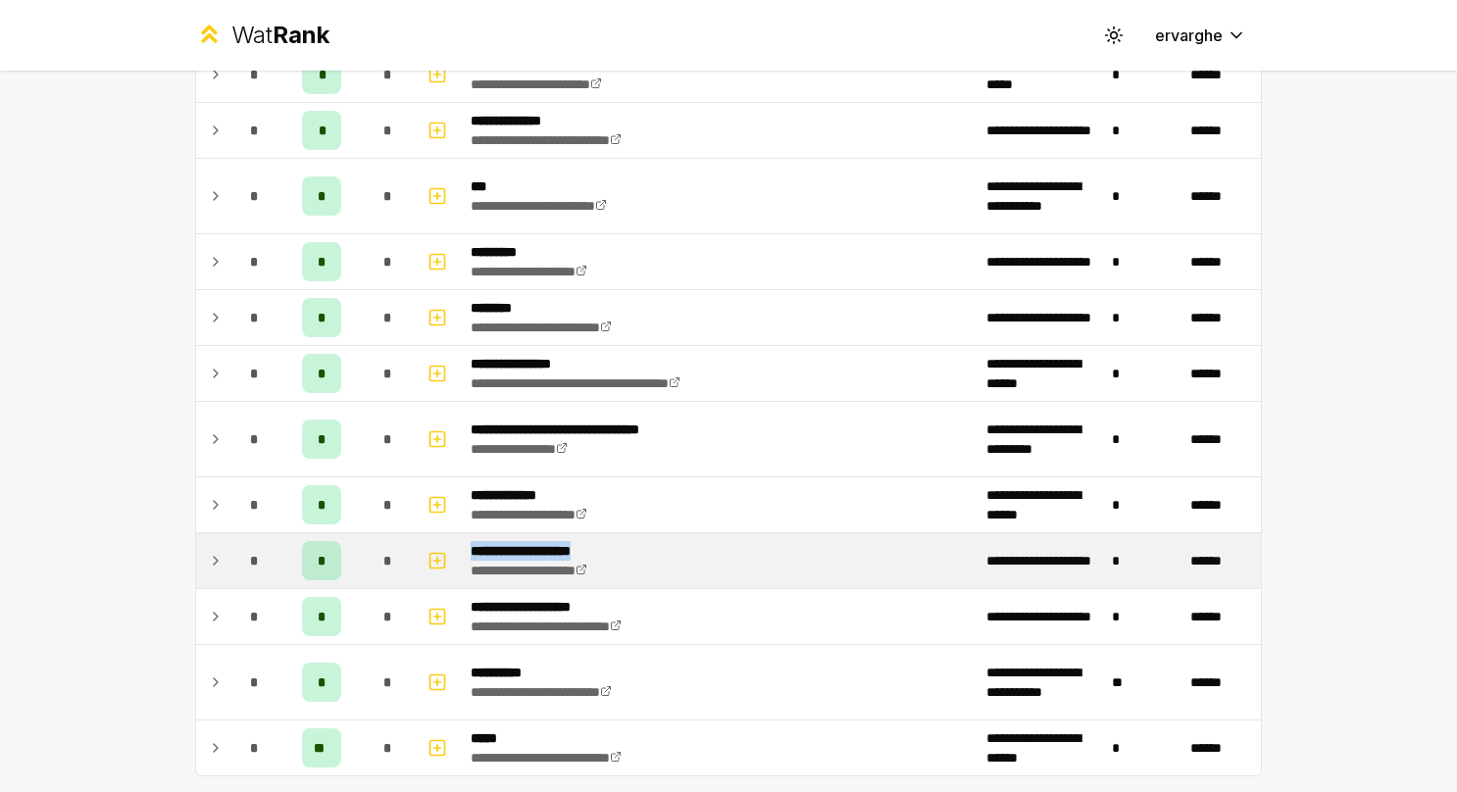
drag, startPoint x: 621, startPoint y: 545, endPoint x: 586, endPoint y: 539, distance: 35.8
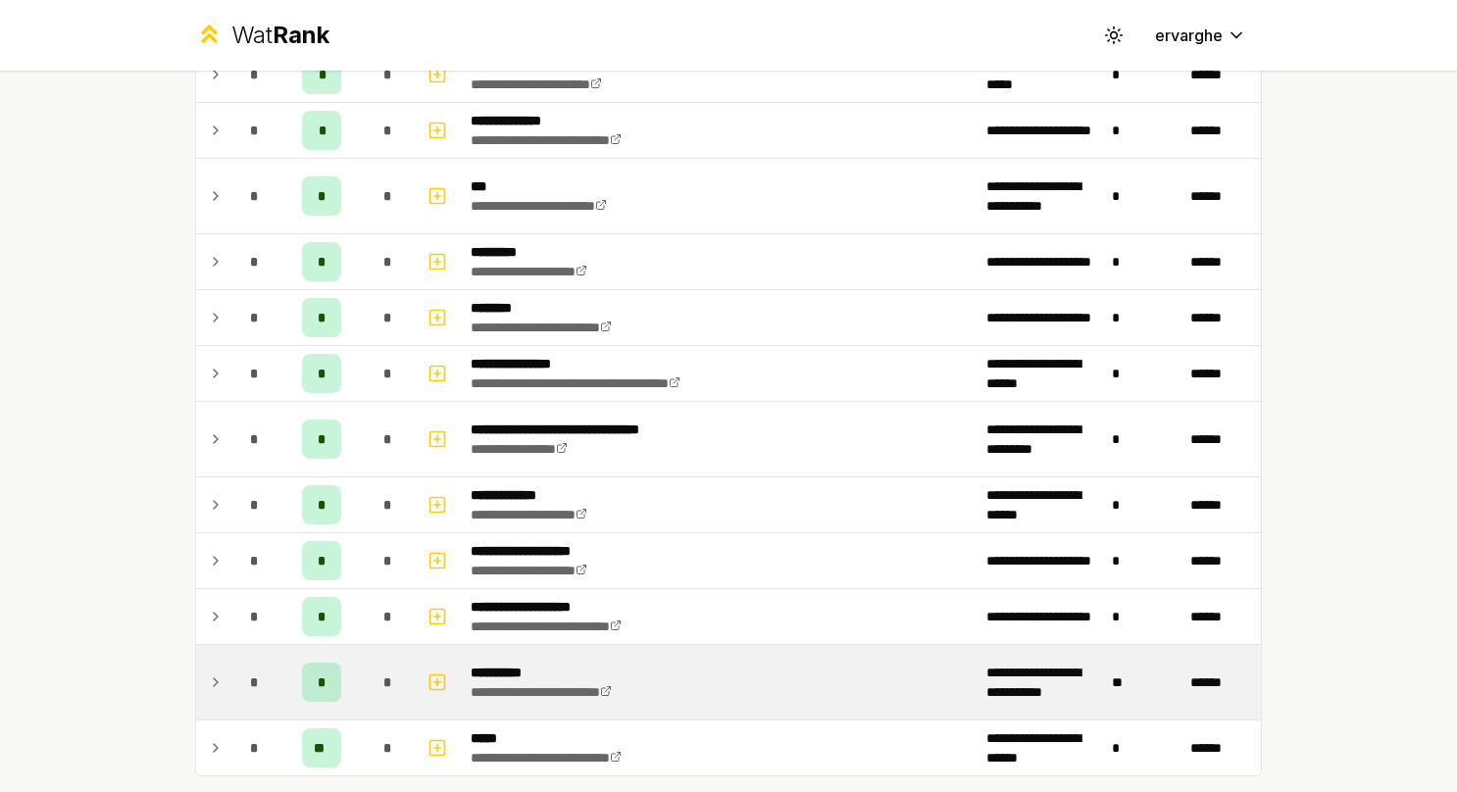
click at [885, 703] on td "**********" at bounding box center [721, 682] width 516 height 75
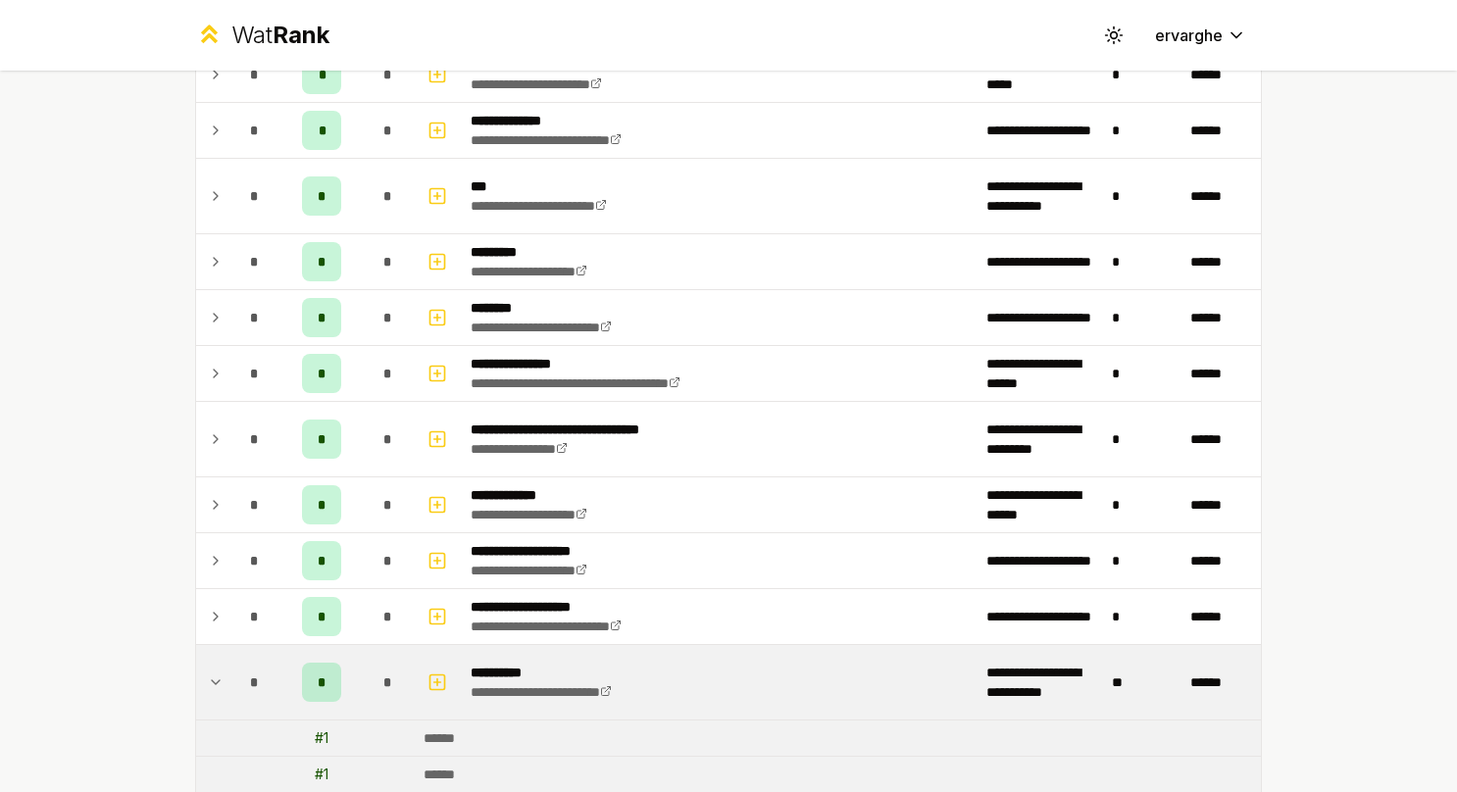
click at [885, 703] on td "**********" at bounding box center [721, 682] width 516 height 75
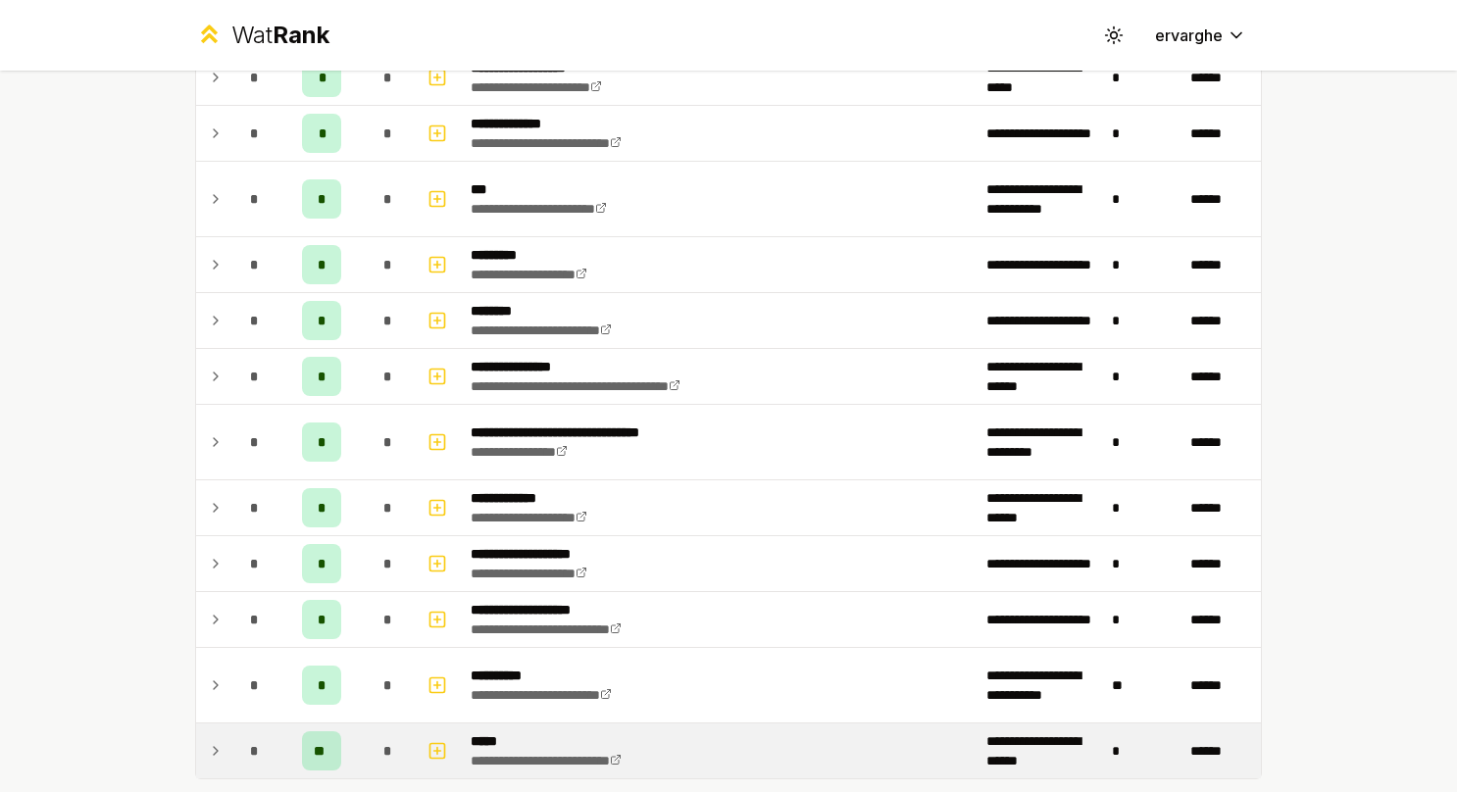
scroll to position [0, 0]
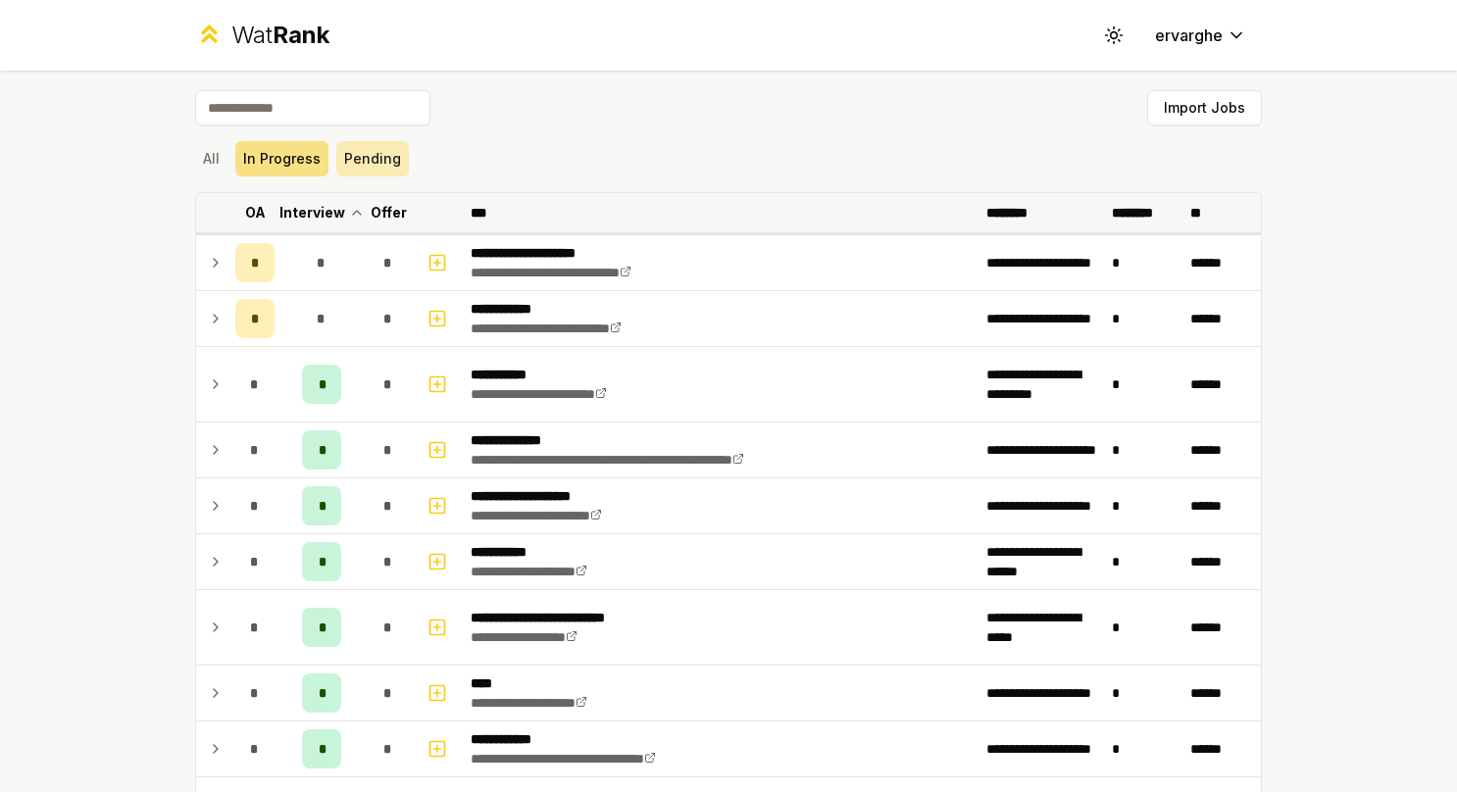
drag, startPoint x: 362, startPoint y: 139, endPoint x: 357, endPoint y: 157, distance: 18.3
click at [357, 157] on div "All In Progress Pending" at bounding box center [728, 158] width 1067 height 51
click at [357, 157] on button "Pending" at bounding box center [372, 158] width 73 height 35
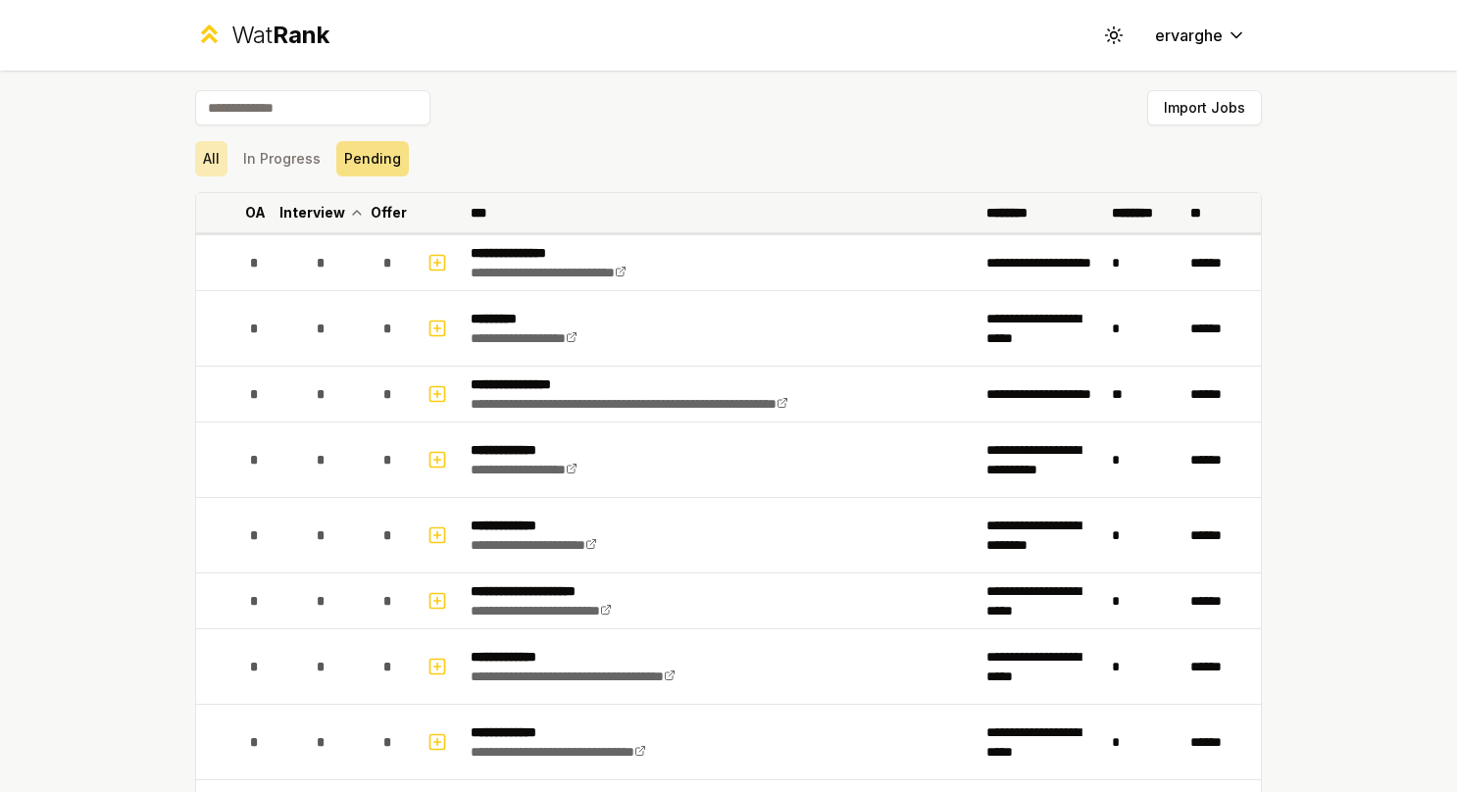
click at [210, 152] on button "All" at bounding box center [211, 158] width 32 height 35
